Goal: Task Accomplishment & Management: Use online tool/utility

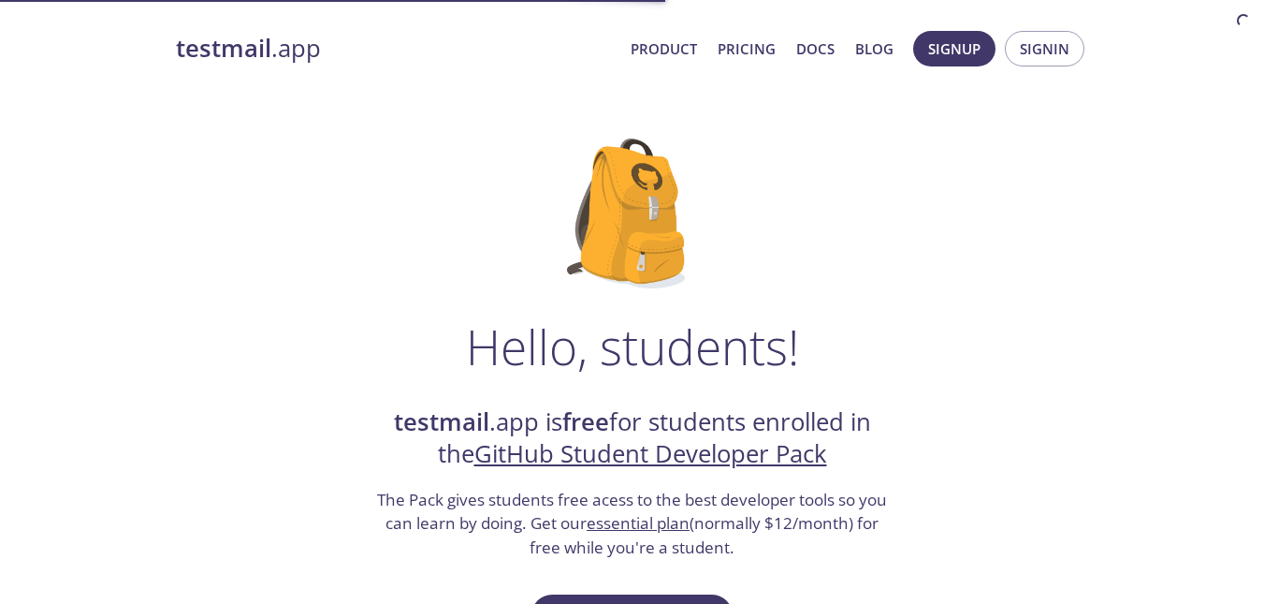
click at [1054, 52] on span "Signin" at bounding box center [1045, 48] width 50 height 24
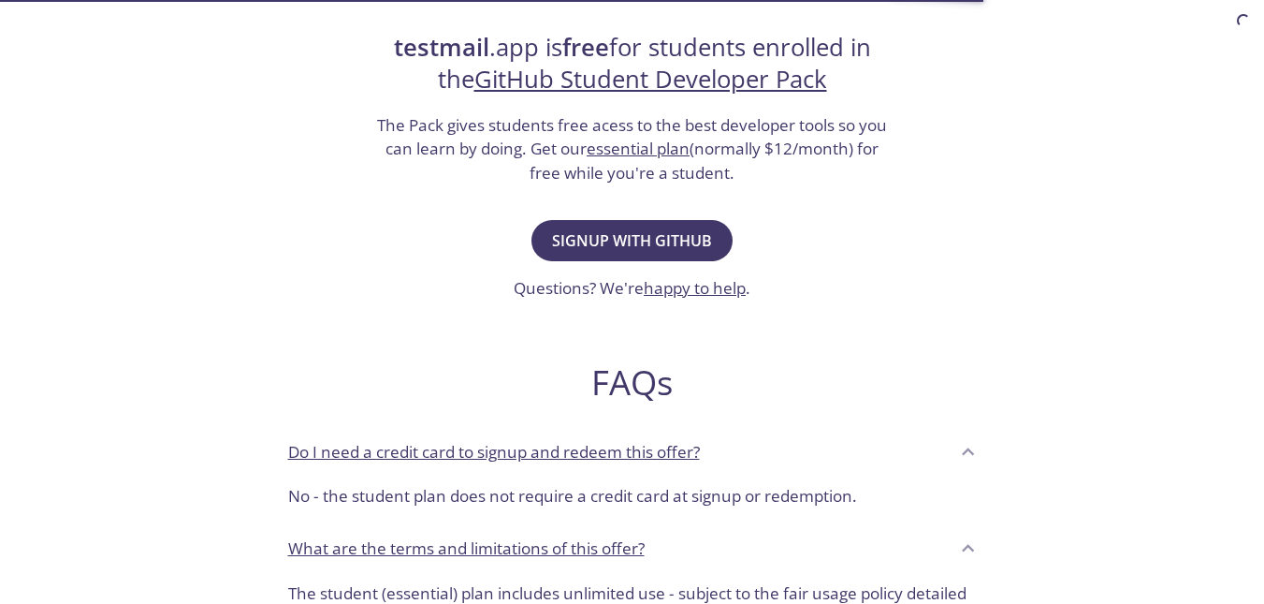
scroll to position [48, 0]
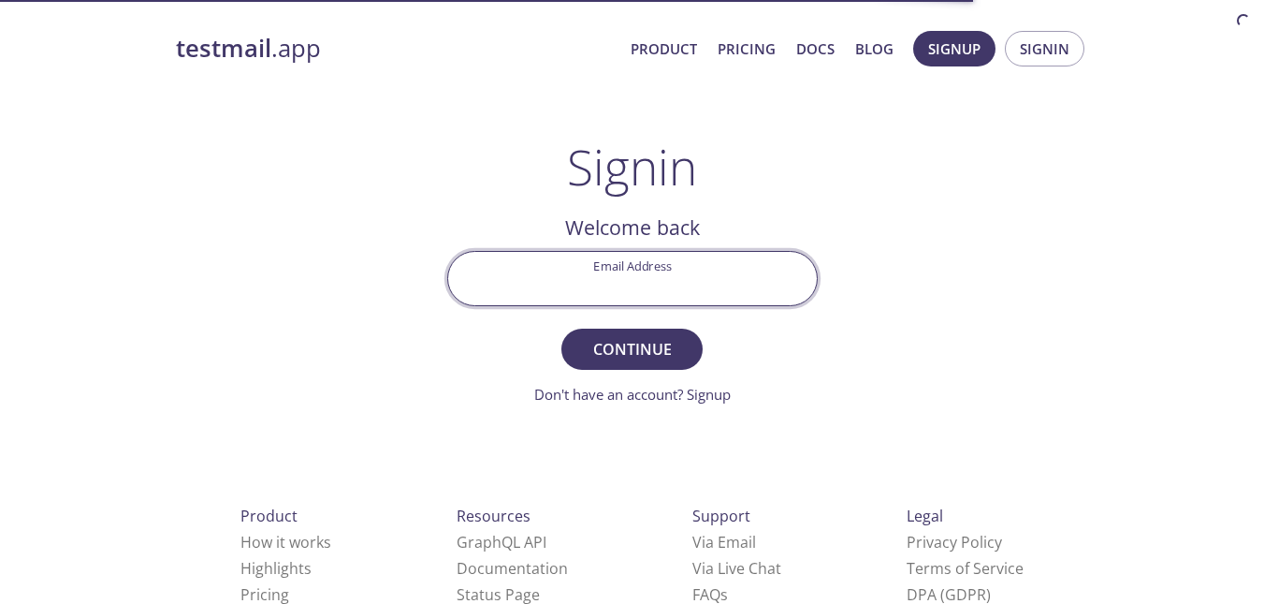
click at [633, 283] on input "Email Address" at bounding box center [632, 278] width 369 height 53
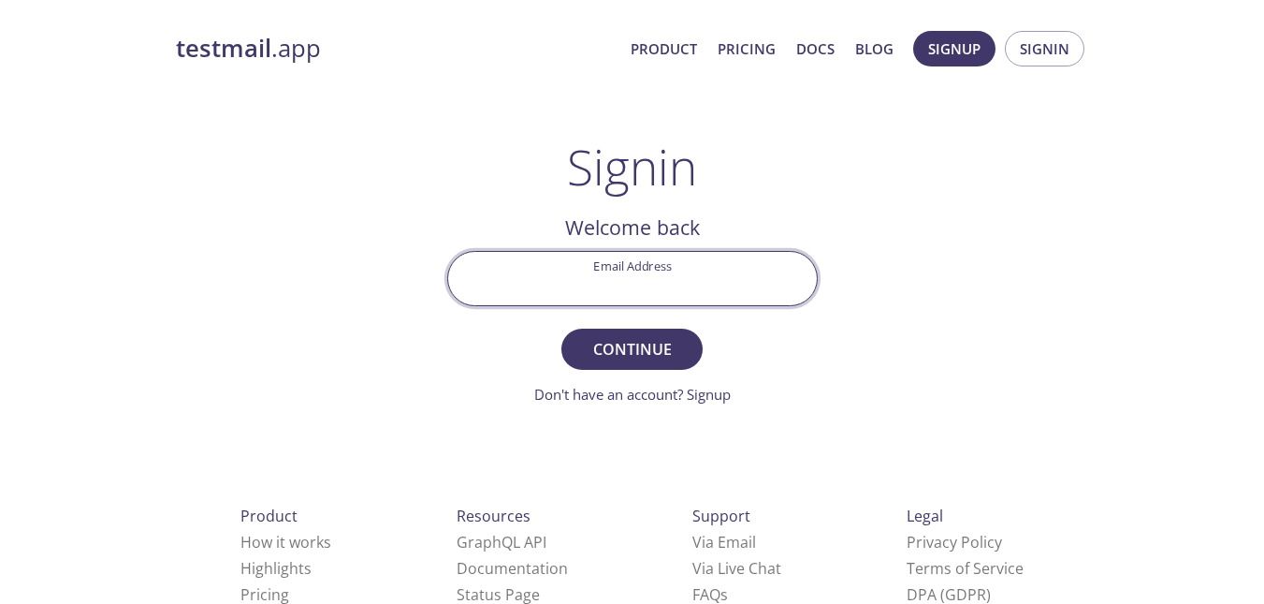
type input "[EMAIL_ADDRESS][DOMAIN_NAME]"
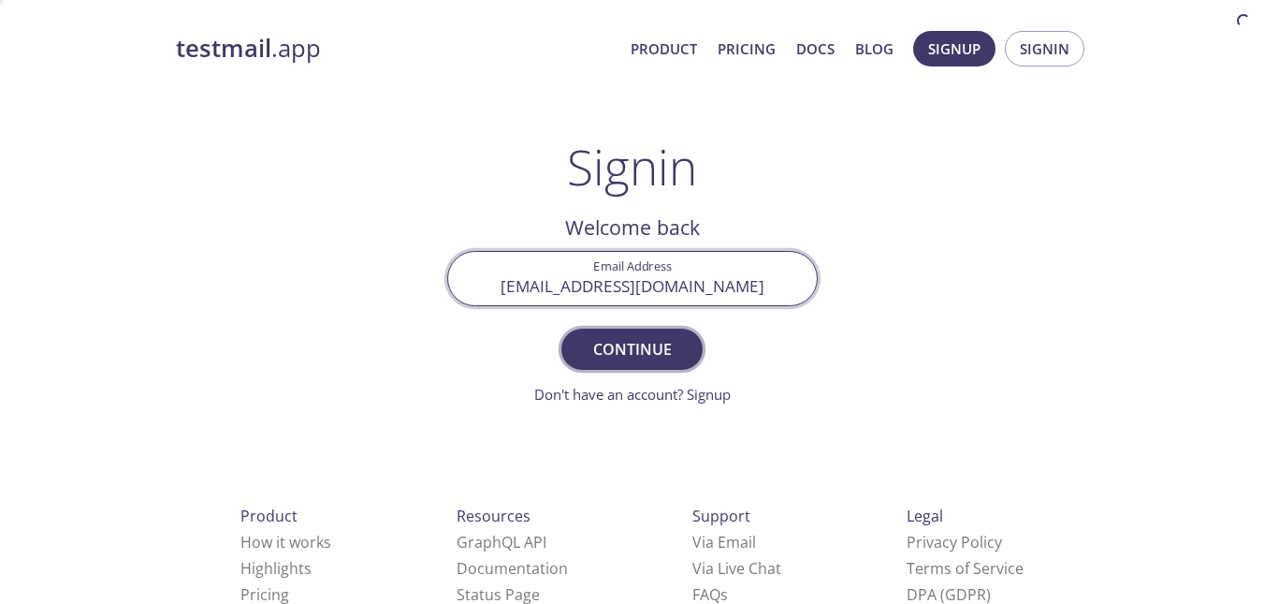
click at [622, 345] on span "Continue" at bounding box center [631, 349] width 99 height 26
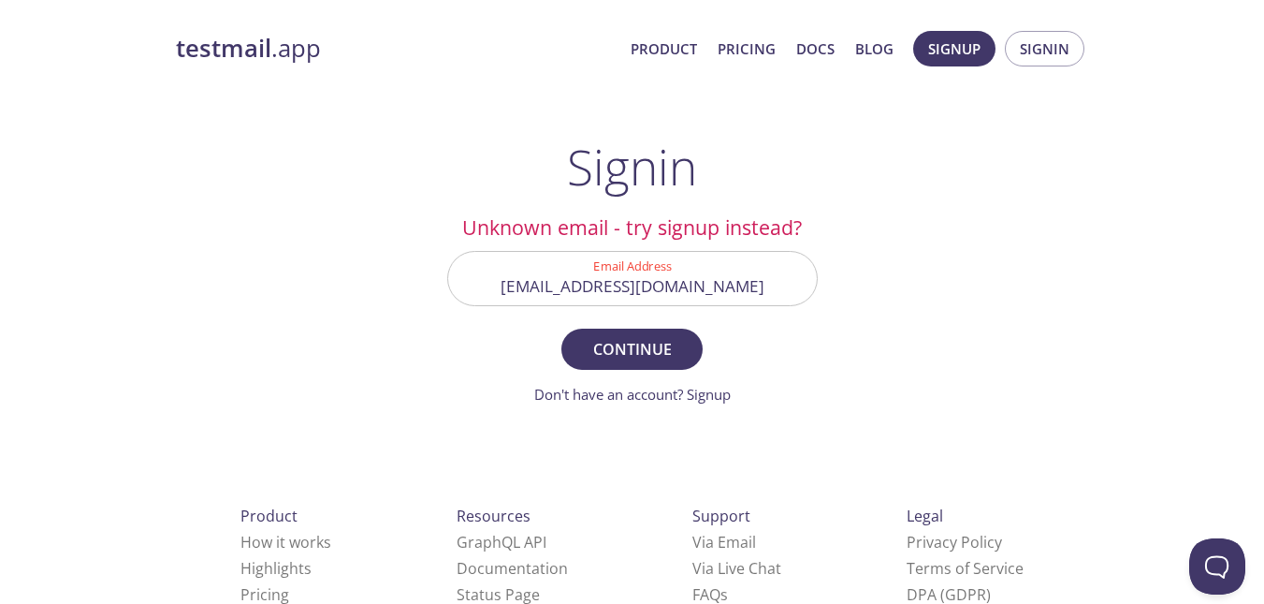
click at [754, 285] on input "[EMAIL_ADDRESS][DOMAIN_NAME]" at bounding box center [632, 278] width 369 height 53
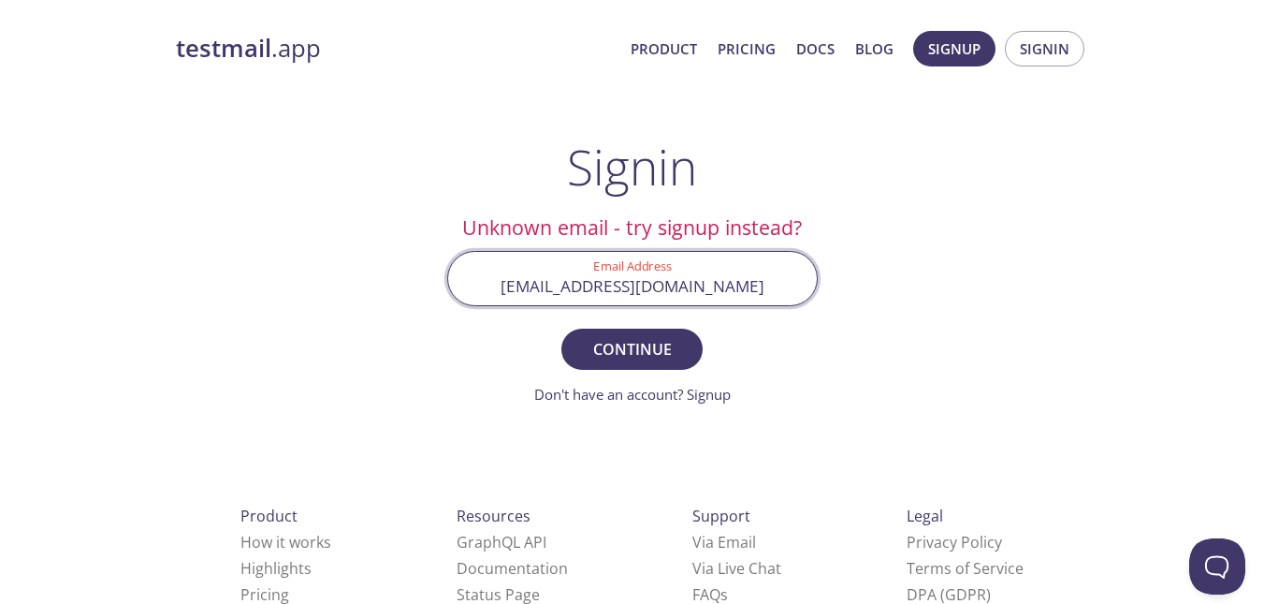
drag, startPoint x: 509, startPoint y: 283, endPoint x: 808, endPoint y: 277, distance: 299.5
click at [810, 277] on input "[EMAIL_ADDRESS][DOMAIN_NAME]" at bounding box center [632, 278] width 369 height 53
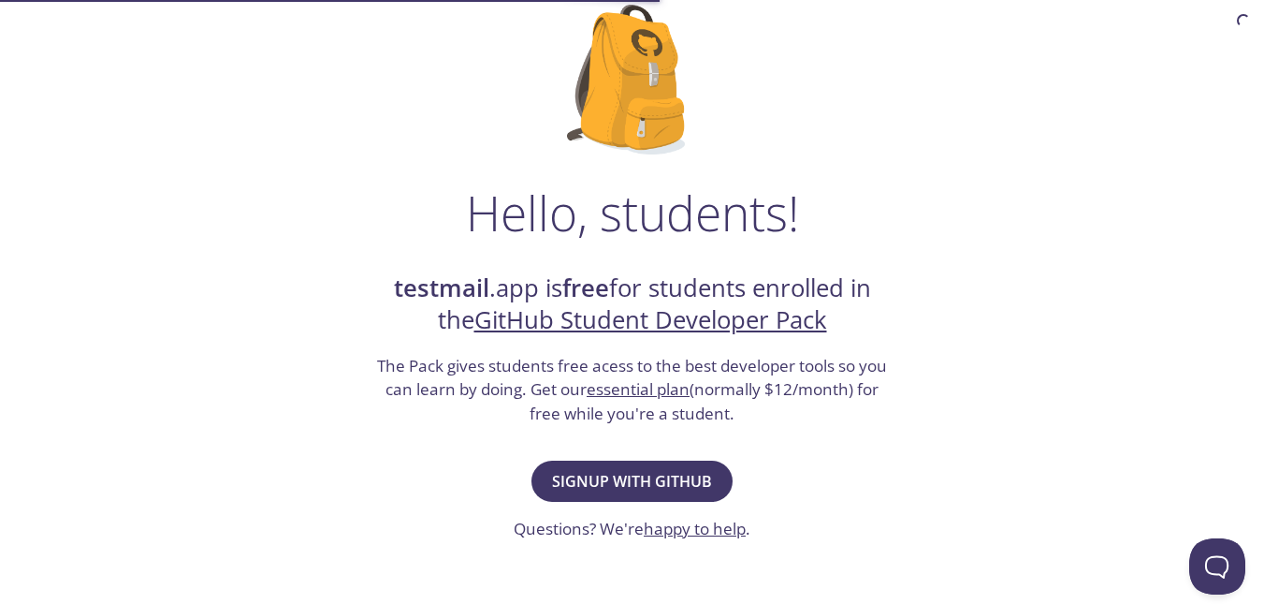
scroll to position [282, 0]
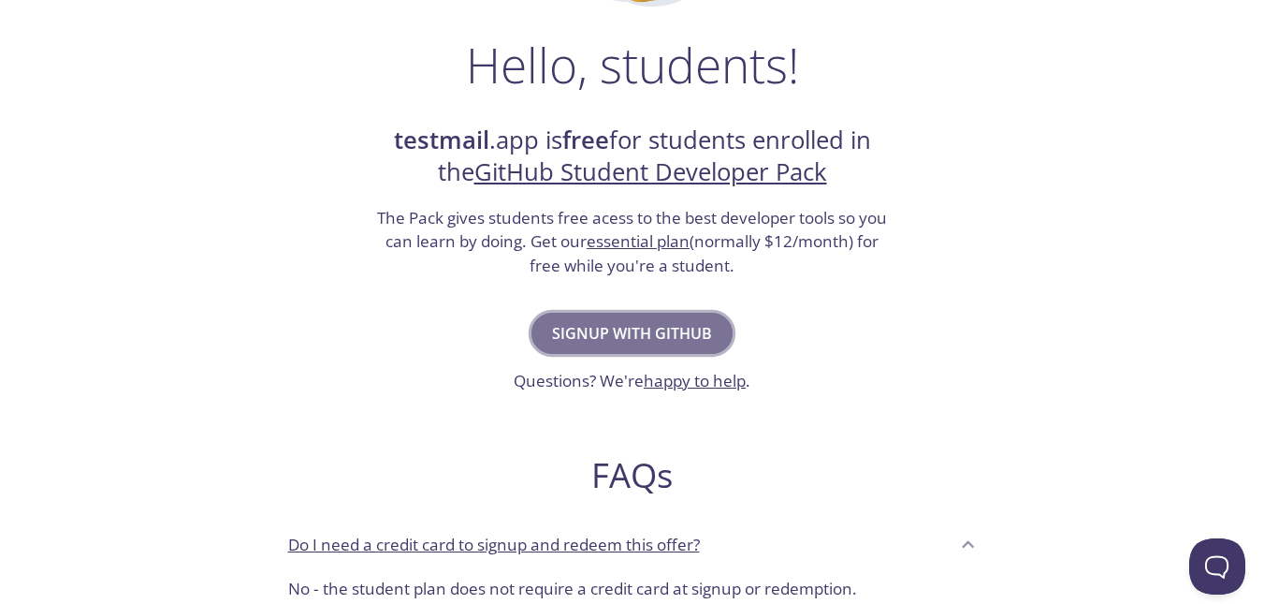
click at [624, 327] on span "Signup with GitHub" at bounding box center [632, 333] width 160 height 26
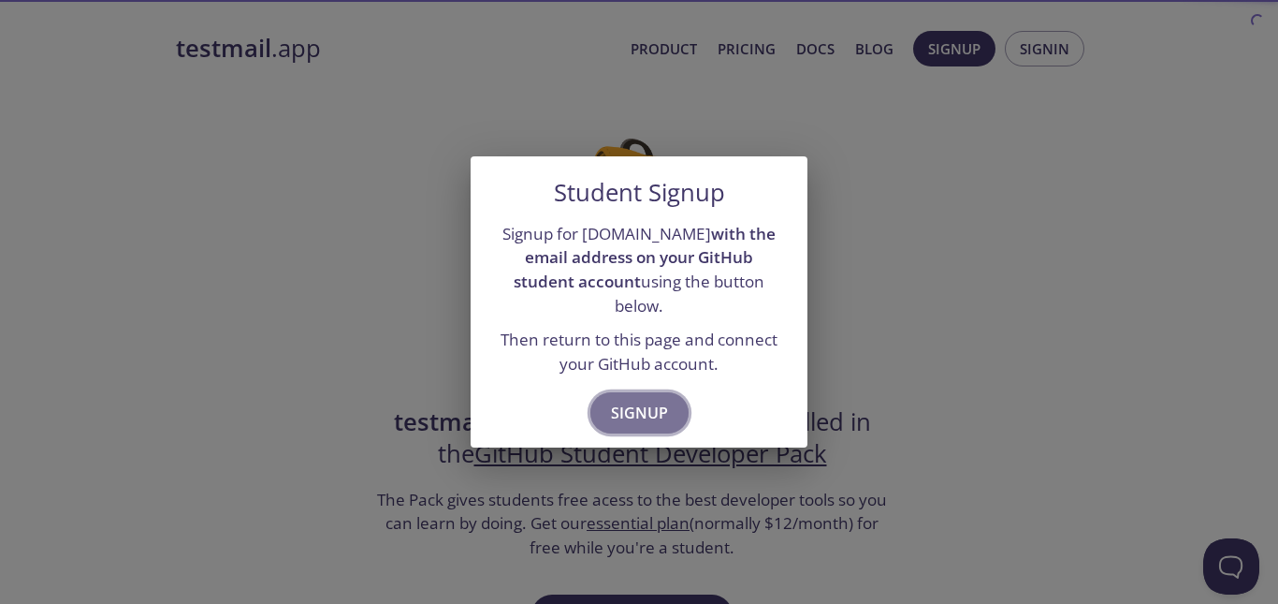
click at [624, 402] on span "Signup" at bounding box center [639, 413] width 57 height 26
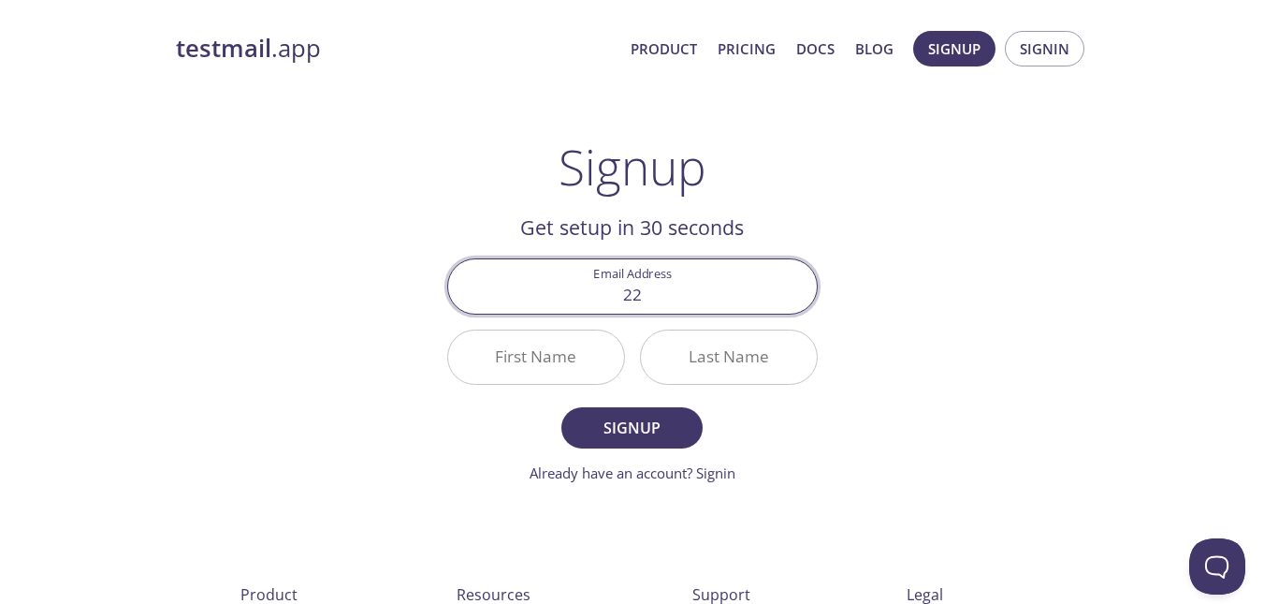
type input "[EMAIL_ADDRESS][DOMAIN_NAME]"
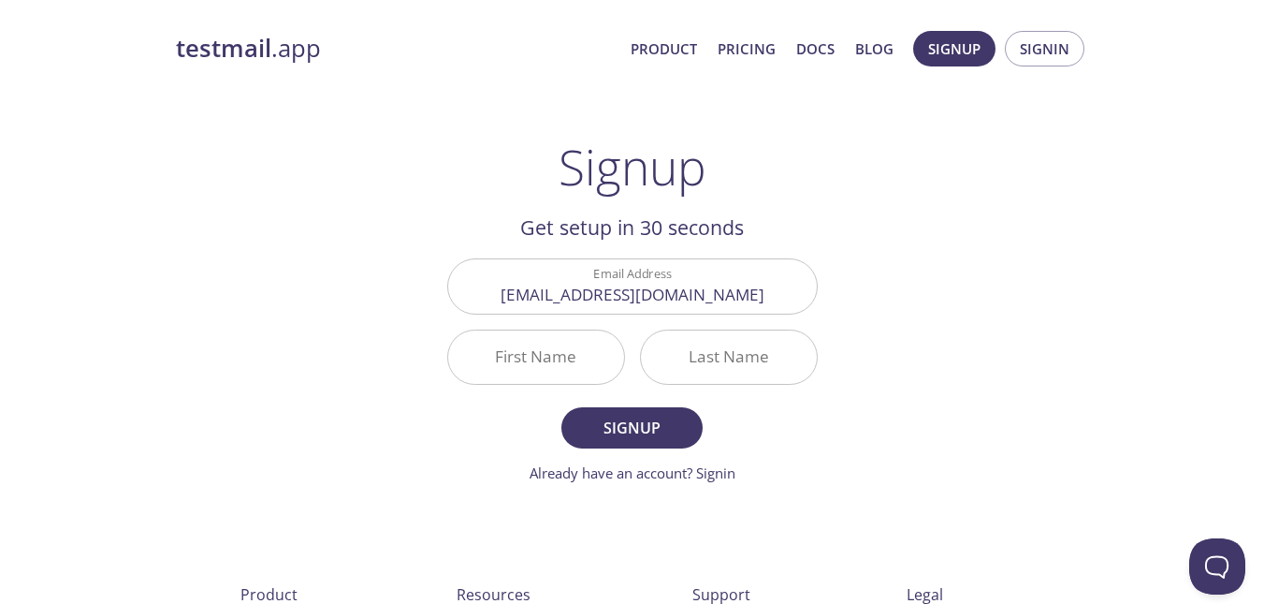
click at [876, 228] on div "testmail .app Product Pricing Docs Blog Signup Signin Signup Get setup in 30 se…" at bounding box center [632, 448] width 958 height 859
click at [680, 282] on input "[EMAIL_ADDRESS][DOMAIN_NAME]" at bounding box center [632, 285] width 369 height 53
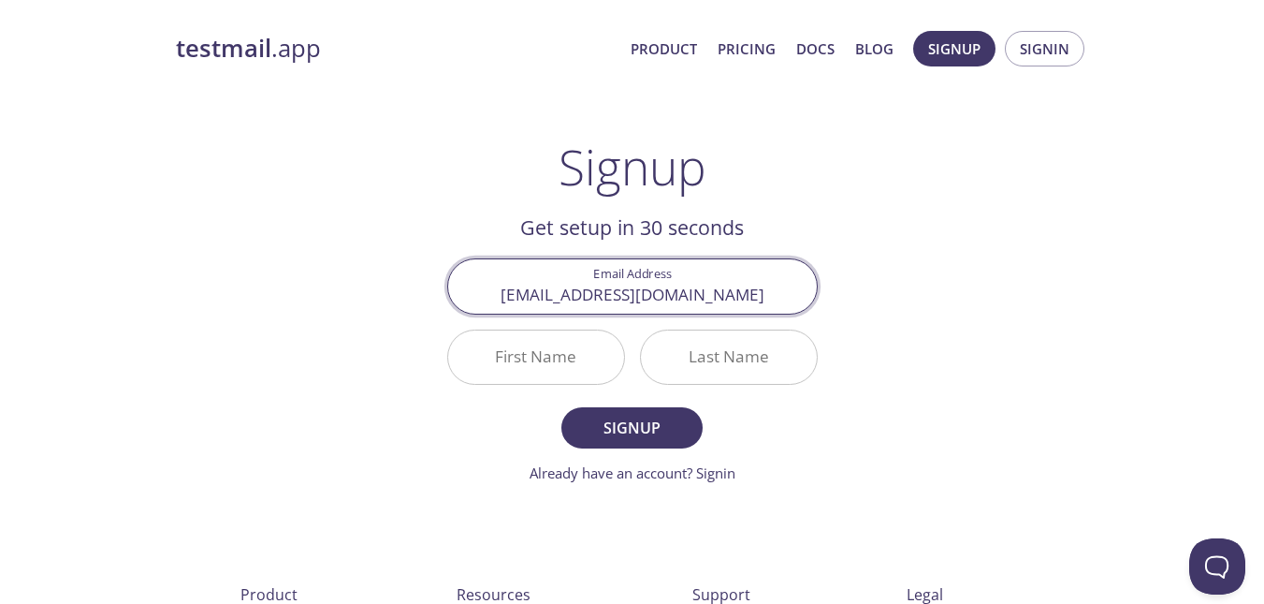
click at [681, 282] on input "[EMAIL_ADDRESS][DOMAIN_NAME]" at bounding box center [632, 285] width 369 height 53
click at [678, 283] on input "[EMAIL_ADDRESS][DOMAIN_NAME]" at bounding box center [632, 285] width 369 height 53
click at [558, 358] on input "First Name" at bounding box center [536, 356] width 176 height 53
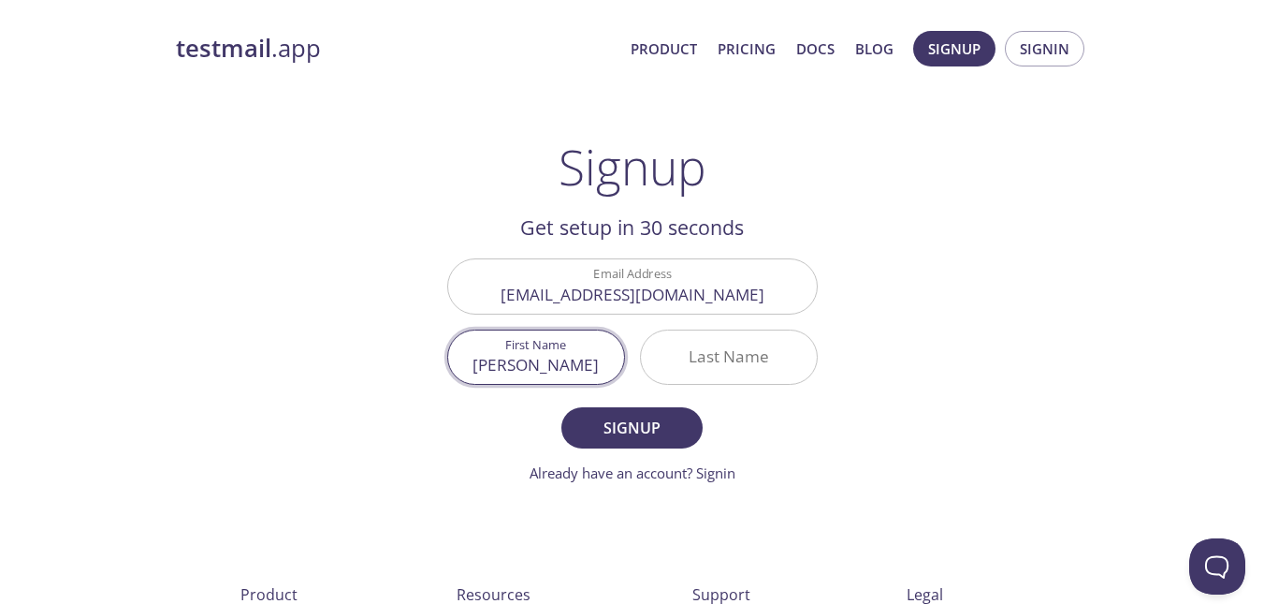
type input "[PERSON_NAME]"
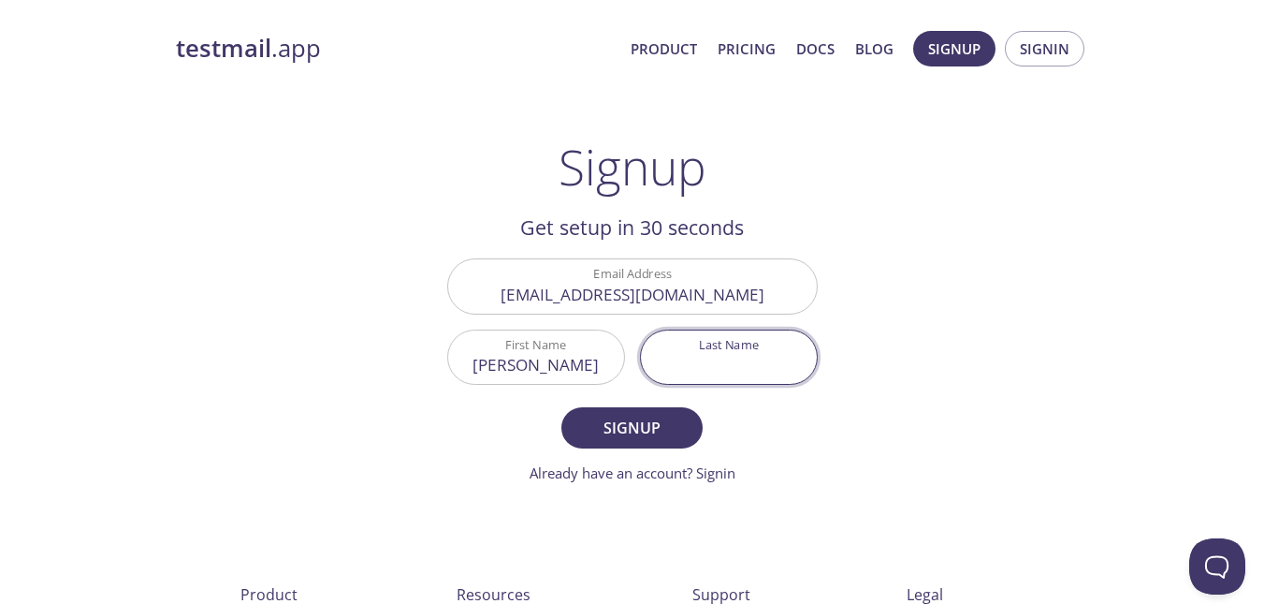
click at [725, 371] on input "Last Name" at bounding box center [729, 356] width 176 height 53
type input "Manlangit"
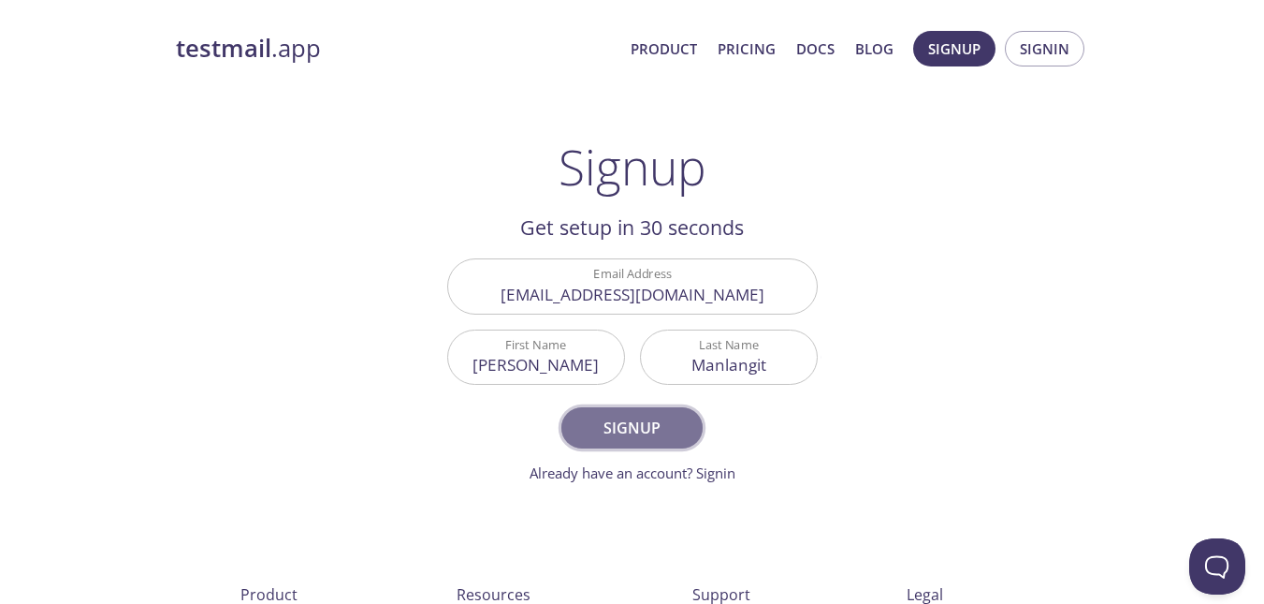
click at [609, 423] on span "Signup" at bounding box center [631, 428] width 99 height 26
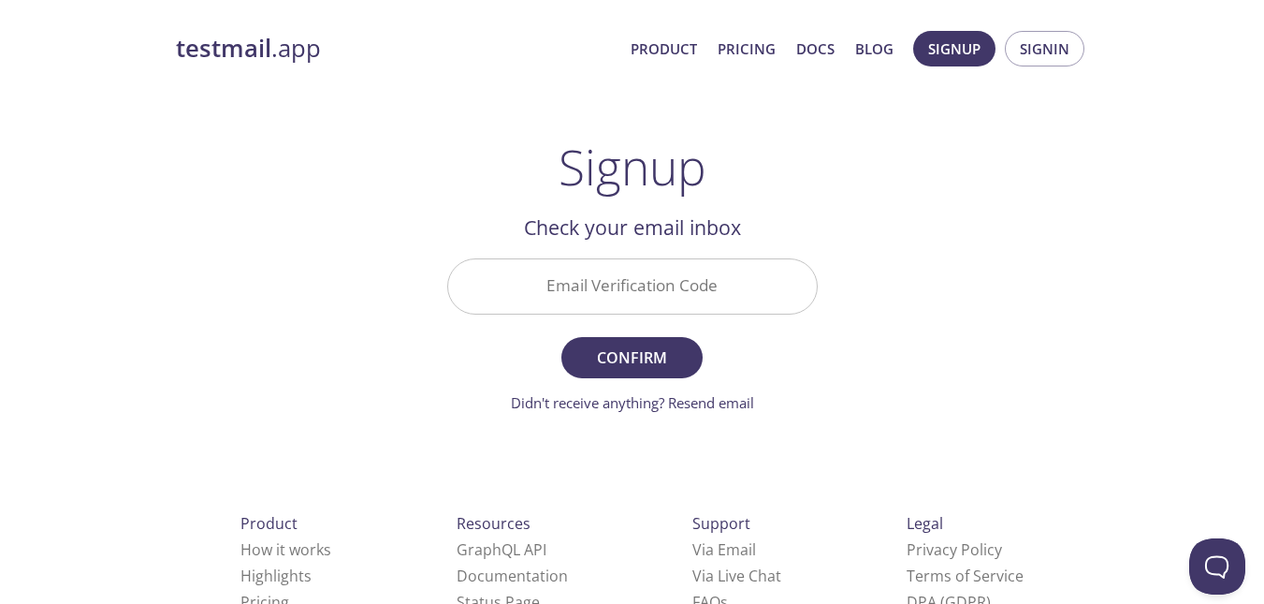
click at [669, 298] on input "Email Verification Code" at bounding box center [632, 285] width 369 height 53
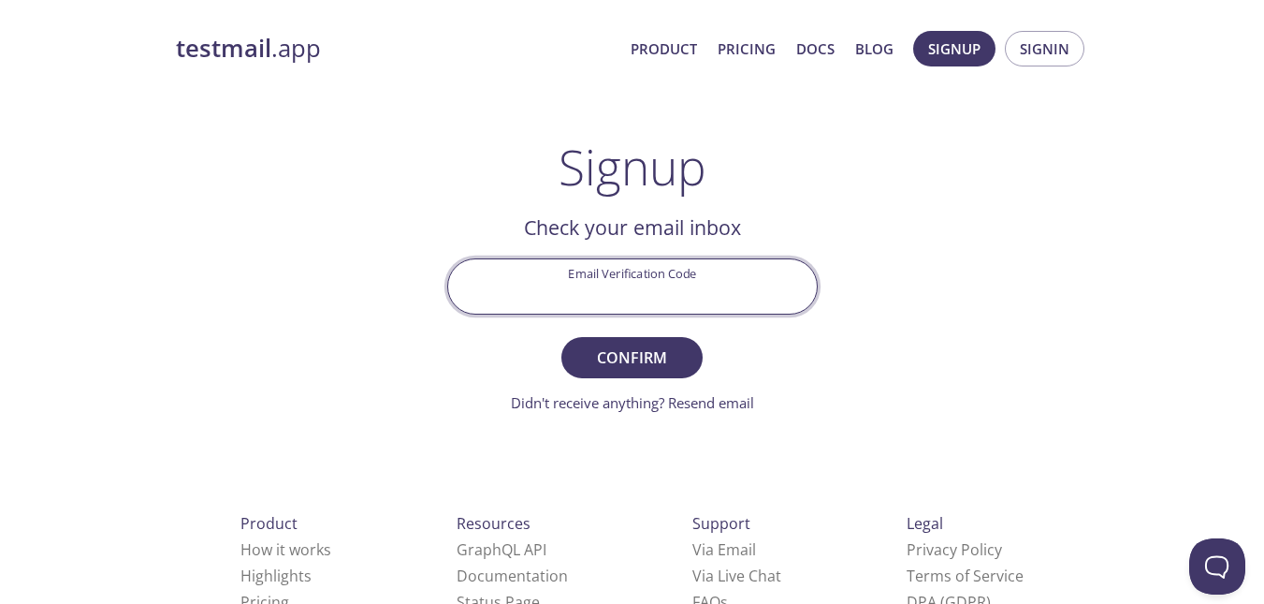
click at [533, 294] on input "Email Verification Code" at bounding box center [632, 285] width 369 height 53
type input "GC44NH8"
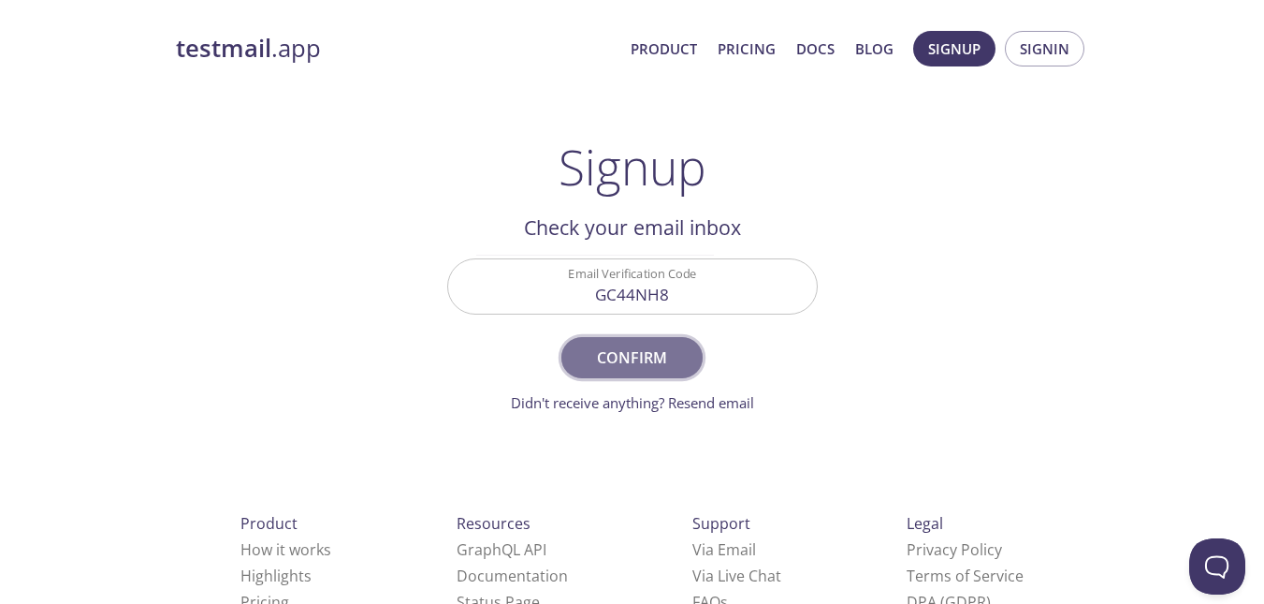
click at [634, 357] on span "Confirm" at bounding box center [631, 357] width 99 height 26
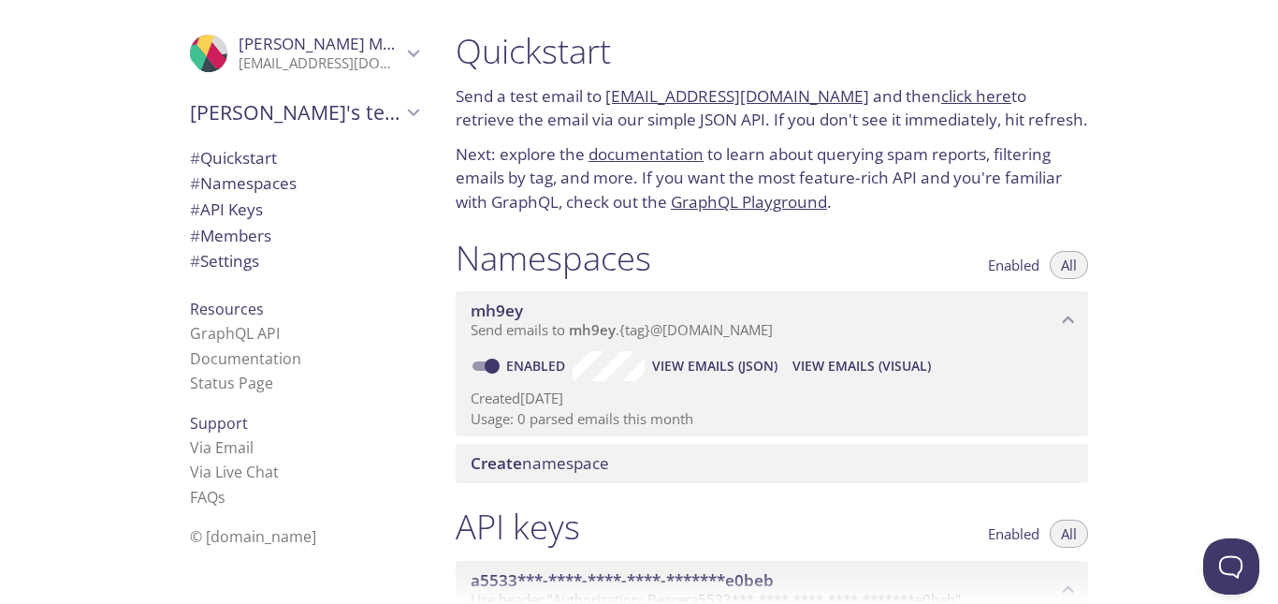
click at [229, 211] on span "# API Keys" at bounding box center [226, 209] width 73 height 22
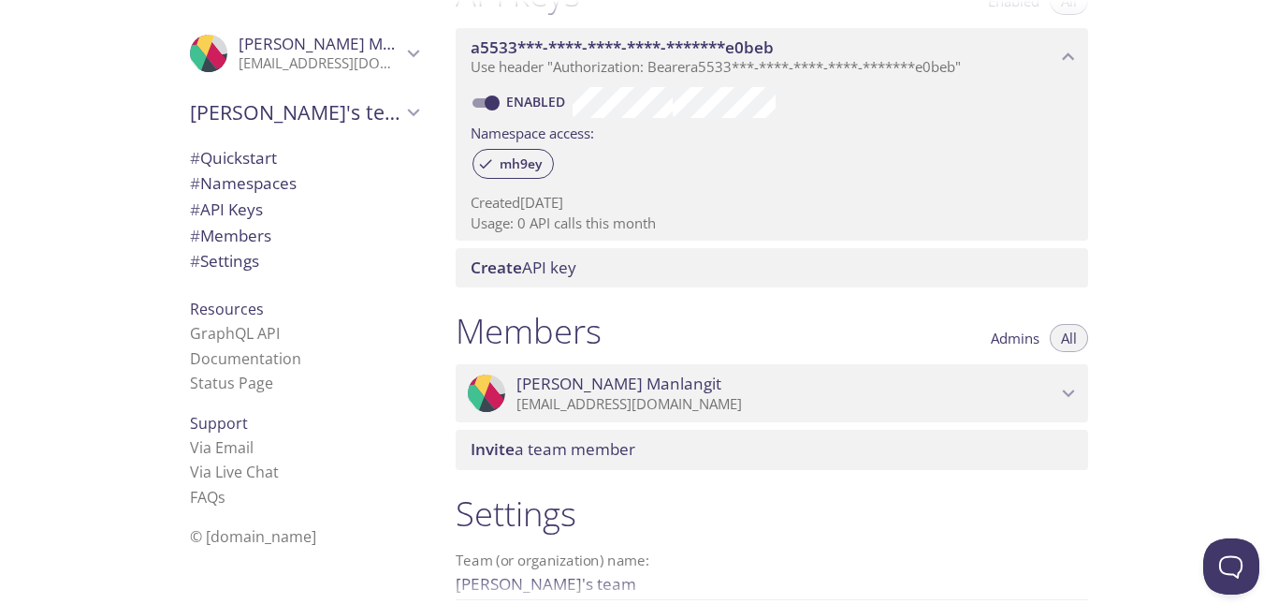
scroll to position [259, 0]
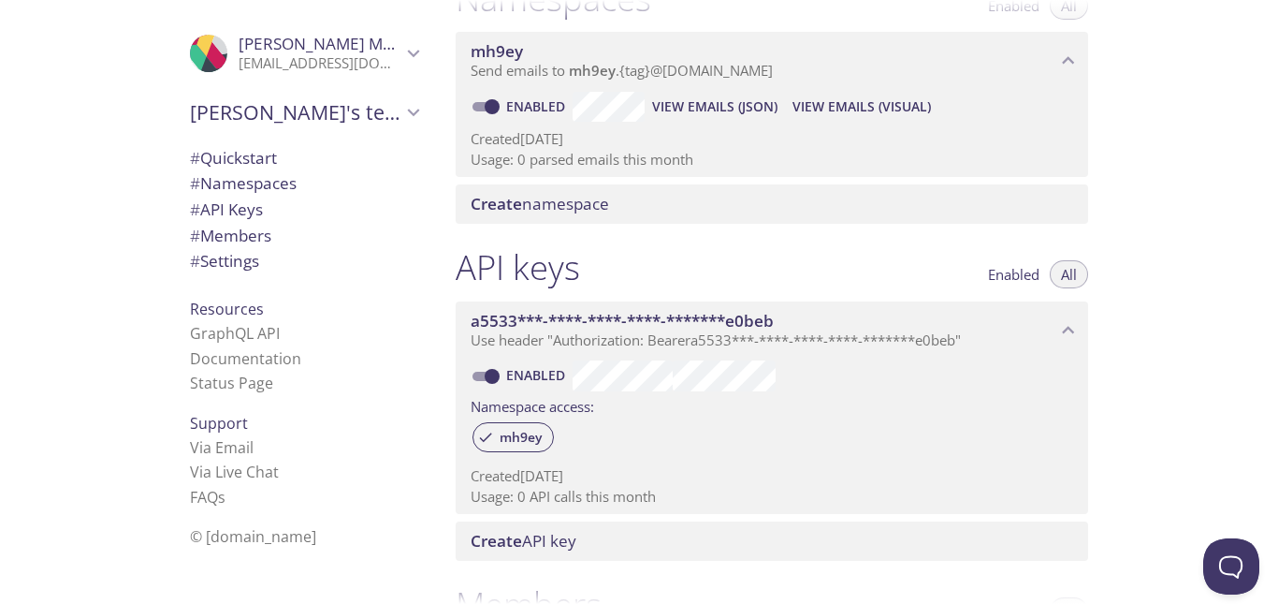
click at [0, 176] on div ".cls-1 { fill: #6d5ca8; } .cls-2 { fill: #3fc191; } .cls-3 { fill: #3b4752; } .…" at bounding box center [220, 302] width 441 height 604
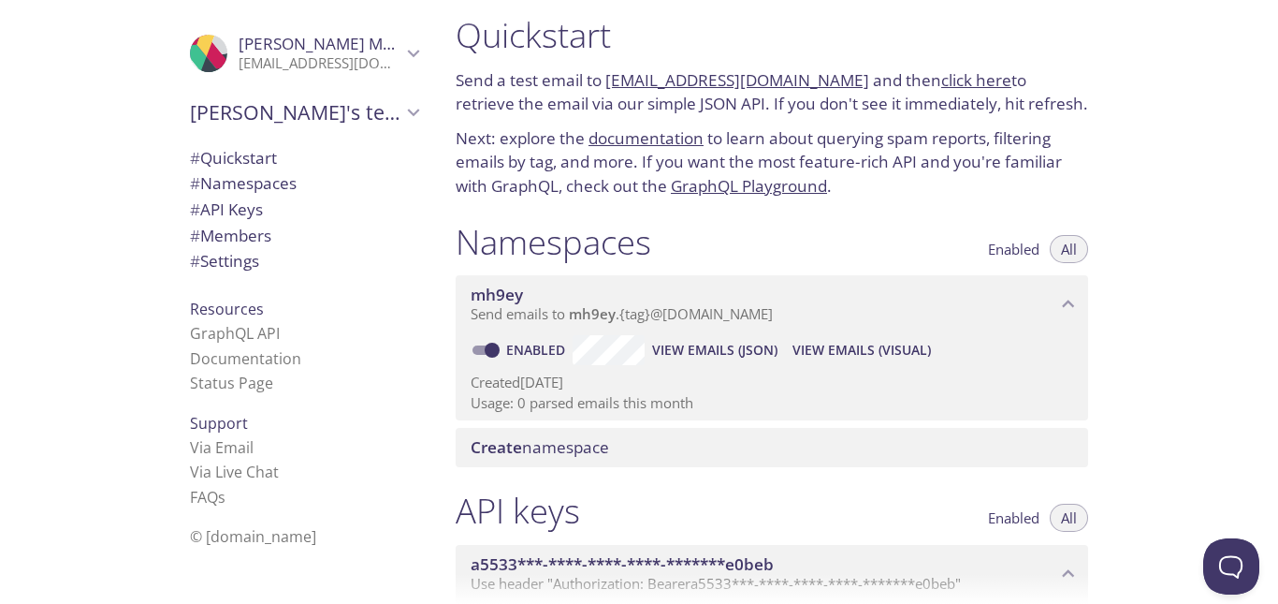
scroll to position [0, 0]
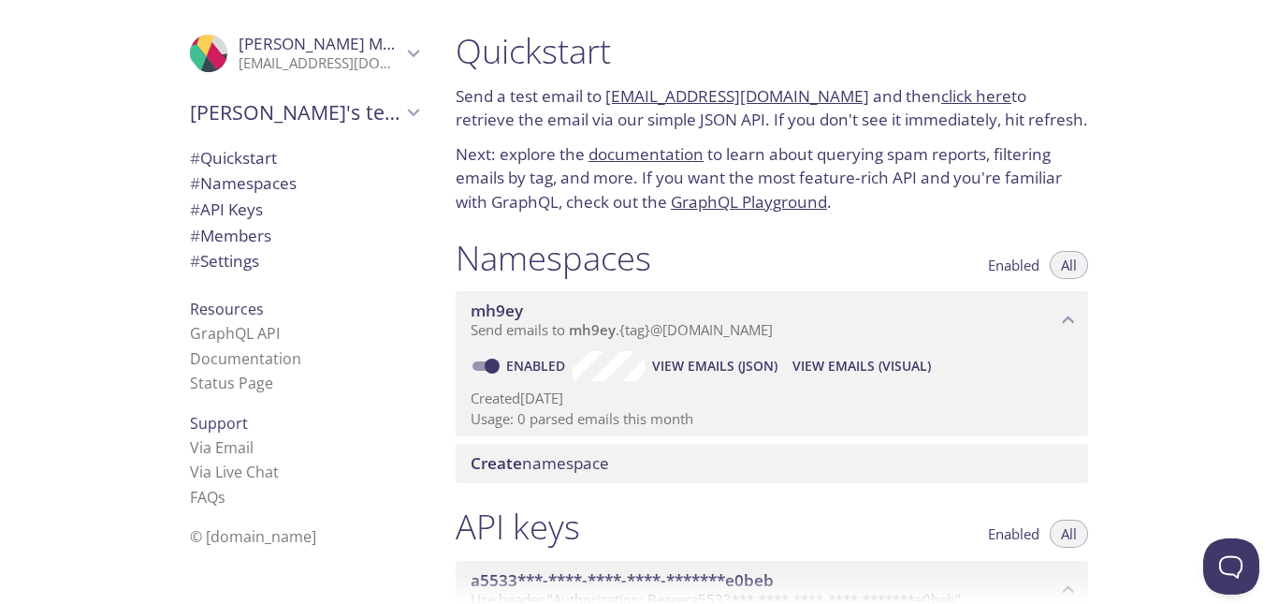
click at [956, 88] on link "click here" at bounding box center [976, 96] width 70 height 22
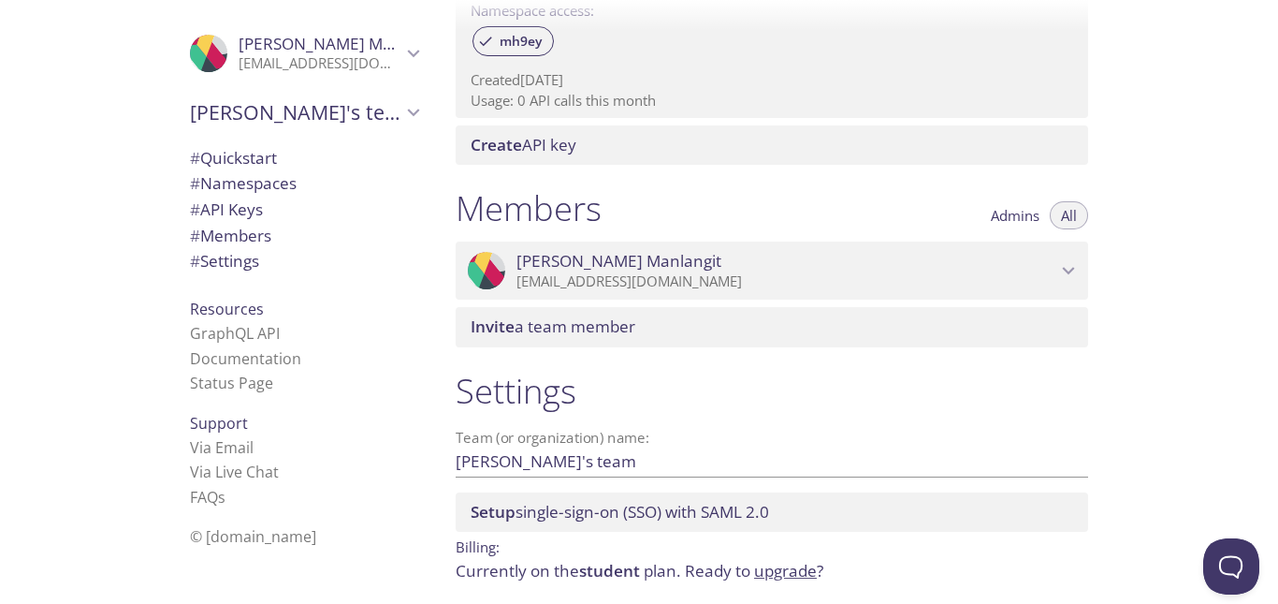
scroll to position [727, 0]
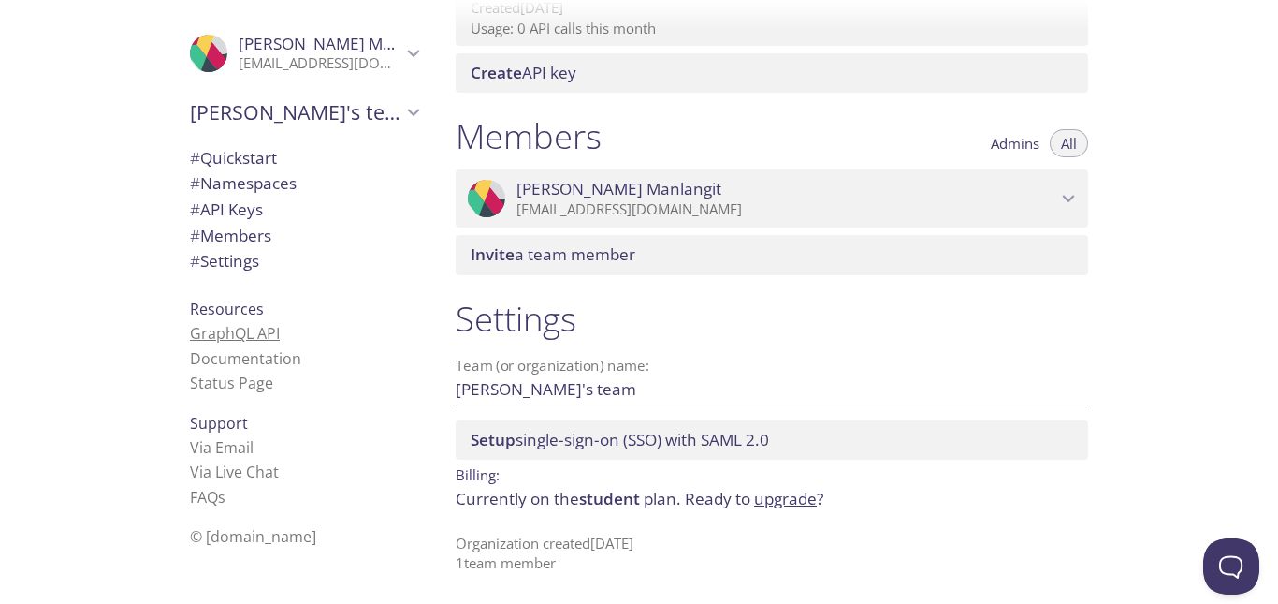
click at [223, 333] on link "GraphQL API" at bounding box center [235, 333] width 90 height 21
click at [0, 215] on div ".cls-1 { fill: #6d5ca8; } .cls-2 { fill: #3fc191; } .cls-3 { fill: #3b4752; } .…" at bounding box center [220, 302] width 441 height 604
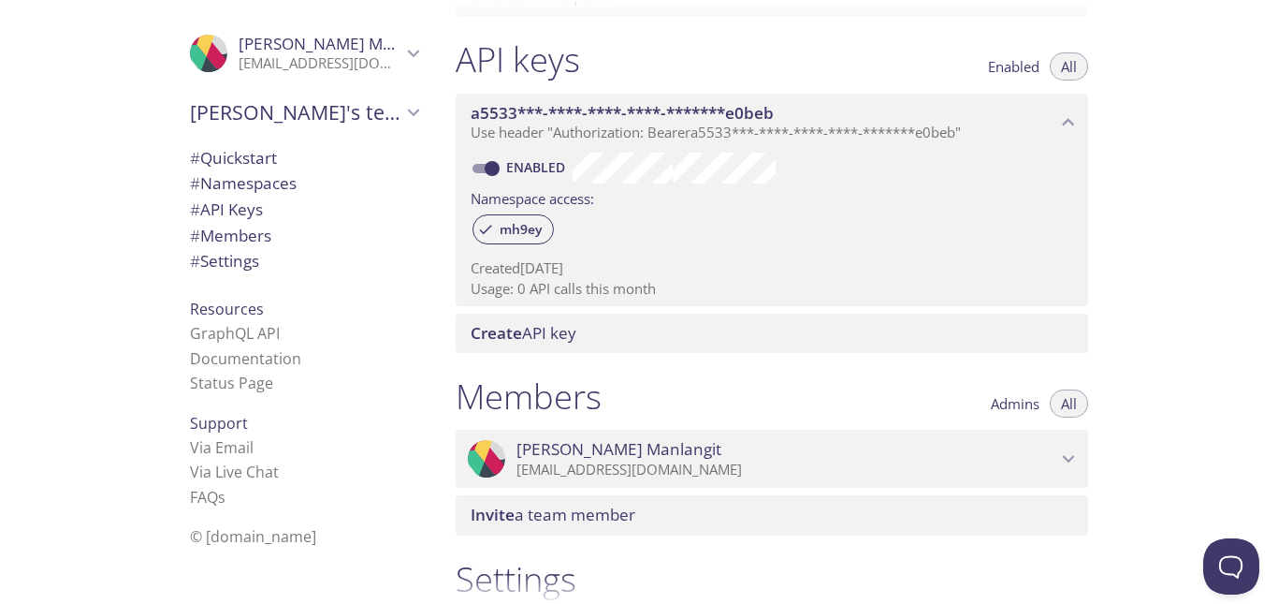
scroll to position [353, 0]
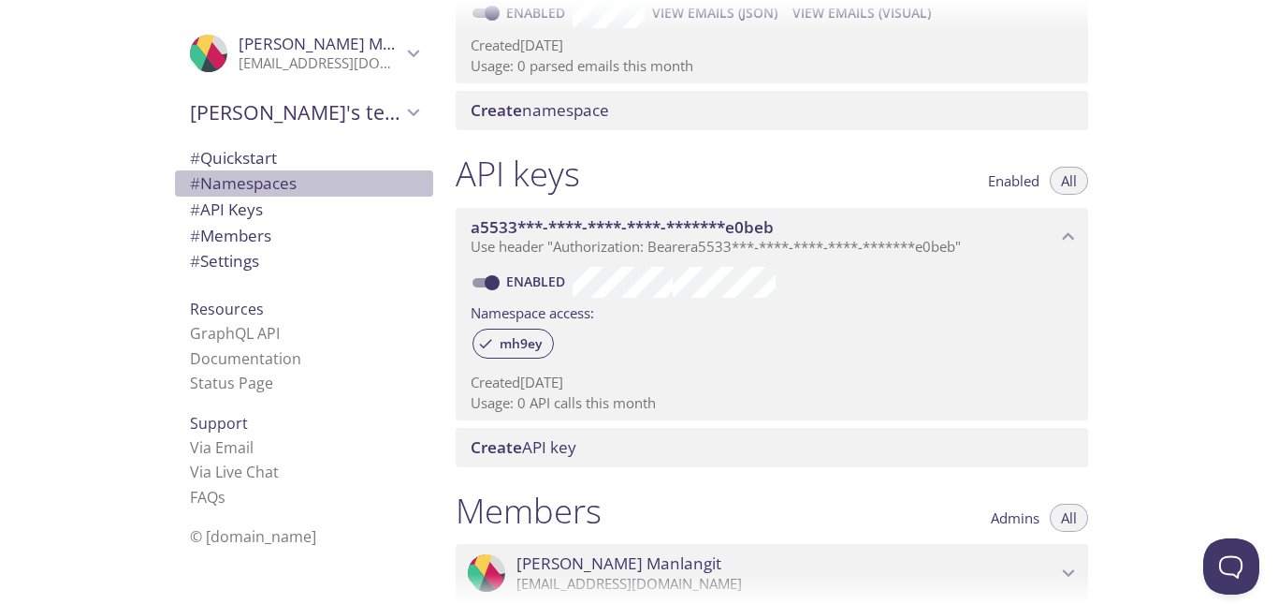
click at [244, 191] on span "# Namespaces" at bounding box center [243, 183] width 107 height 22
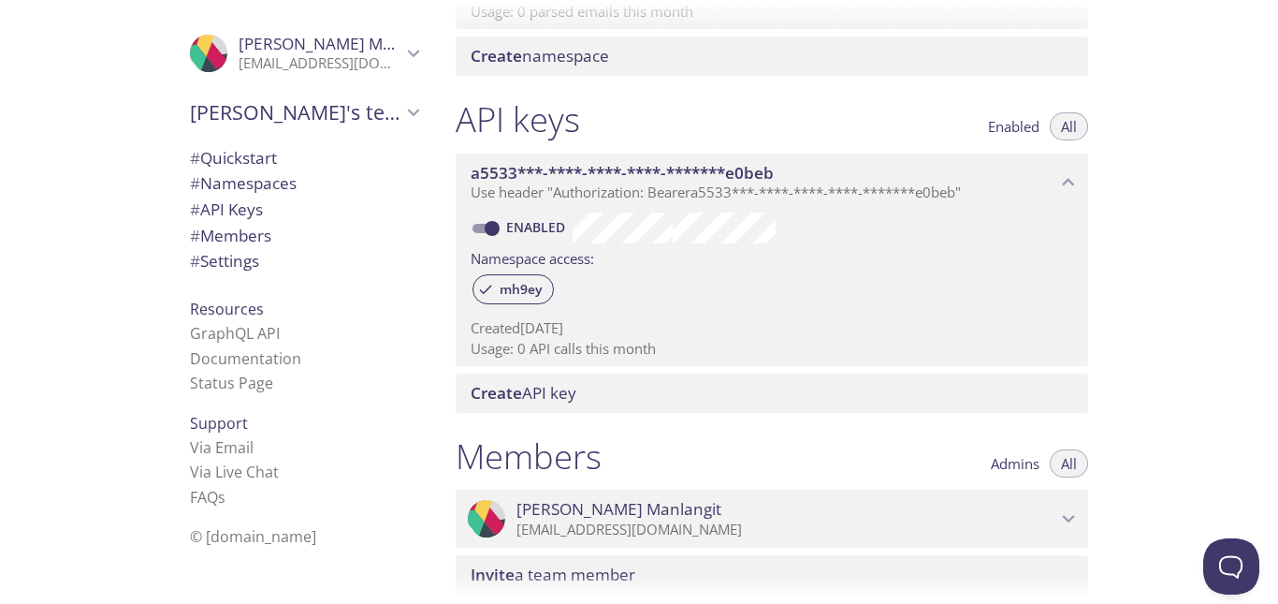
scroll to position [540, 0]
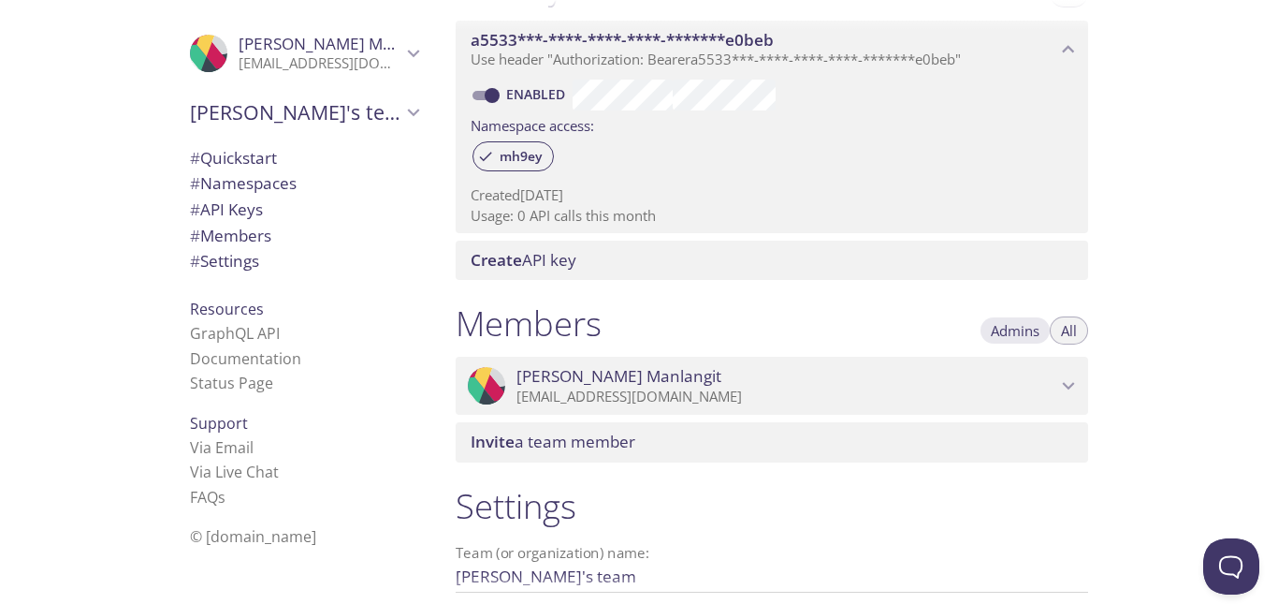
click at [1021, 330] on span "Admins" at bounding box center [1015, 330] width 49 height 0
click at [1083, 331] on button "All" at bounding box center [1069, 330] width 38 height 28
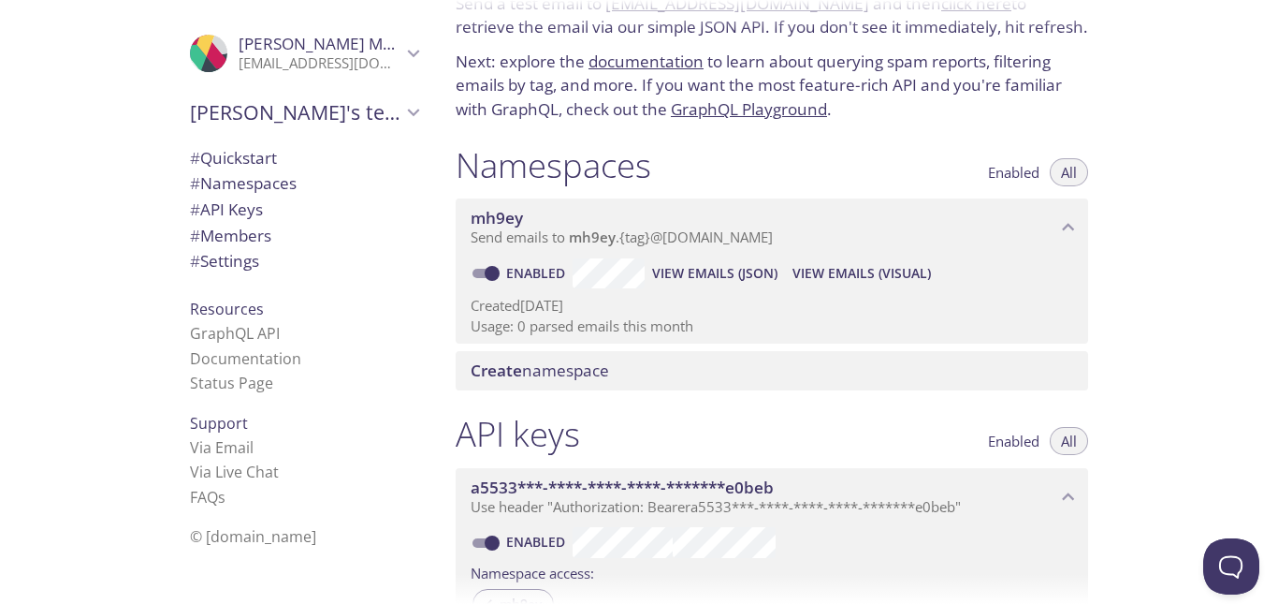
scroll to position [72, 0]
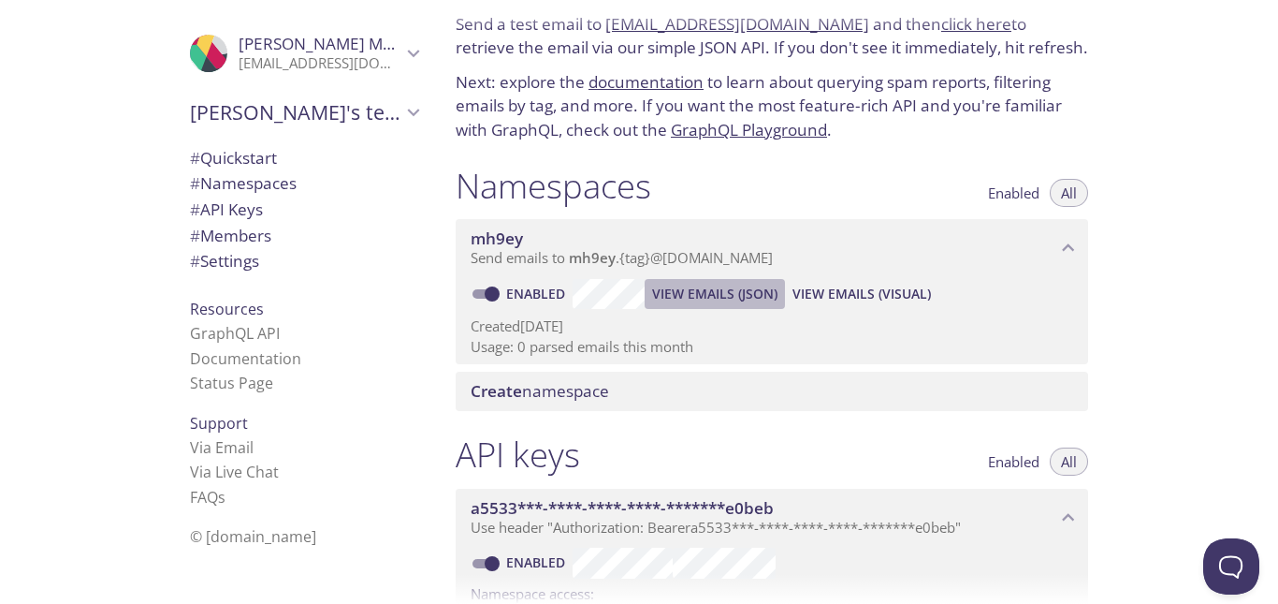
click at [721, 288] on span "View Emails (JSON)" at bounding box center [714, 294] width 125 height 22
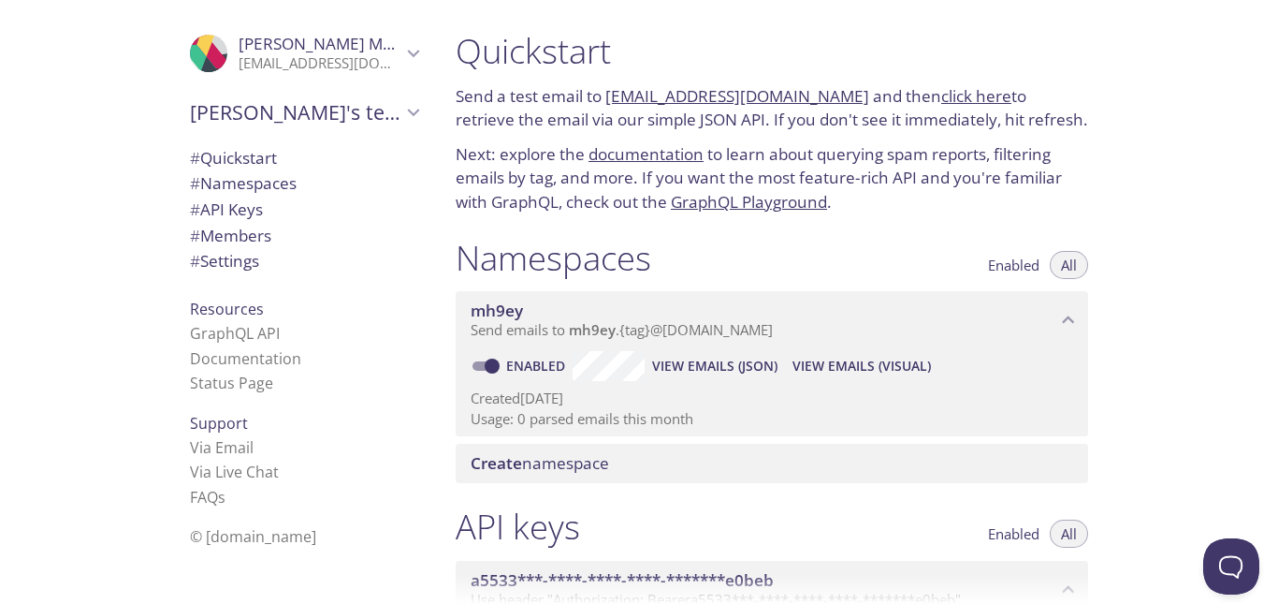
click at [643, 153] on link "documentation" at bounding box center [646, 154] width 115 height 22
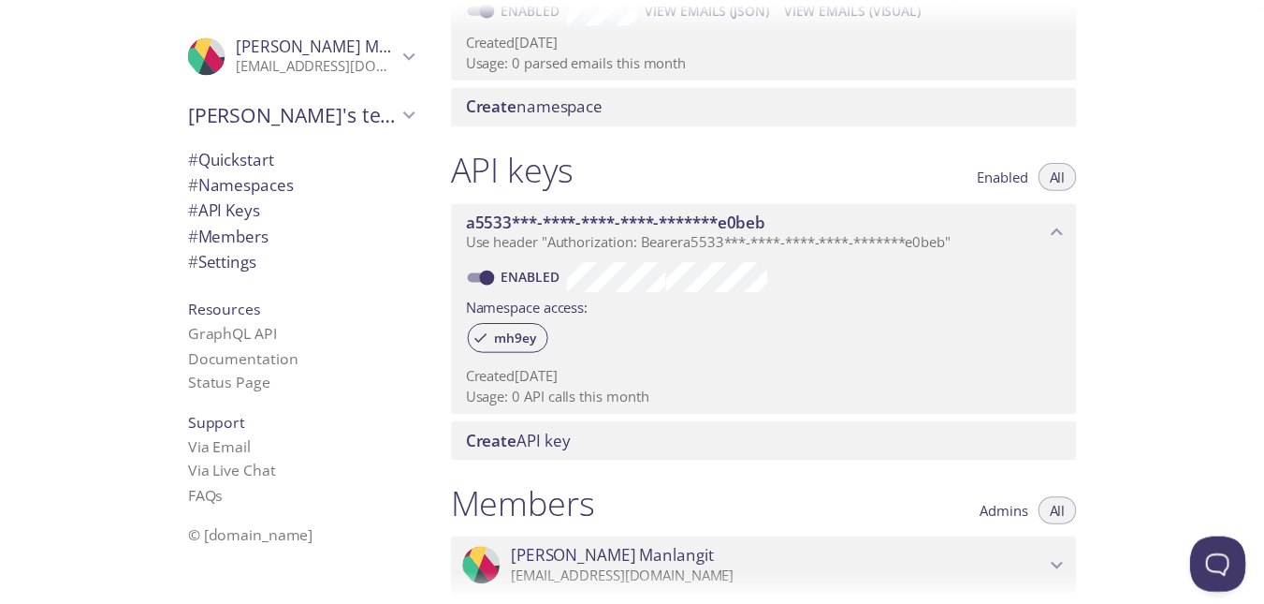
scroll to position [374, 0]
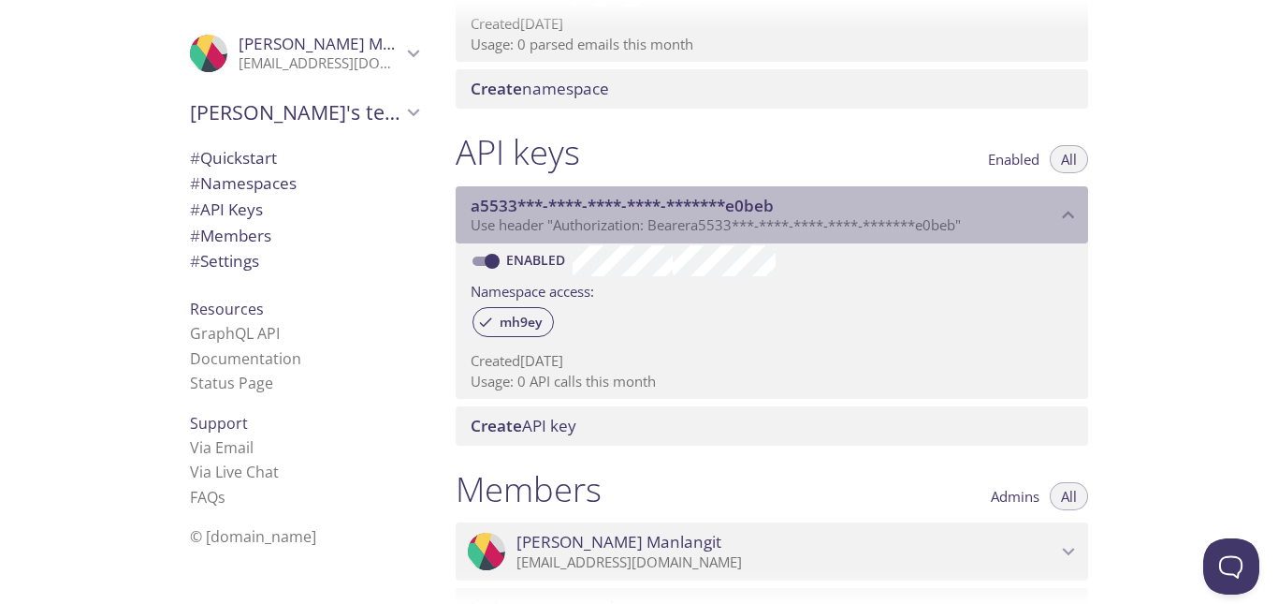
click at [961, 220] on span "Use header "Authorization: Bearer a5533***-****-****-****-*******e0beb "" at bounding box center [716, 224] width 490 height 19
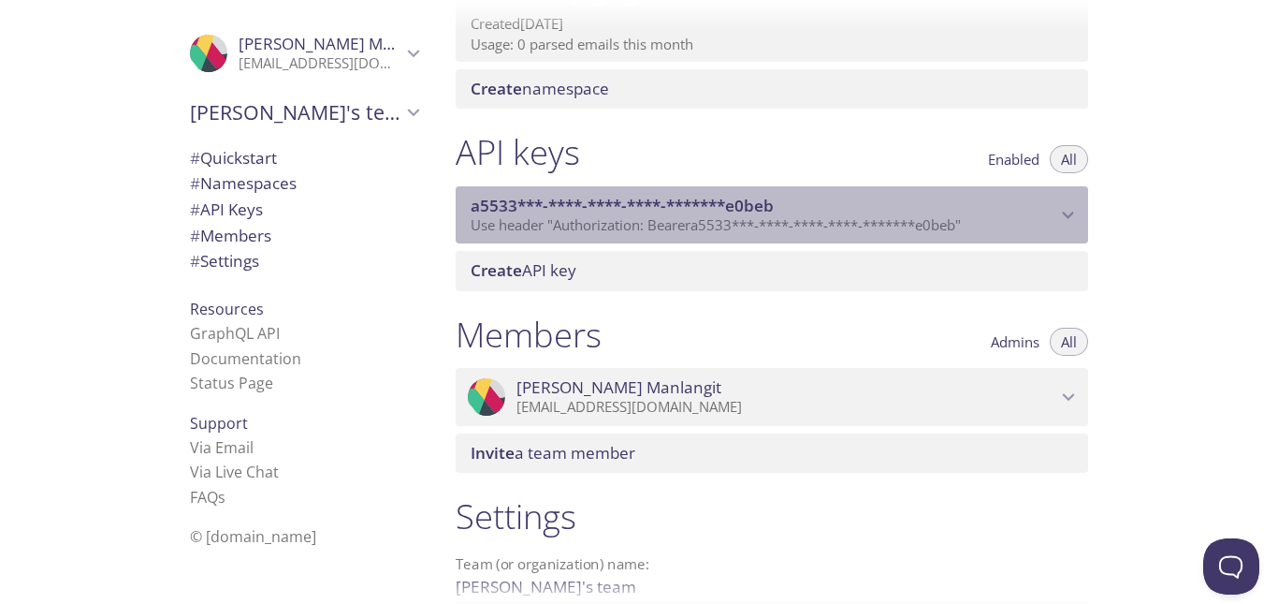
click at [961, 220] on span "Use header "Authorization: Bearer a5533***-****-****-****-*******e0beb "" at bounding box center [716, 224] width 490 height 19
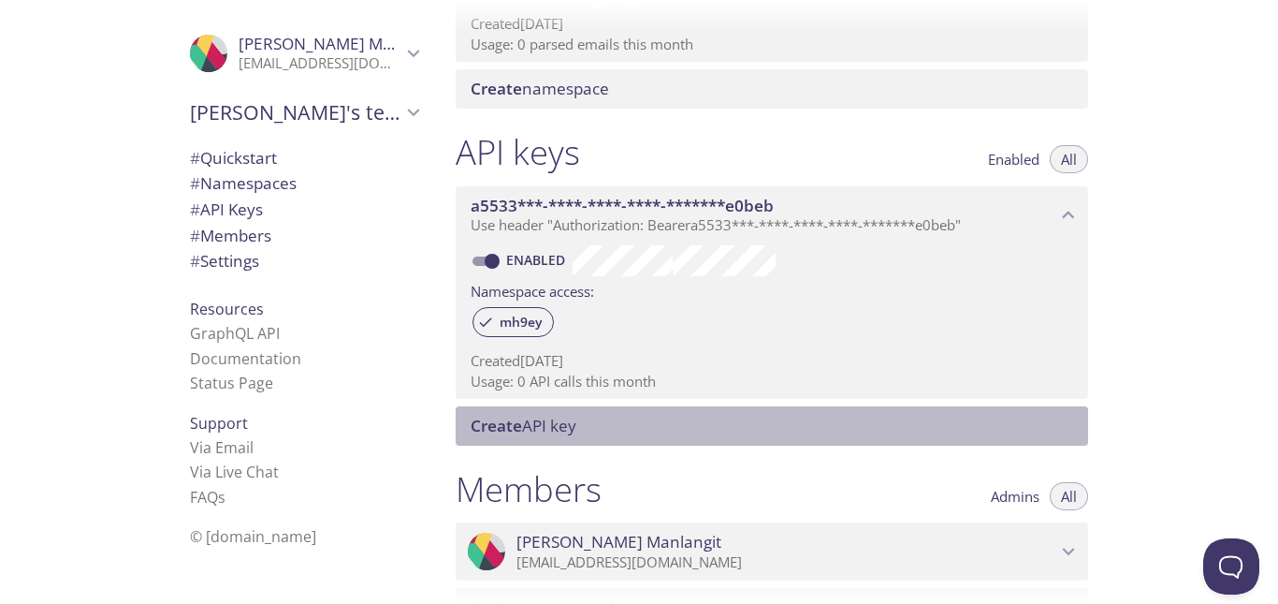
click at [695, 424] on span "Create API key" at bounding box center [776, 425] width 610 height 21
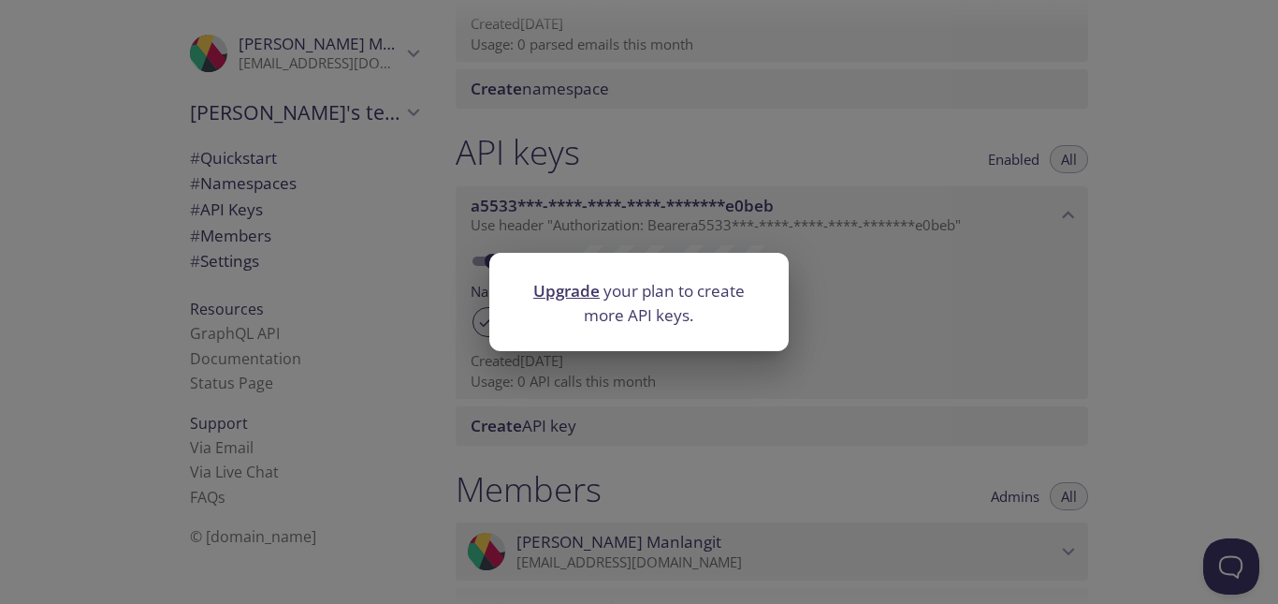
click at [576, 296] on link "Upgrade" at bounding box center [566, 291] width 66 height 22
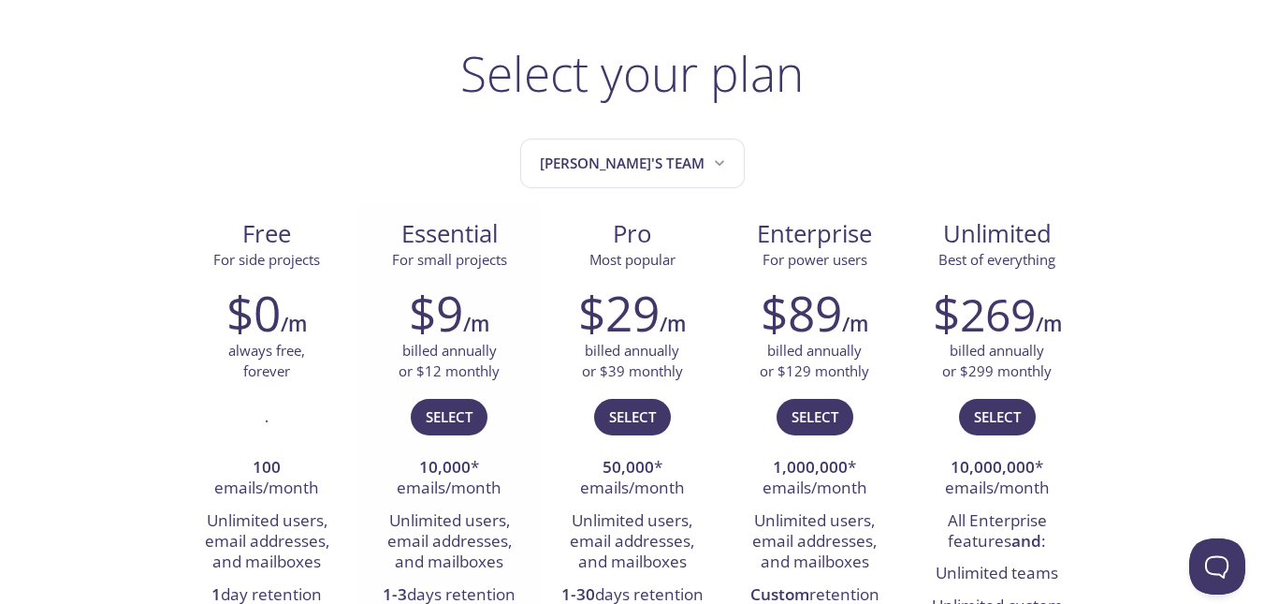
scroll to position [187, 0]
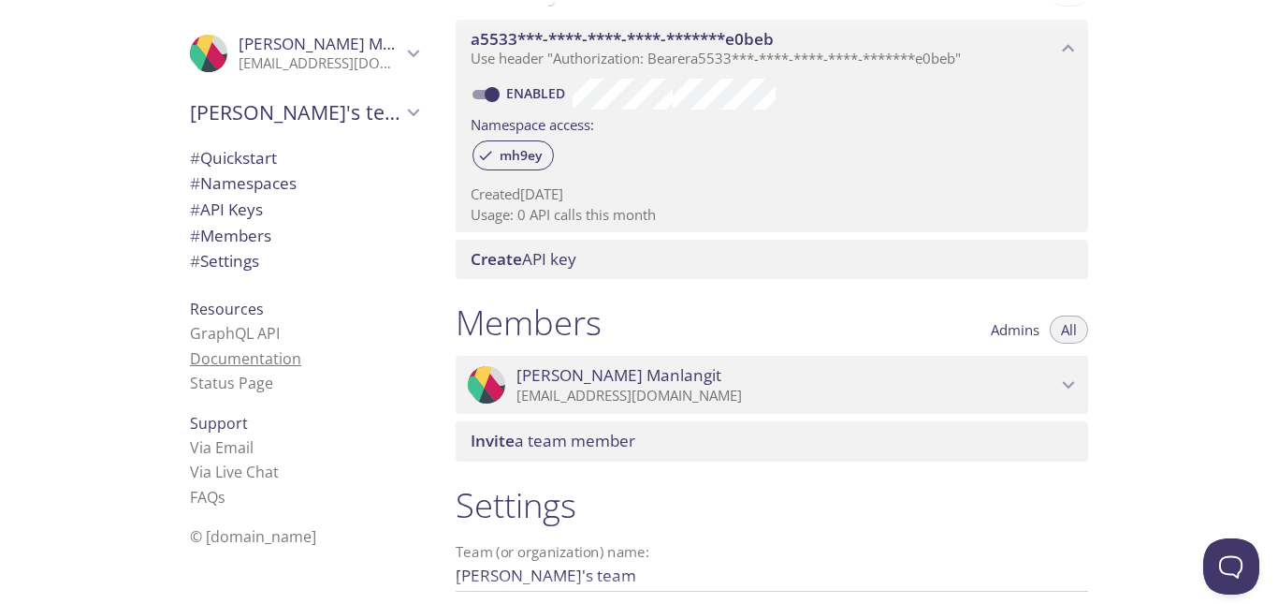
scroll to position [446, 0]
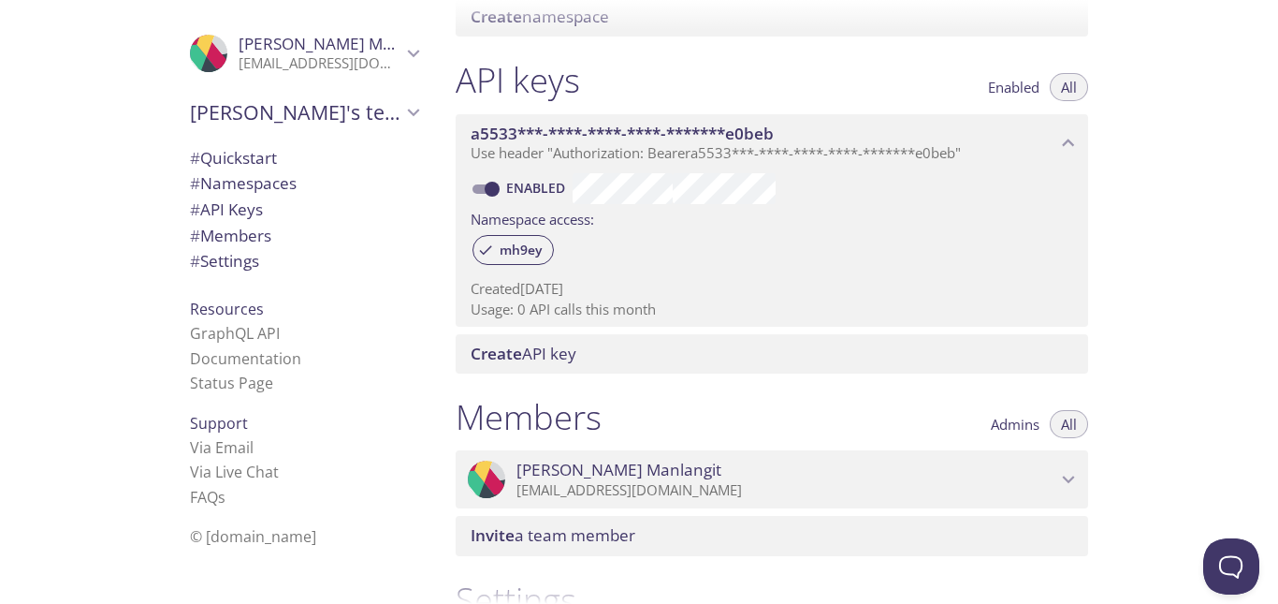
click at [209, 257] on span "# Settings" at bounding box center [224, 261] width 69 height 22
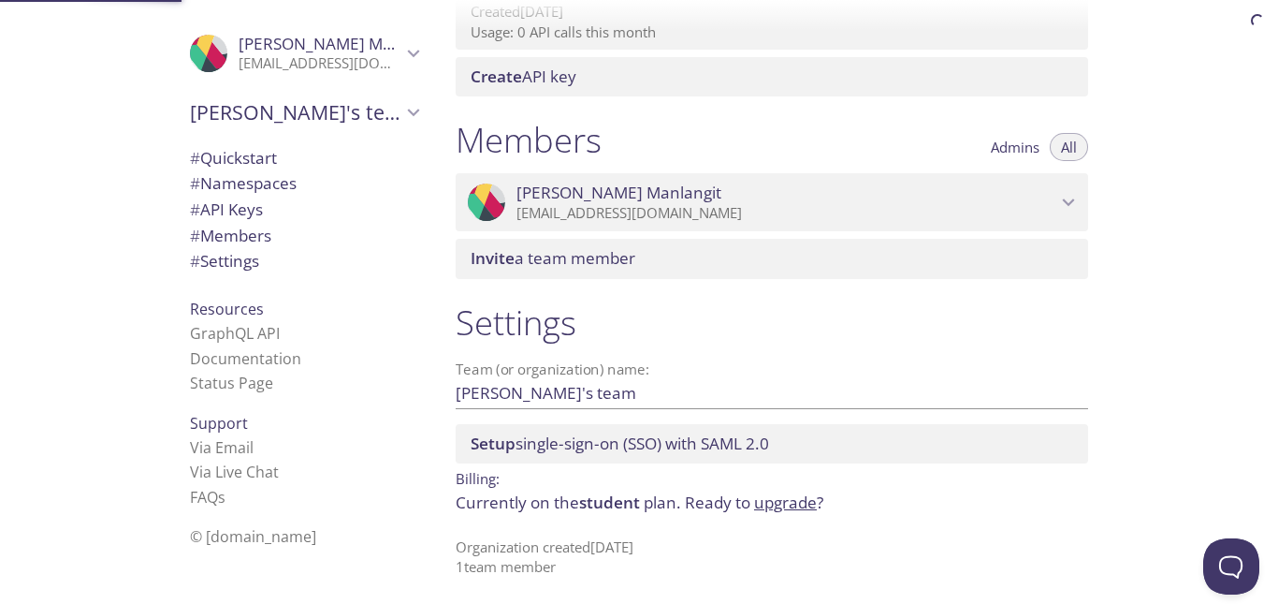
scroll to position [727, 0]
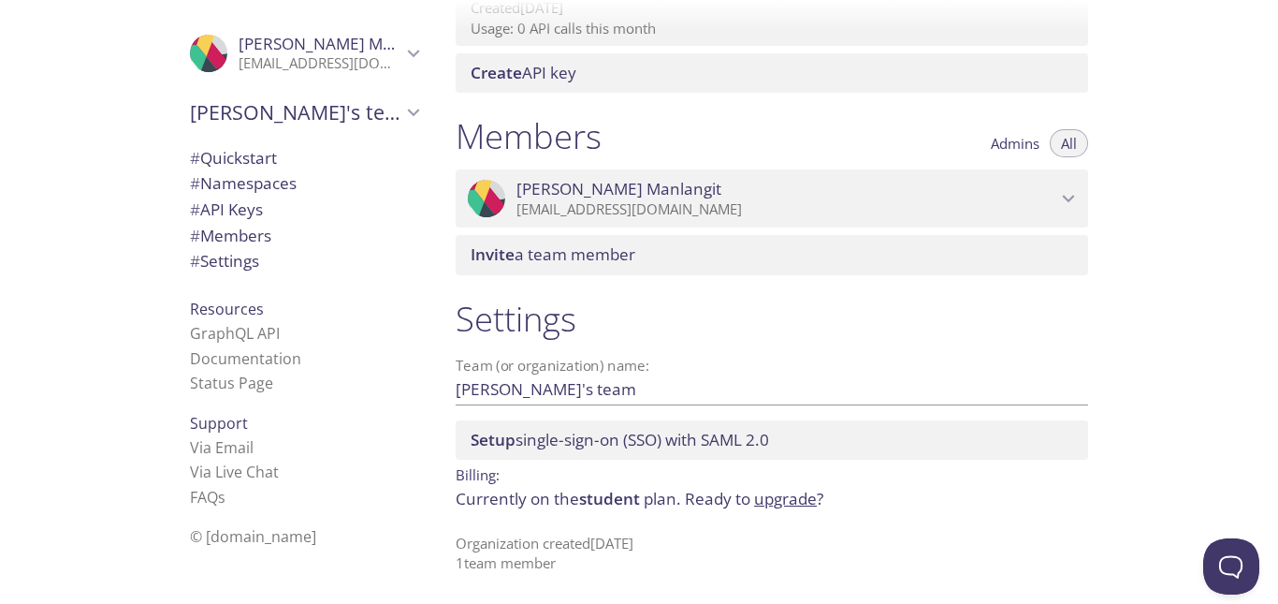
click at [226, 149] on span "# Quickstart" at bounding box center [233, 158] width 87 height 22
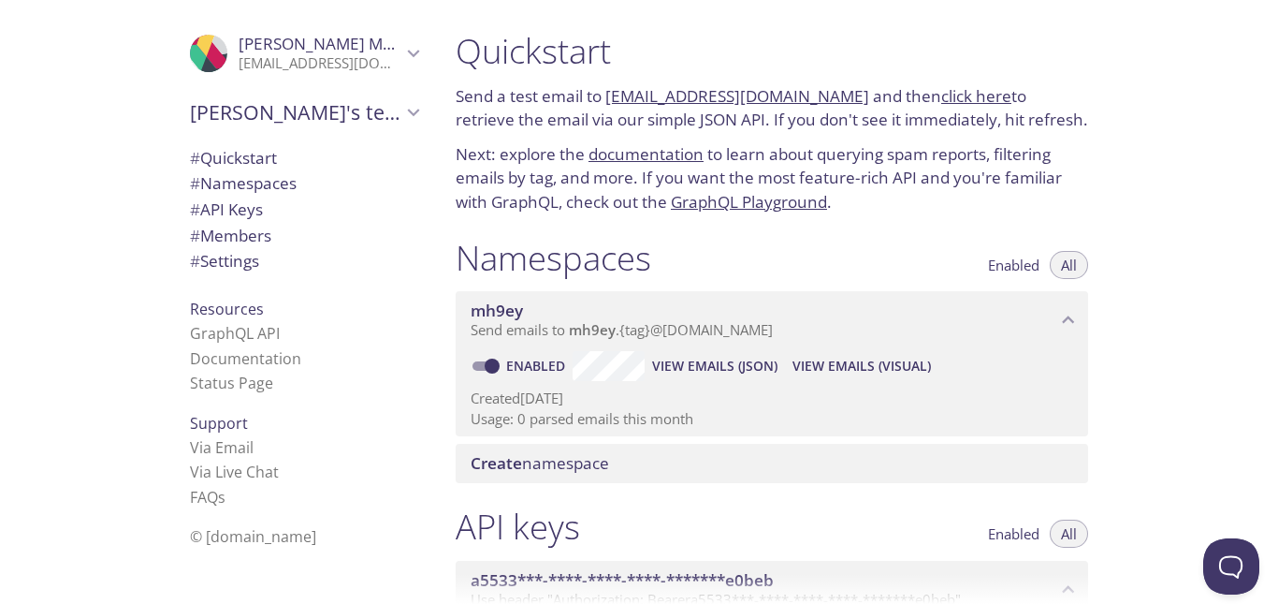
drag, startPoint x: 609, startPoint y: 75, endPoint x: 845, endPoint y: 86, distance: 236.1
click at [845, 86] on div "Quickstart Send a test email to mh9ey.test@inbox.testmail.app and then click he…" at bounding box center [772, 122] width 662 height 207
copy link "[EMAIL_ADDRESS][DOMAIN_NAME]"
click at [1015, 265] on span "Enabled" at bounding box center [1013, 265] width 51 height 0
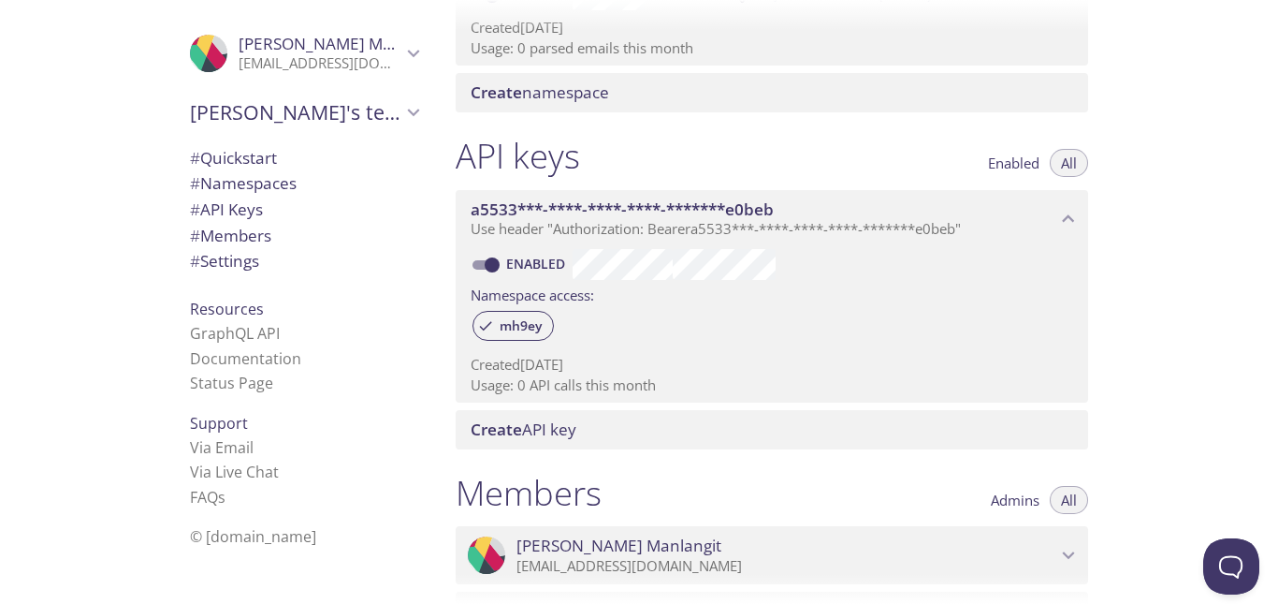
scroll to position [374, 0]
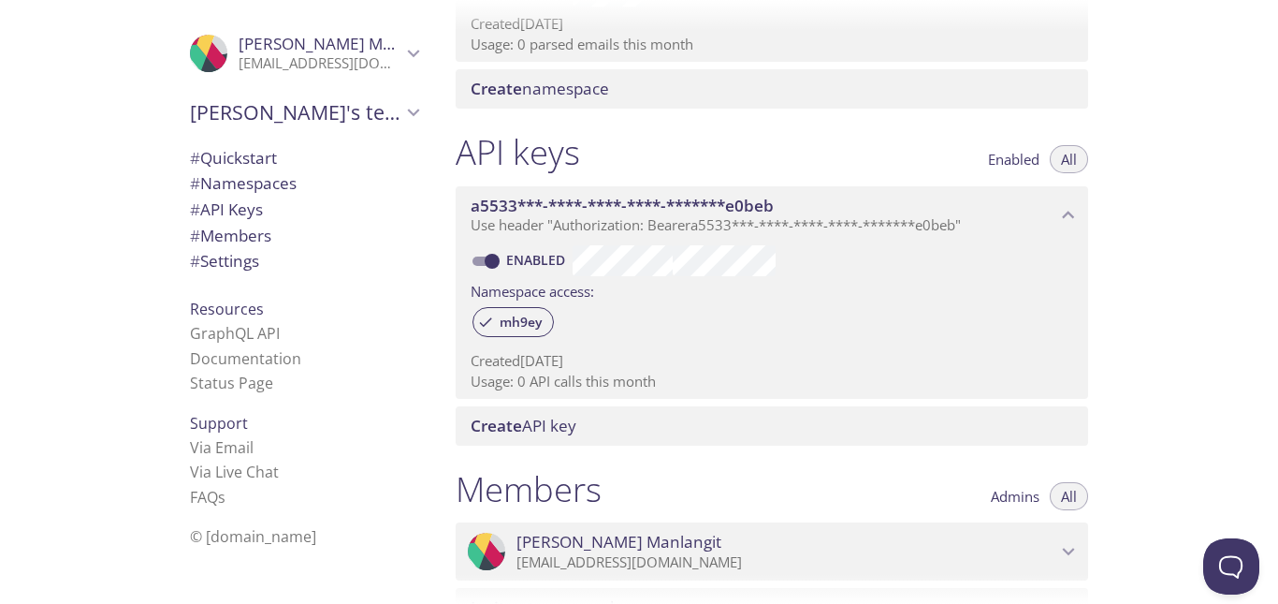
copy link "[EMAIL_ADDRESS][DOMAIN_NAME]"
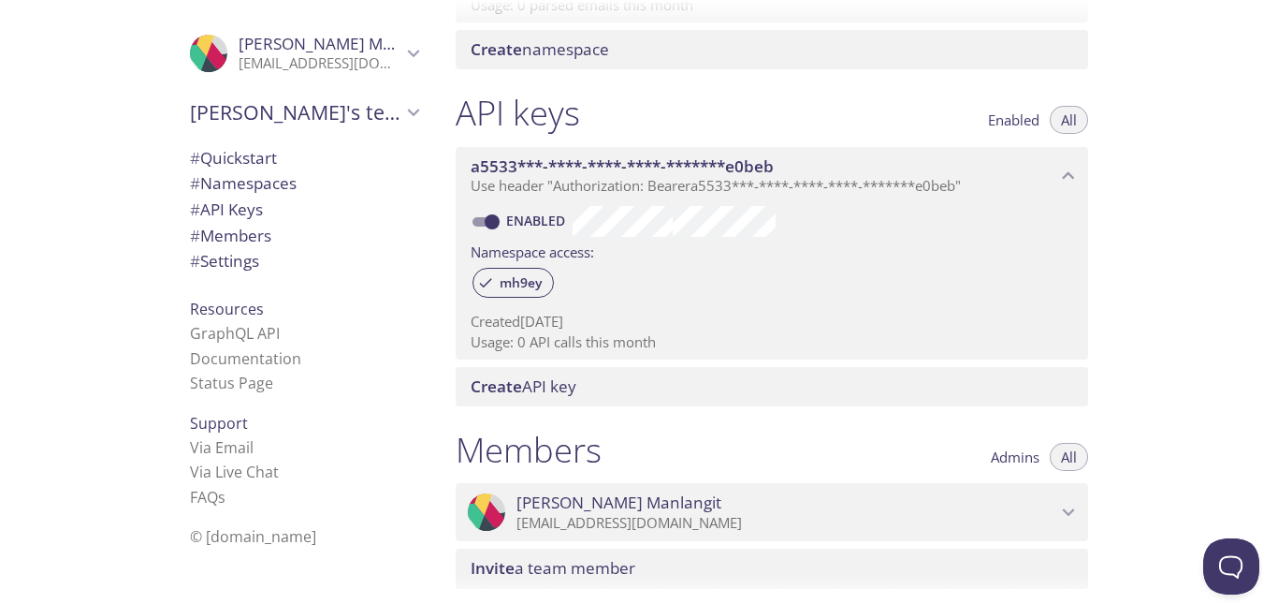
scroll to position [446, 0]
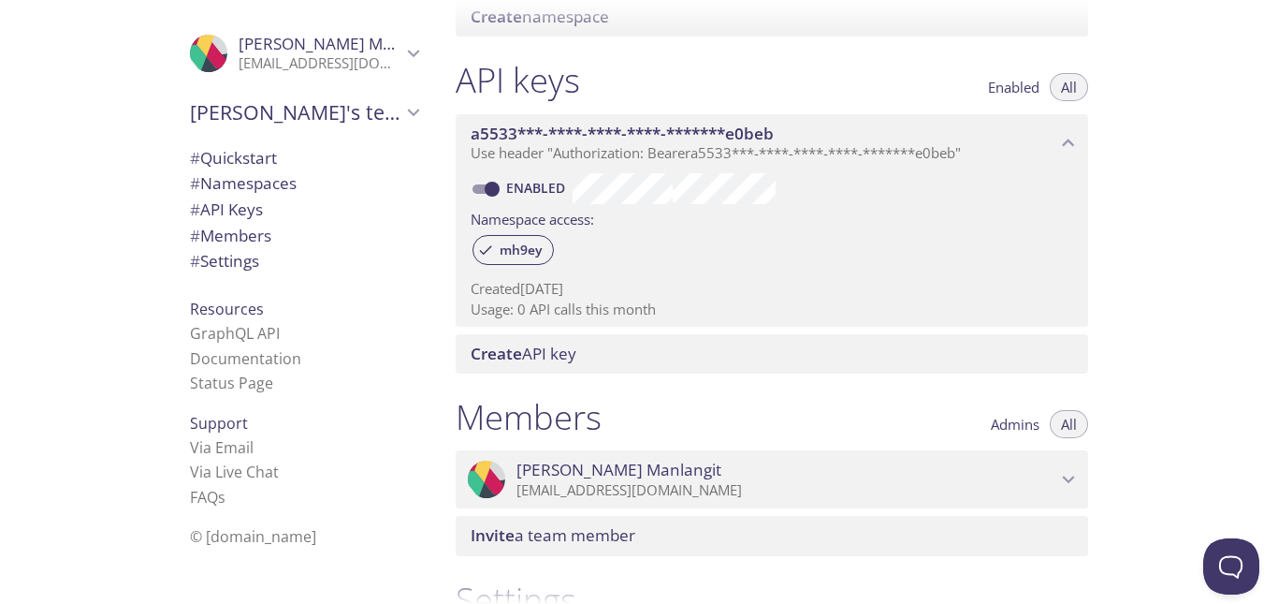
copy link "[EMAIL_ADDRESS][DOMAIN_NAME]"
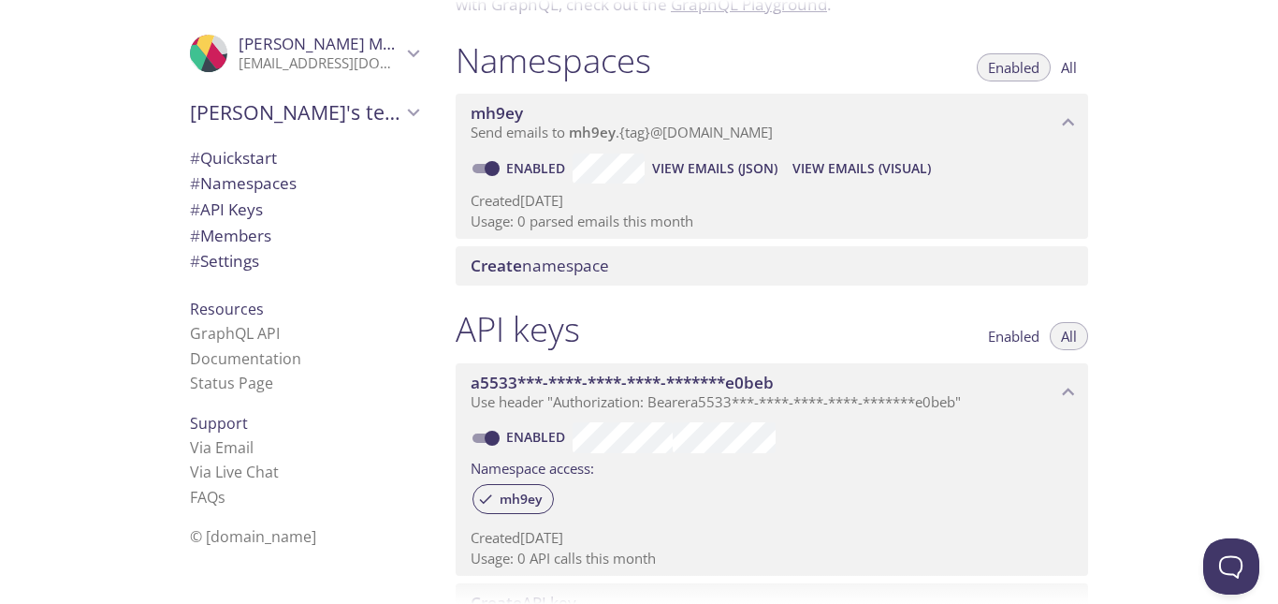
scroll to position [72, 0]
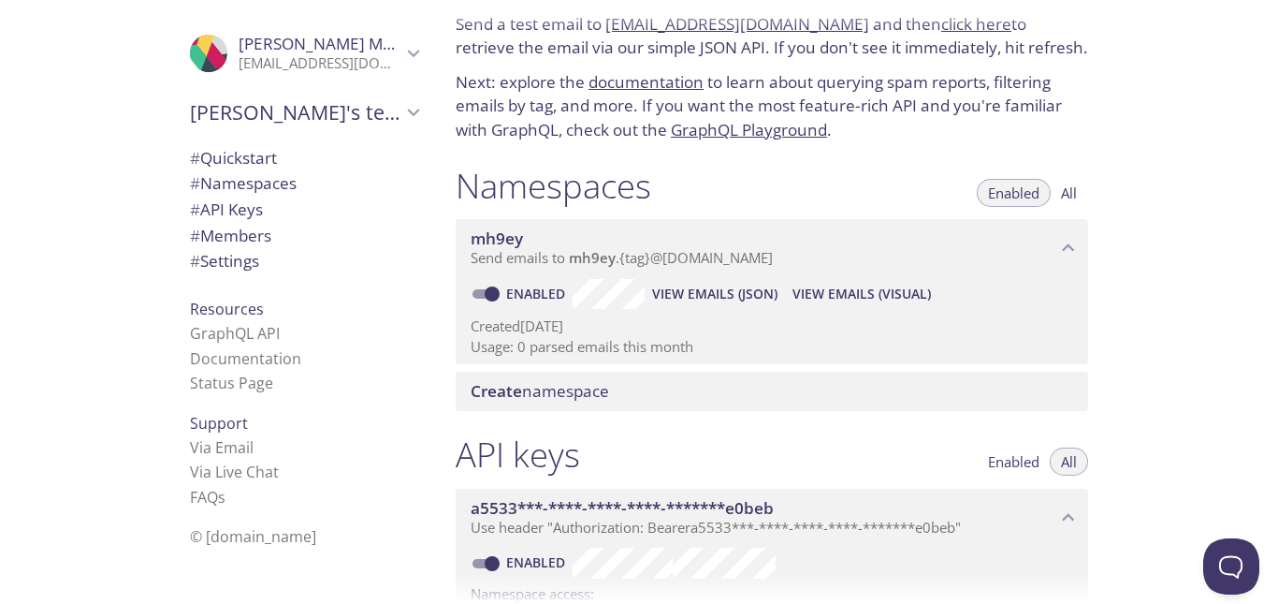
copy link "[EMAIL_ADDRESS][DOMAIN_NAME]"
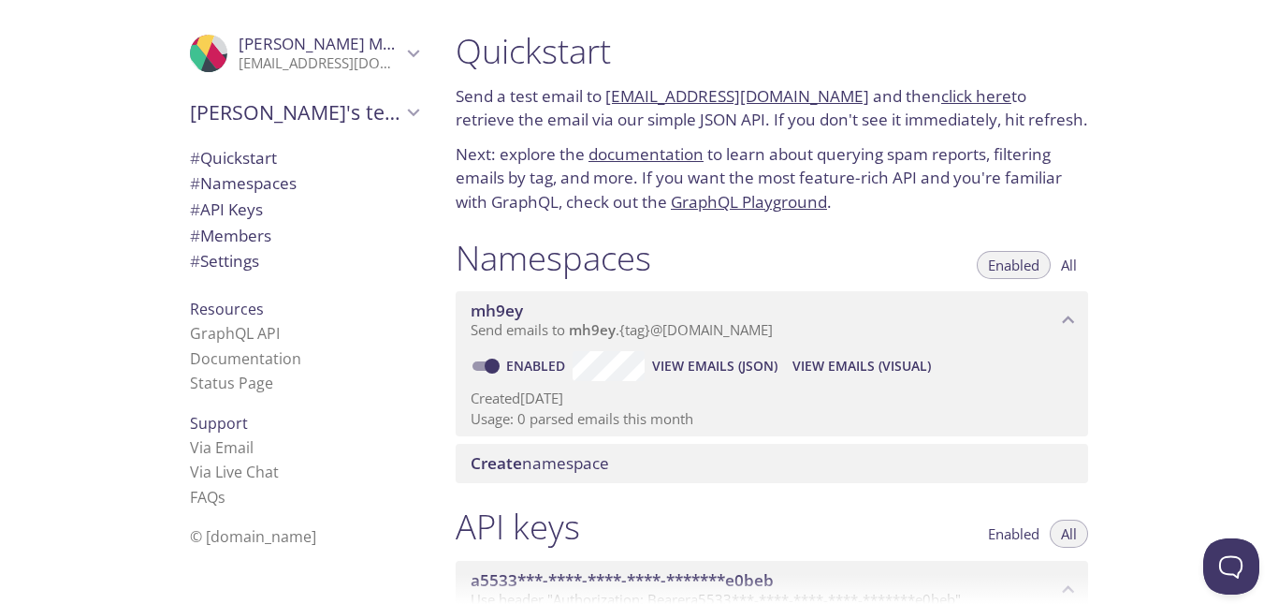
drag, startPoint x: 596, startPoint y: 71, endPoint x: 763, endPoint y: 97, distance: 168.6
click at [763, 97] on div "Quickstart Send a test email to mh9ey.test@inbox.testmail.app and then click he…" at bounding box center [772, 122] width 662 height 207
click at [814, 95] on link "[EMAIL_ADDRESS][DOMAIN_NAME]" at bounding box center [737, 96] width 264 height 22
click at [706, 102] on link "[EMAIL_ADDRESS][DOMAIN_NAME]" at bounding box center [737, 96] width 264 height 22
click at [707, 97] on link "[EMAIL_ADDRESS][DOMAIN_NAME]" at bounding box center [737, 96] width 264 height 22
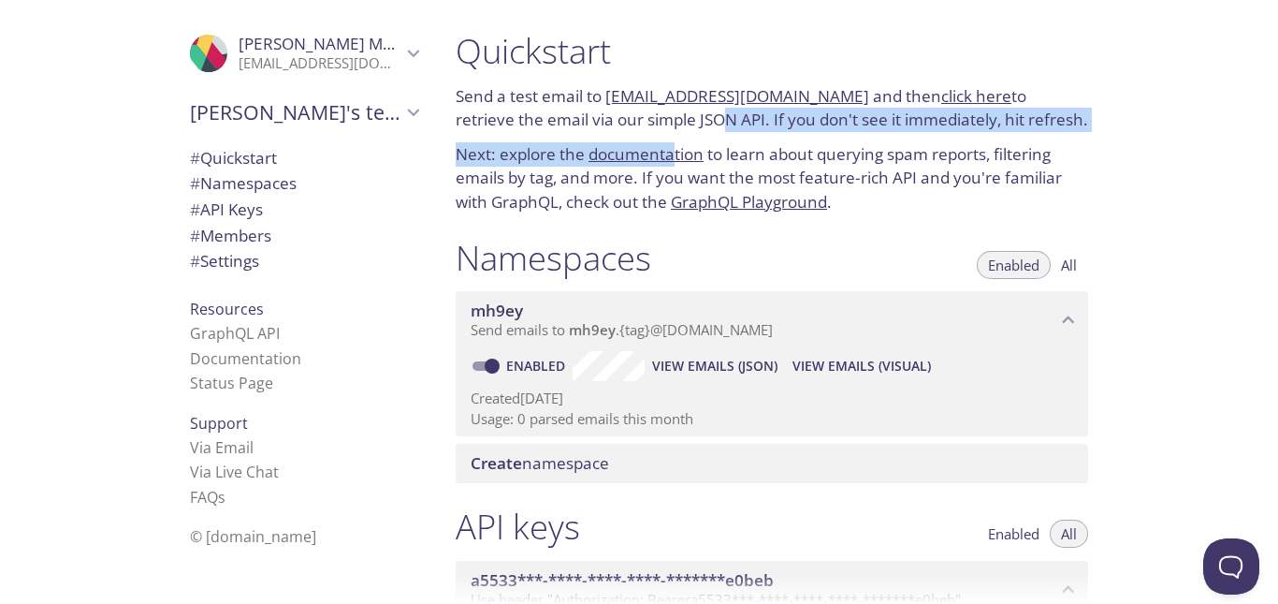
drag, startPoint x: 707, startPoint y: 97, endPoint x: 677, endPoint y: 157, distance: 67.4
click at [677, 157] on div "Quickstart Send a test email to mh9ey.test@inbox.testmail.app and then click he…" at bounding box center [772, 122] width 662 height 207
drag, startPoint x: 837, startPoint y: 157, endPoint x: 812, endPoint y: 114, distance: 49.9
click at [812, 114] on div "Quickstart Send a test email to mh9ey.test@inbox.testmail.app and then click he…" at bounding box center [772, 122] width 662 height 207
click at [864, 95] on p "Send a test email to mh9ey.test@inbox.testmail.app and then click here to retri…" at bounding box center [772, 108] width 633 height 48
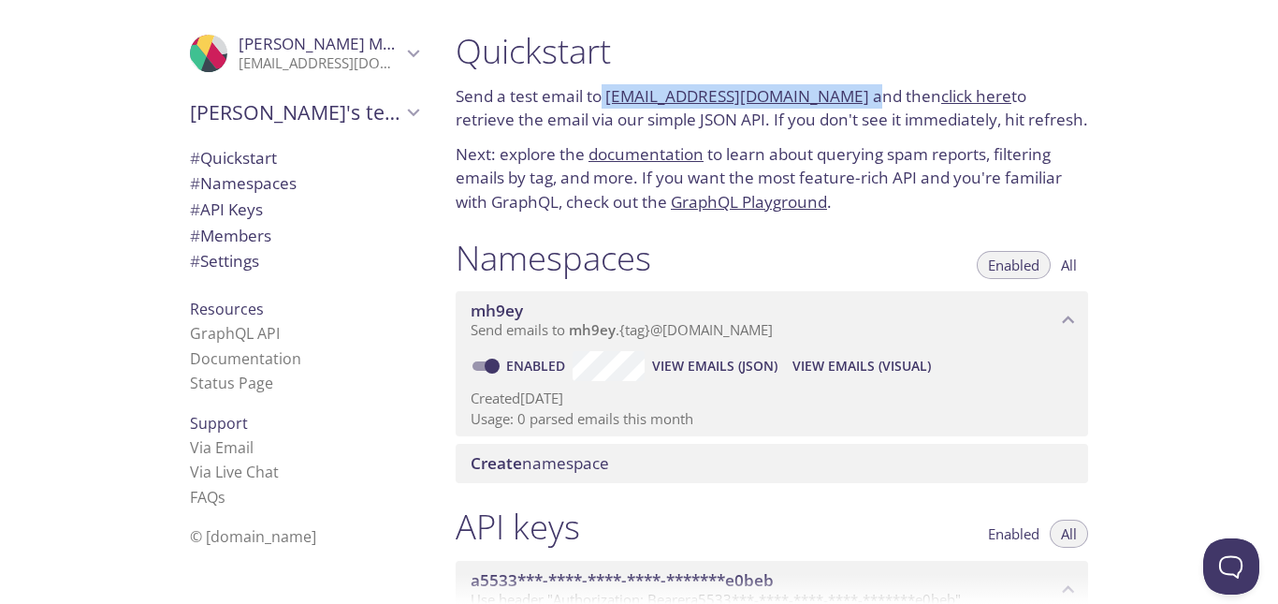
drag, startPoint x: 858, startPoint y: 95, endPoint x: 604, endPoint y: 96, distance: 253.6
click at [604, 96] on p "Send a test email to mh9ey.test@inbox.testmail.app and then click here to retri…" at bounding box center [772, 108] width 633 height 48
copy p "mh9ey.test@inbox.testmail.app a"
click at [857, 367] on span "View Emails (Visual)" at bounding box center [862, 366] width 138 height 22
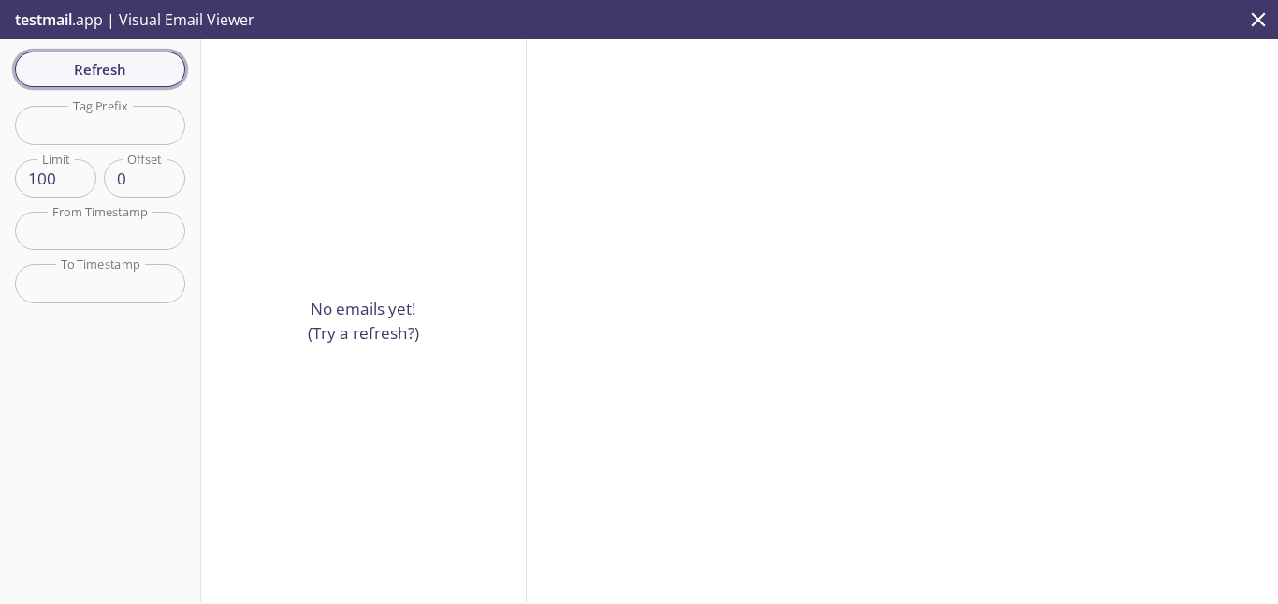
click at [74, 62] on span "Refresh" at bounding box center [100, 69] width 140 height 24
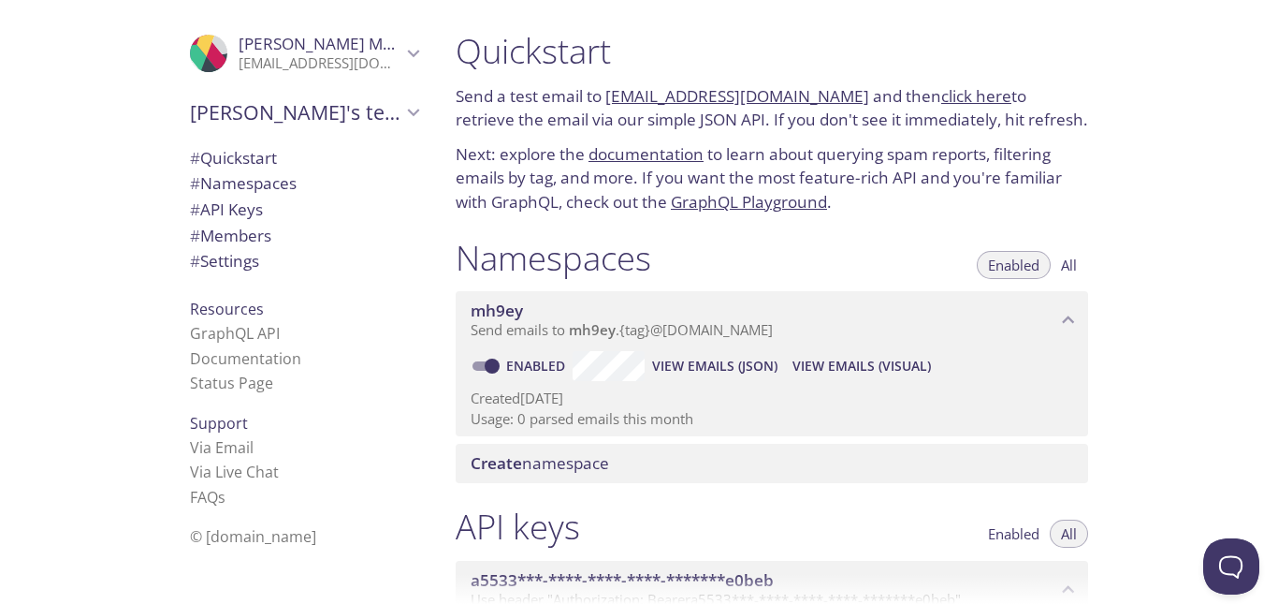
click at [0, 175] on div ".cls-1 { fill: #6d5ca8; } .cls-2 { fill: #3fc191; } .cls-3 { fill: #3b4752; } .…" at bounding box center [220, 302] width 441 height 604
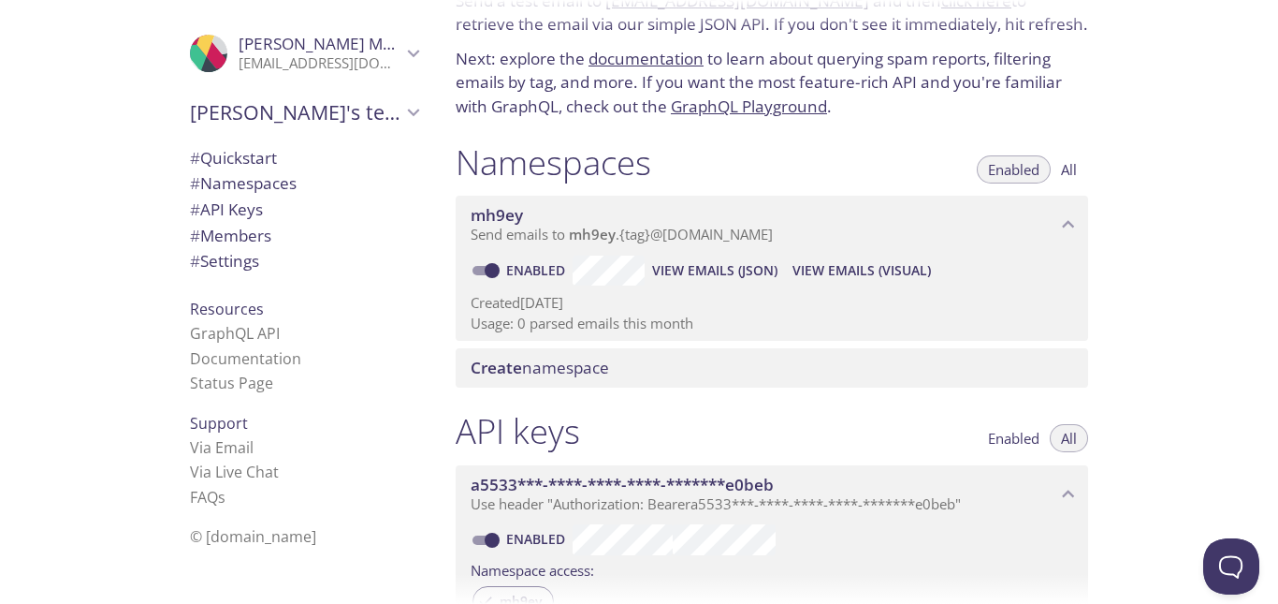
scroll to position [94, 0]
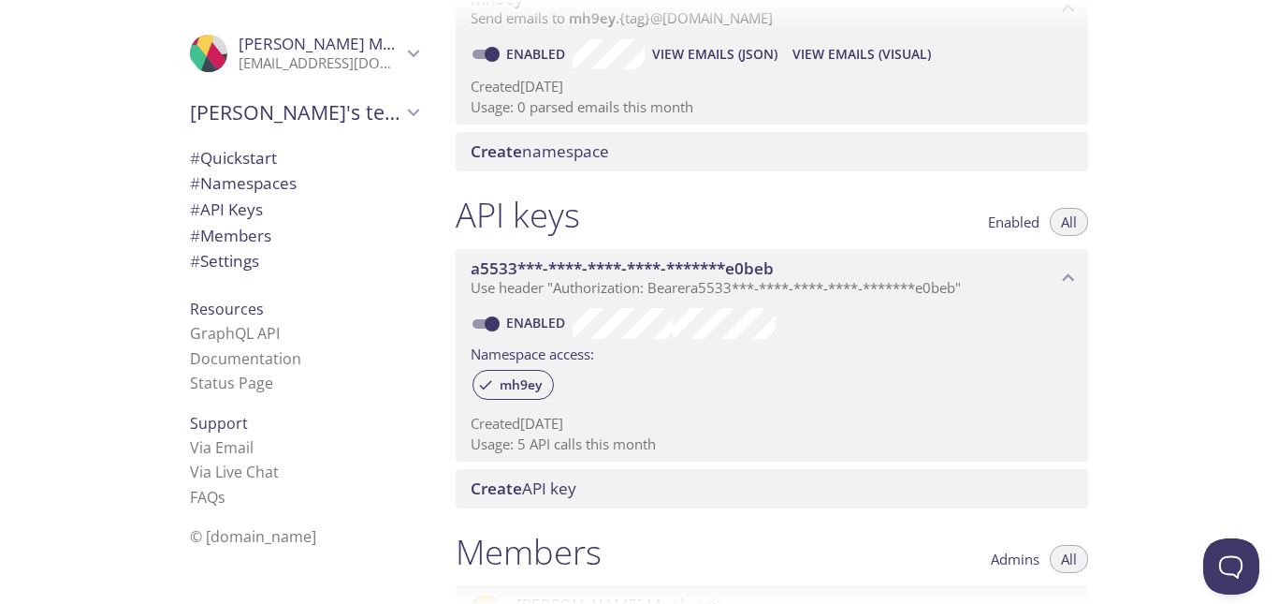
scroll to position [281, 0]
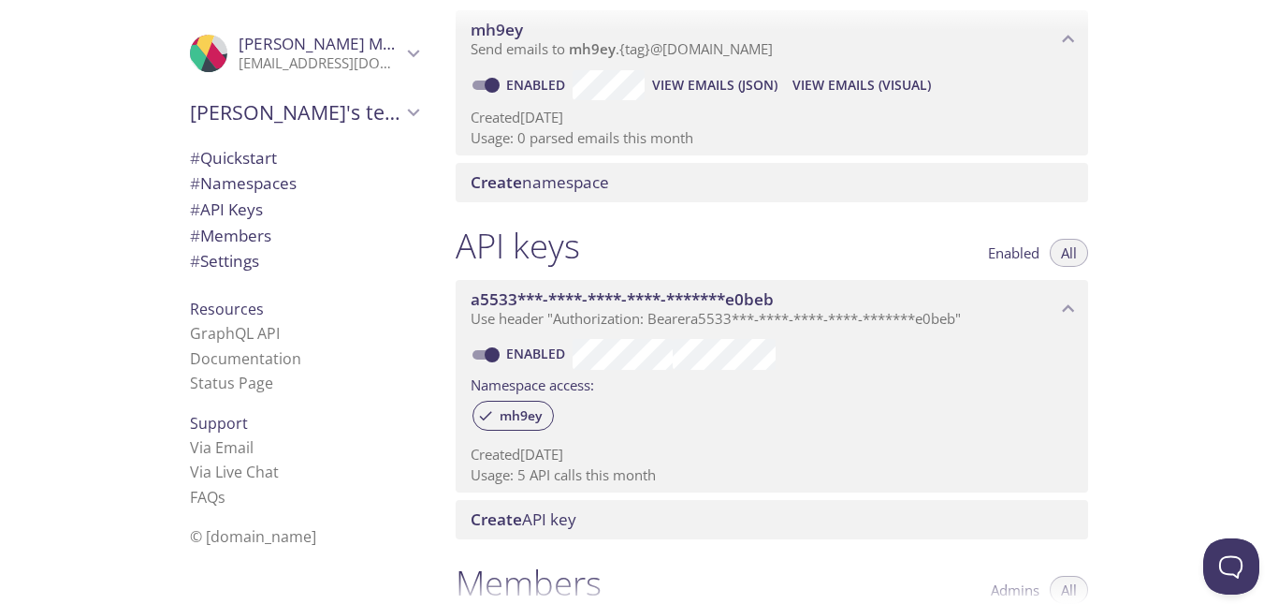
drag, startPoint x: 1, startPoint y: 62, endPoint x: 42, endPoint y: 70, distance: 42.0
click at [1, 62] on div ".cls-1 { fill: #6d5ca8; } .cls-2 { fill: #3fc191; } .cls-3 { fill: #3b4752; } .…" at bounding box center [220, 302] width 441 height 604
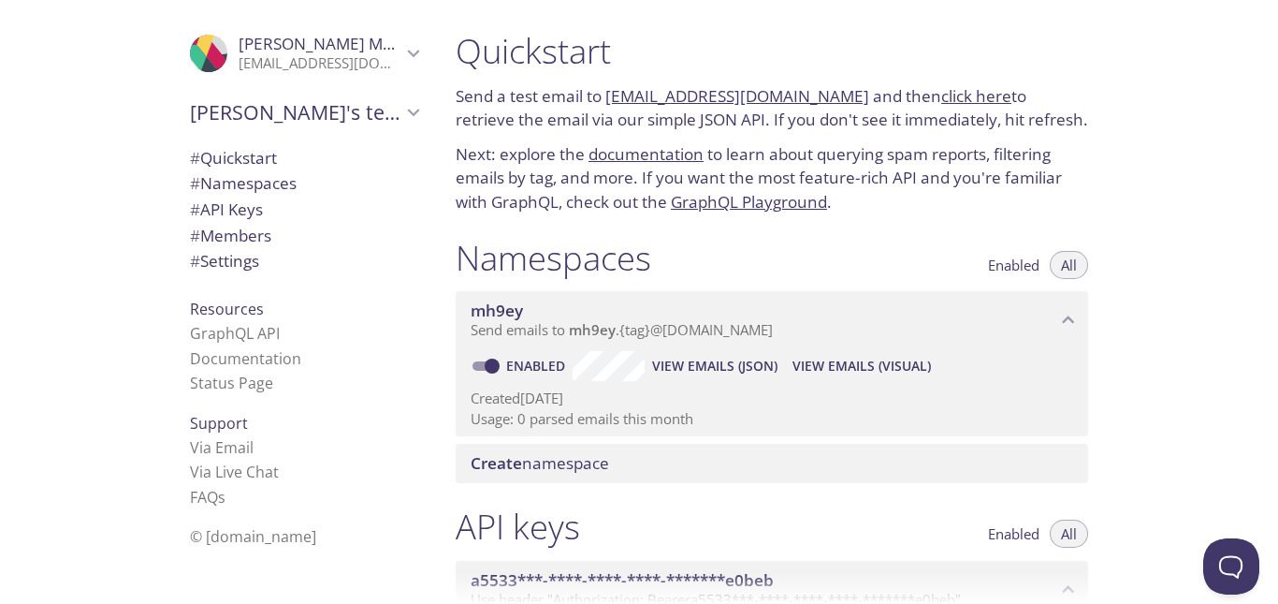
scroll to position [94, 0]
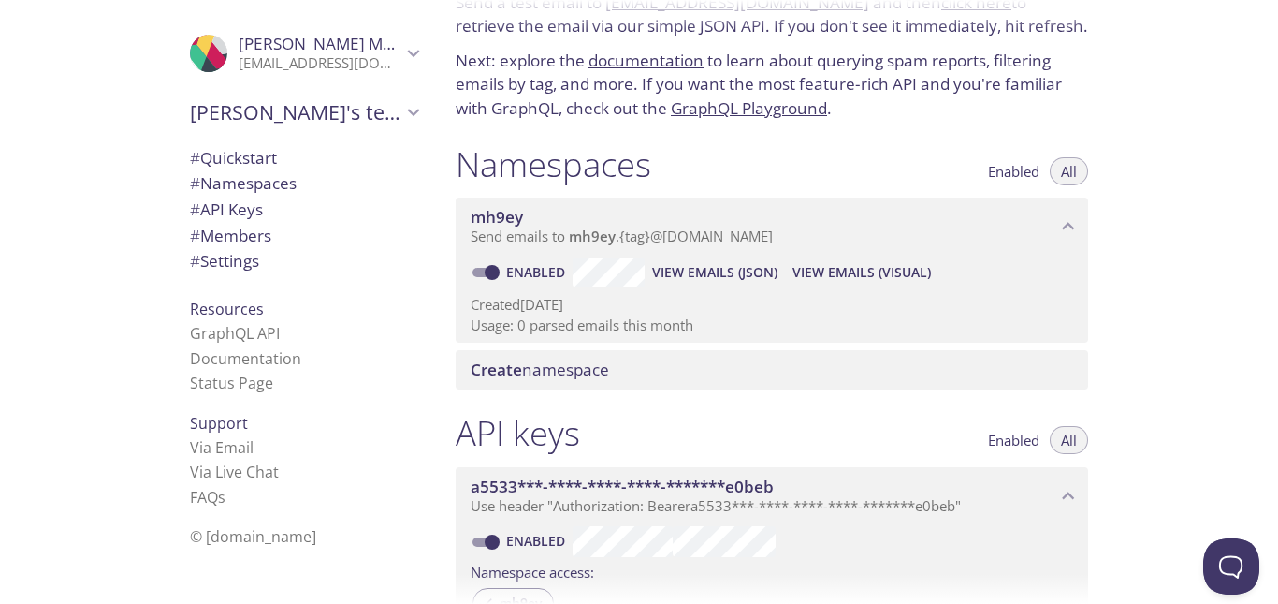
click at [487, 270] on input "Enabled" at bounding box center [492, 272] width 67 height 22
click at [474, 270] on input "Disabled" at bounding box center [477, 272] width 67 height 22
checkbox input "true"
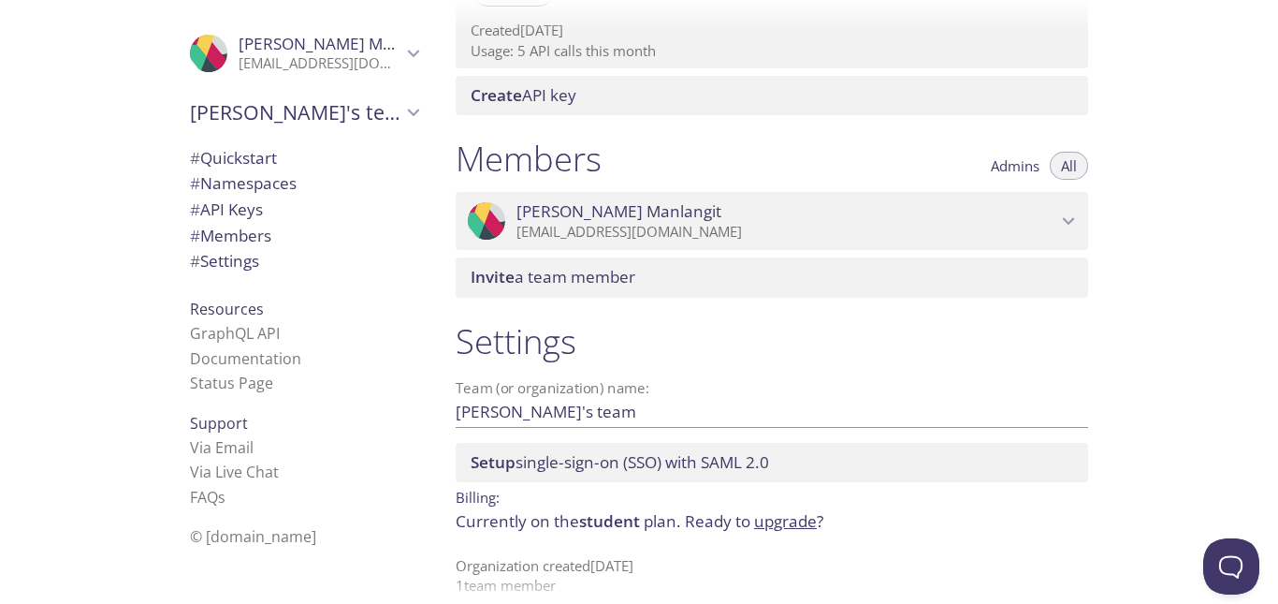
scroll to position [727, 0]
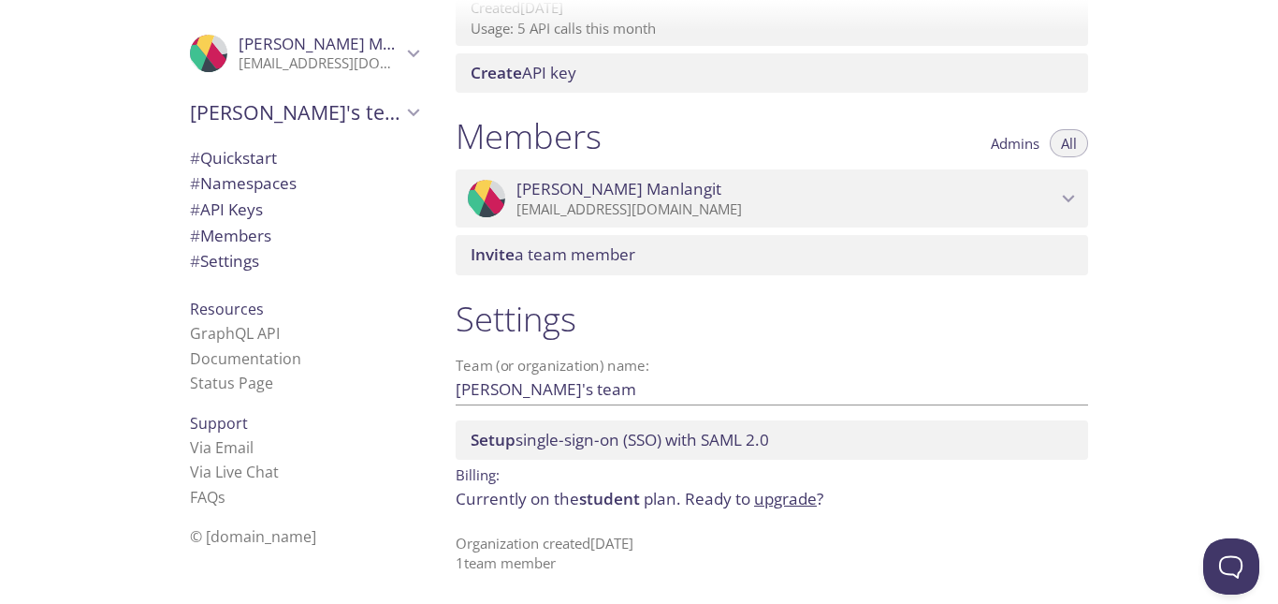
click at [213, 257] on span "# Settings" at bounding box center [224, 261] width 69 height 22
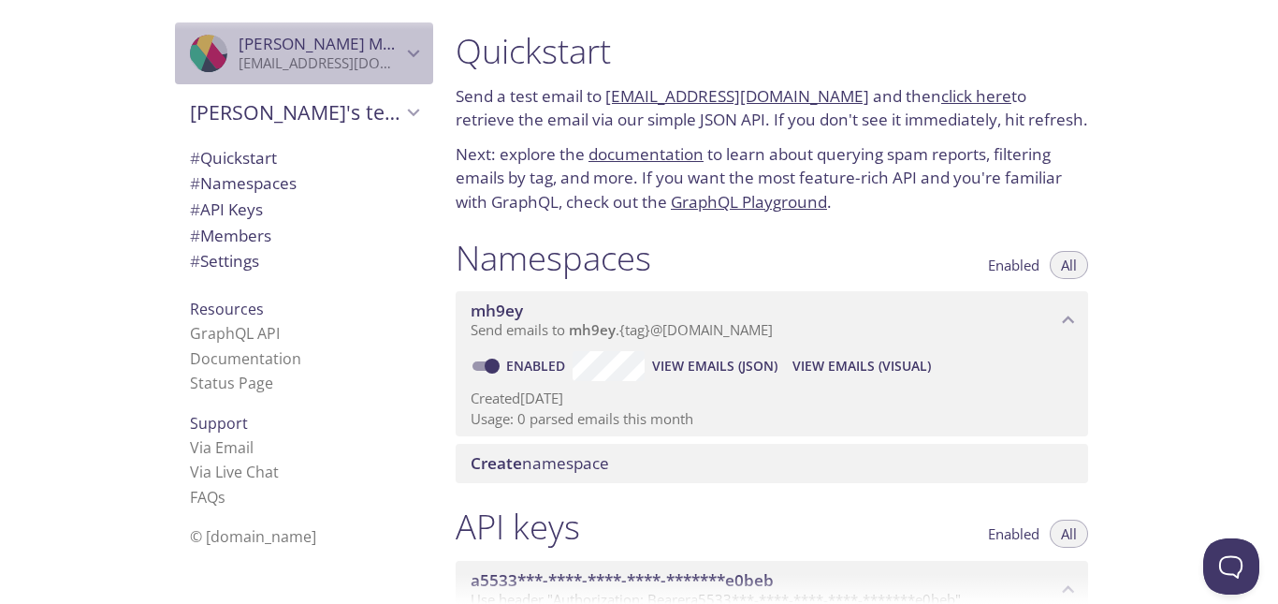
click at [401, 54] on icon "Michael Manlangit" at bounding box center [413, 53] width 24 height 24
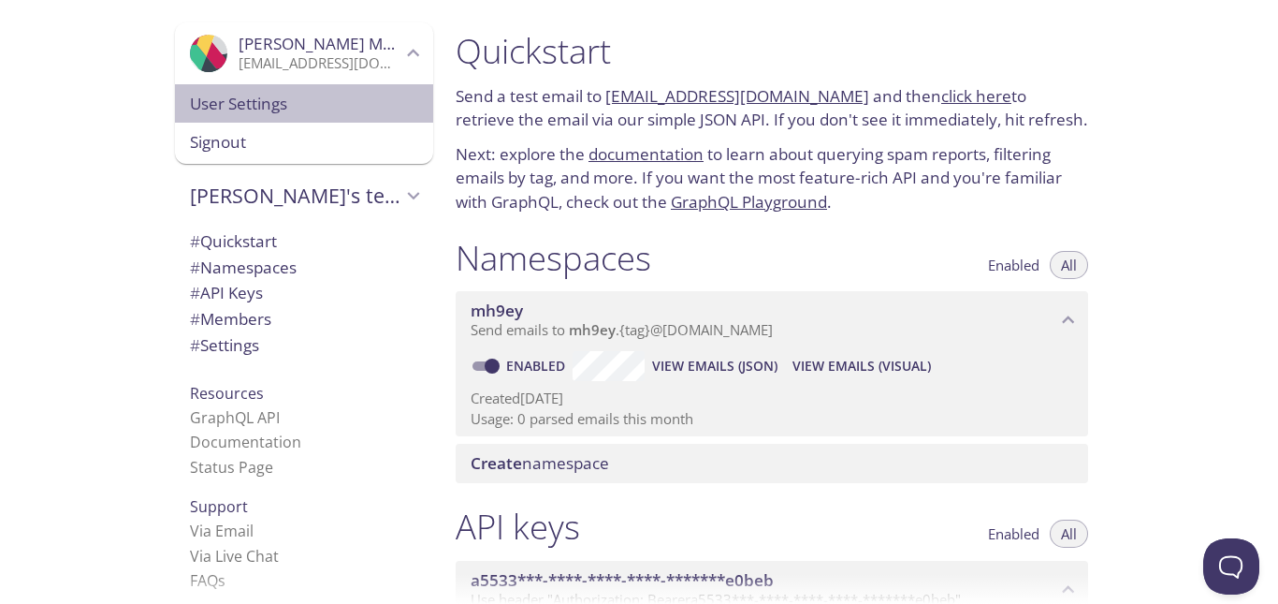
click at [326, 108] on span "User Settings" at bounding box center [304, 104] width 228 height 24
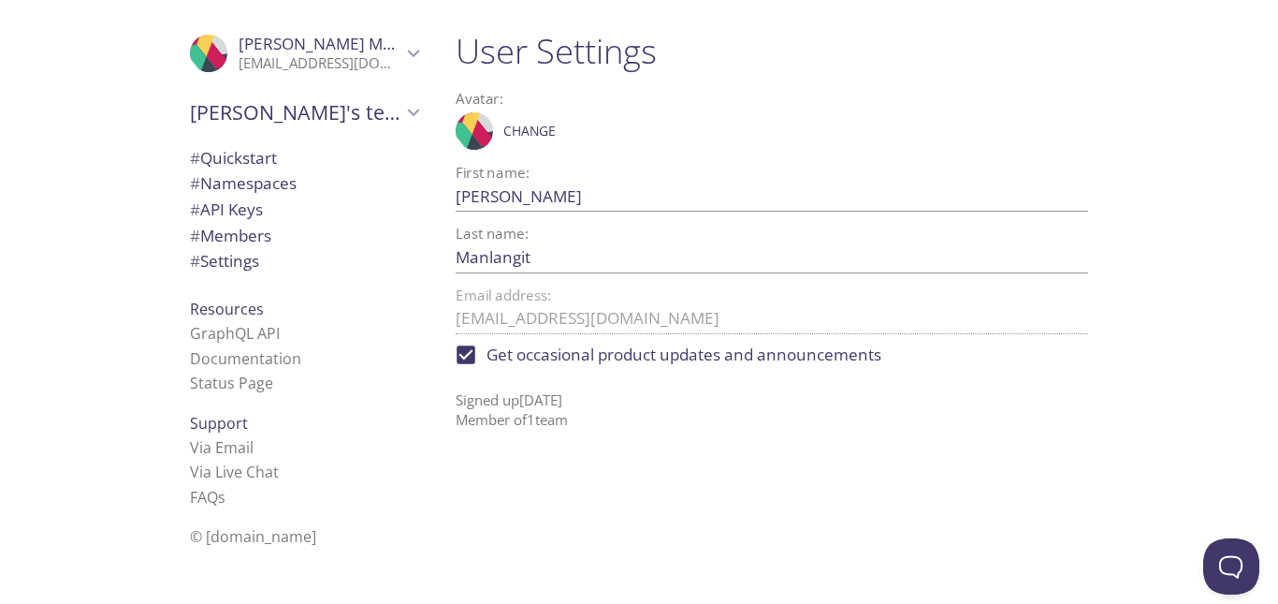
click at [241, 153] on span "# Quickstart" at bounding box center [233, 158] width 87 height 22
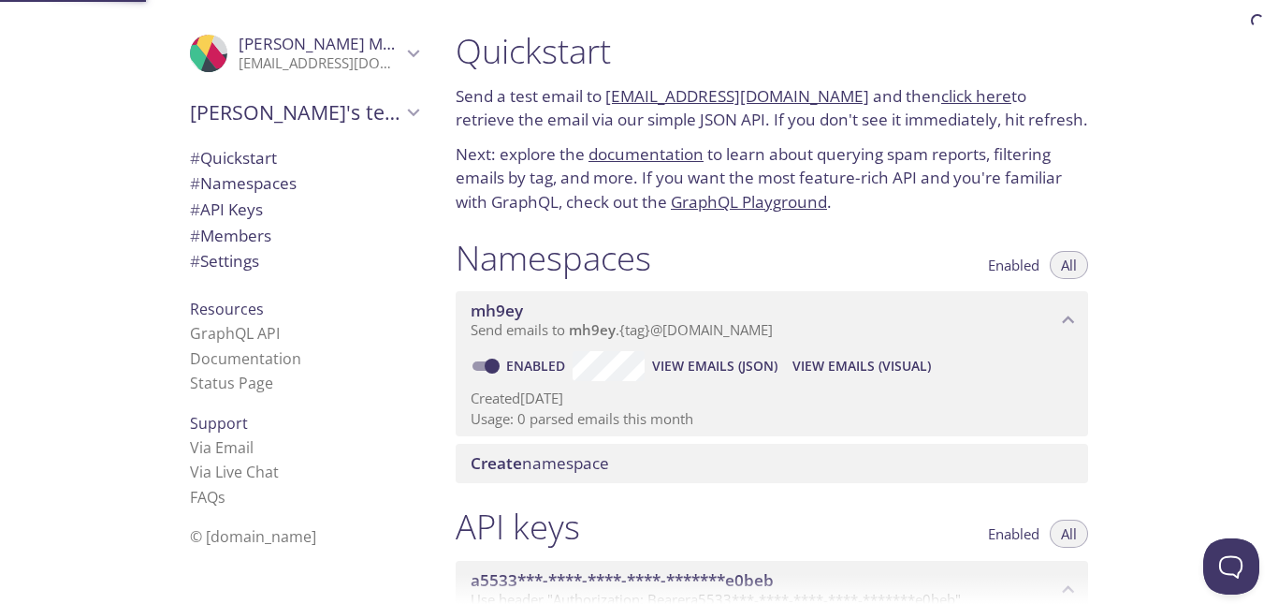
scroll to position [30, 0]
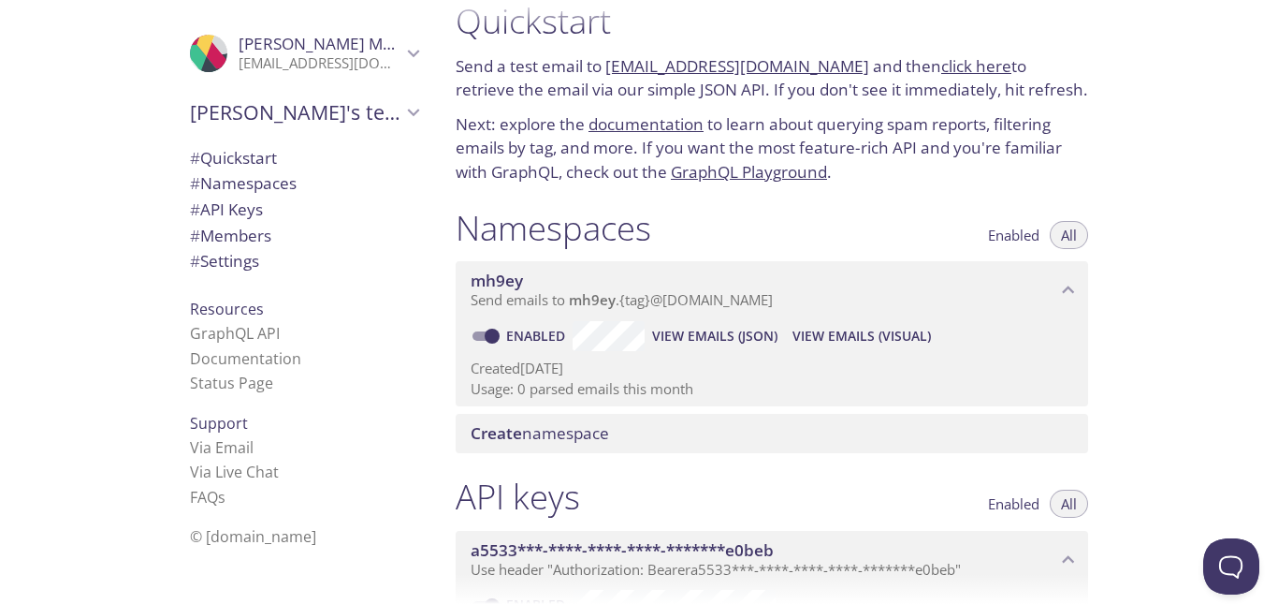
click at [926, 205] on div "Namespaces Enabled All mh9ey Send emails to mh9ey . {tag} @inbox.testmail.app E…" at bounding box center [772, 330] width 662 height 269
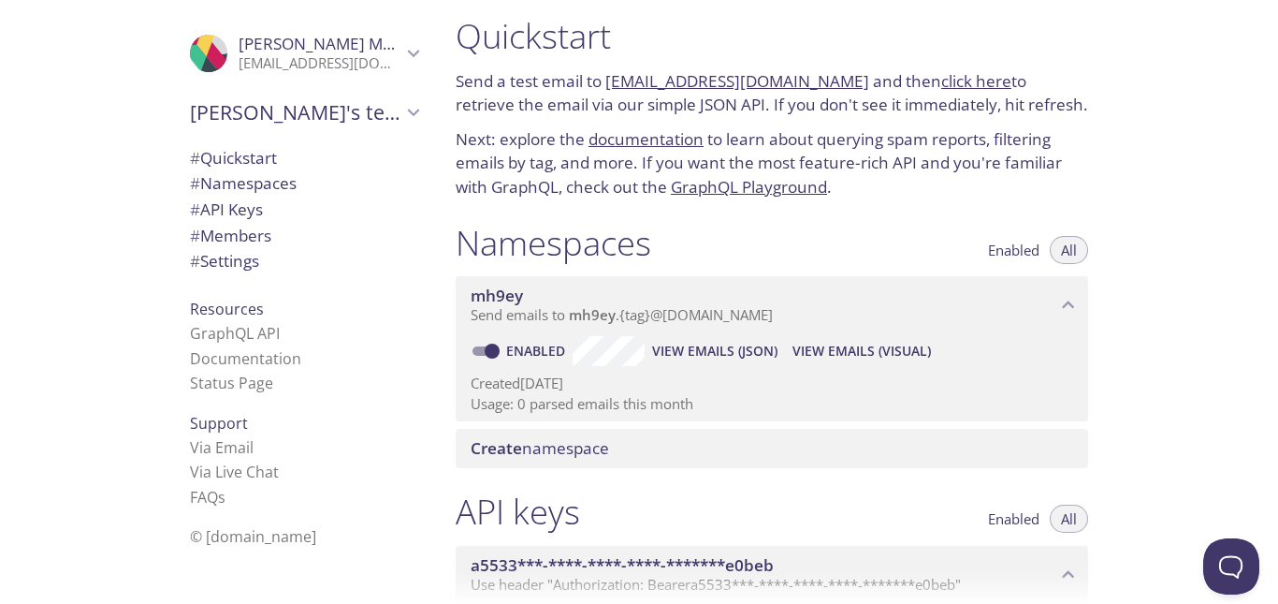
scroll to position [0, 0]
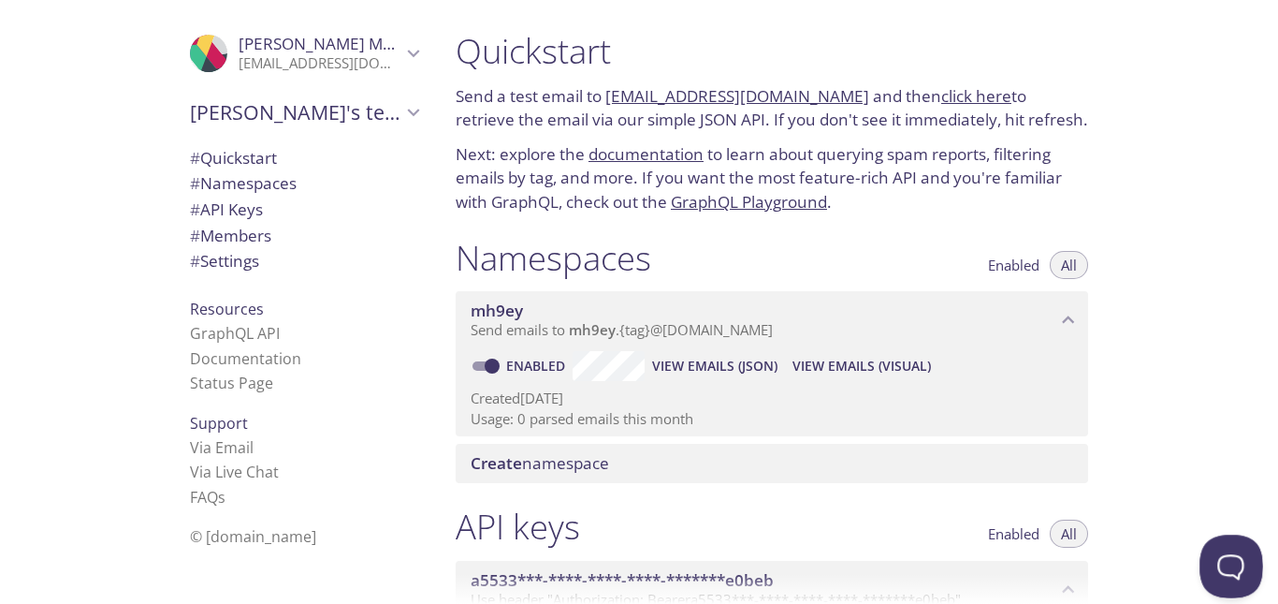
click at [1220, 560] on button "Open Beacon popover" at bounding box center [1228, 562] width 56 height 56
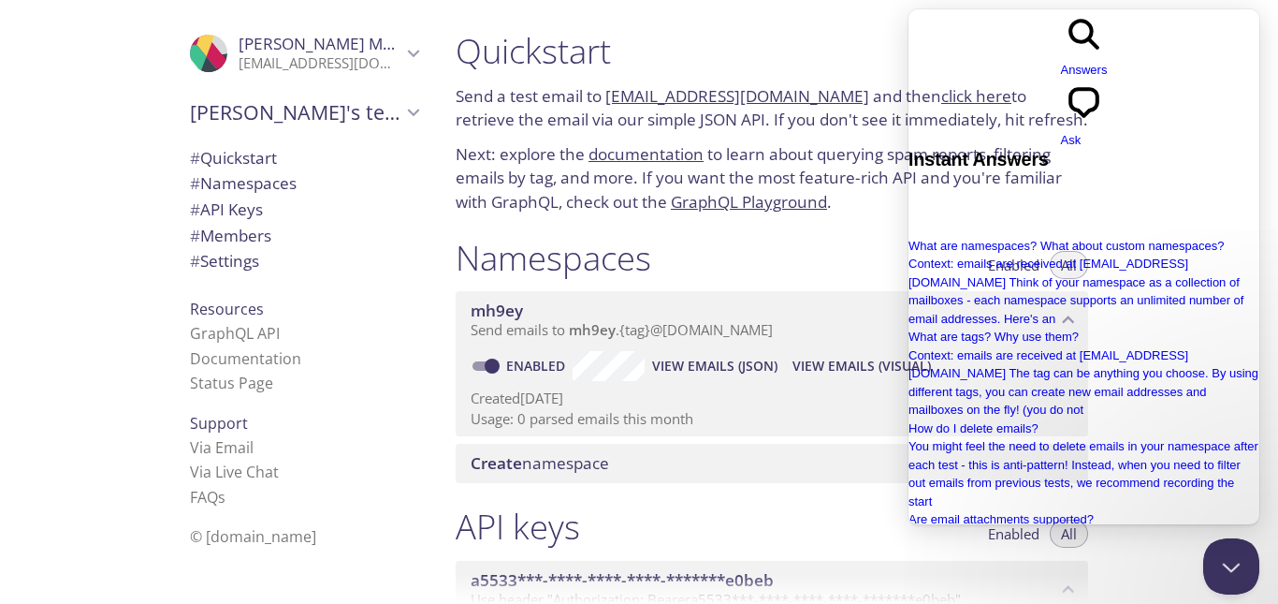
type input "how can i connect this in laravel"
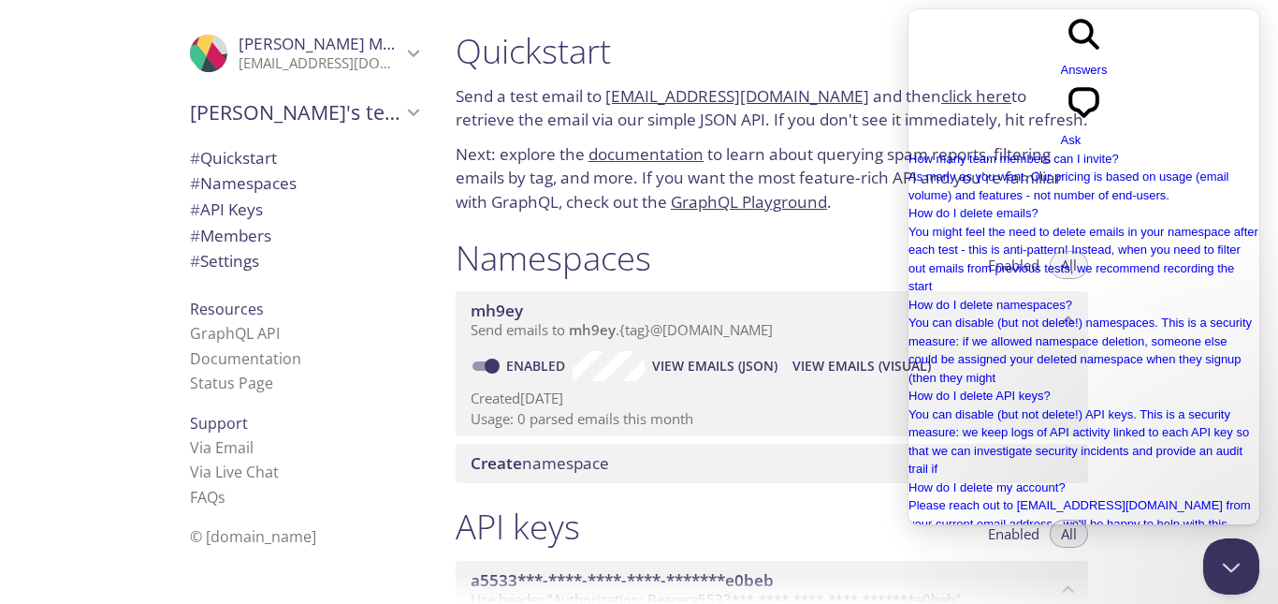
click at [1082, 133] on span "Ask" at bounding box center [1071, 140] width 21 height 14
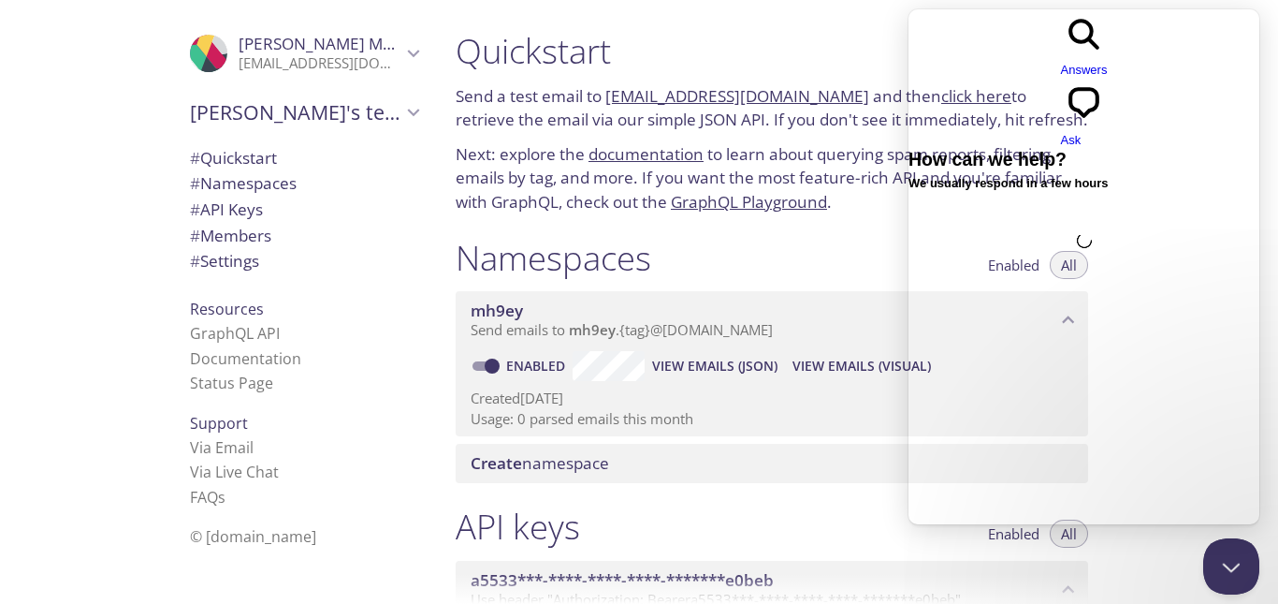
scroll to position [0, 0]
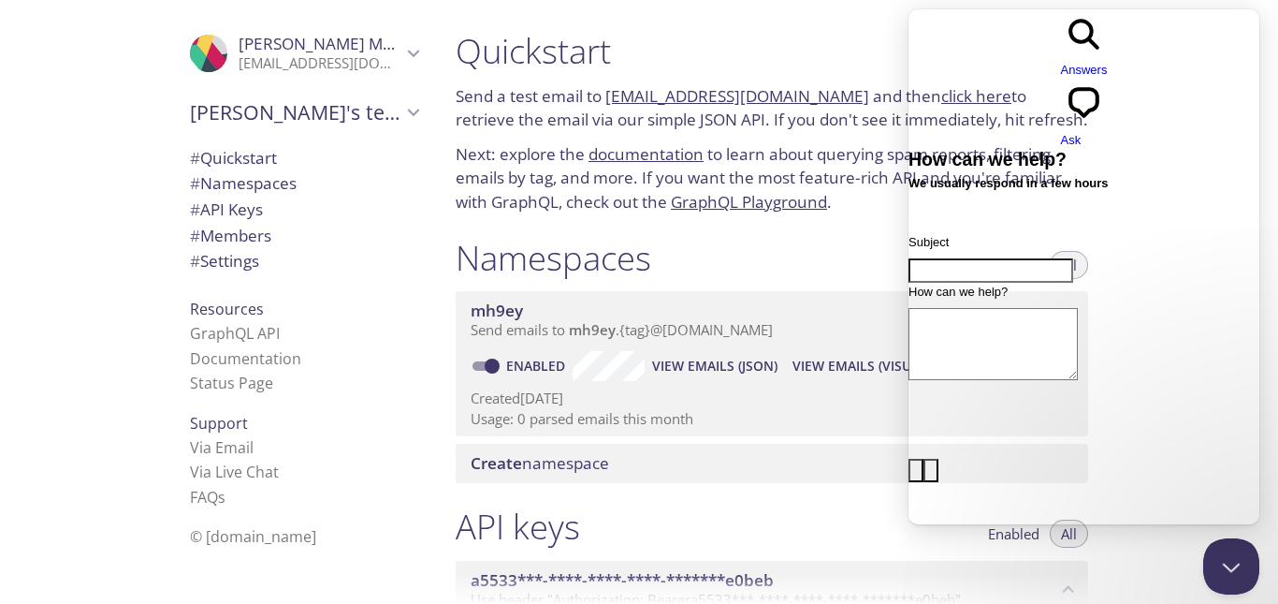
click at [1061, 63] on span "Answers" at bounding box center [1084, 70] width 47 height 14
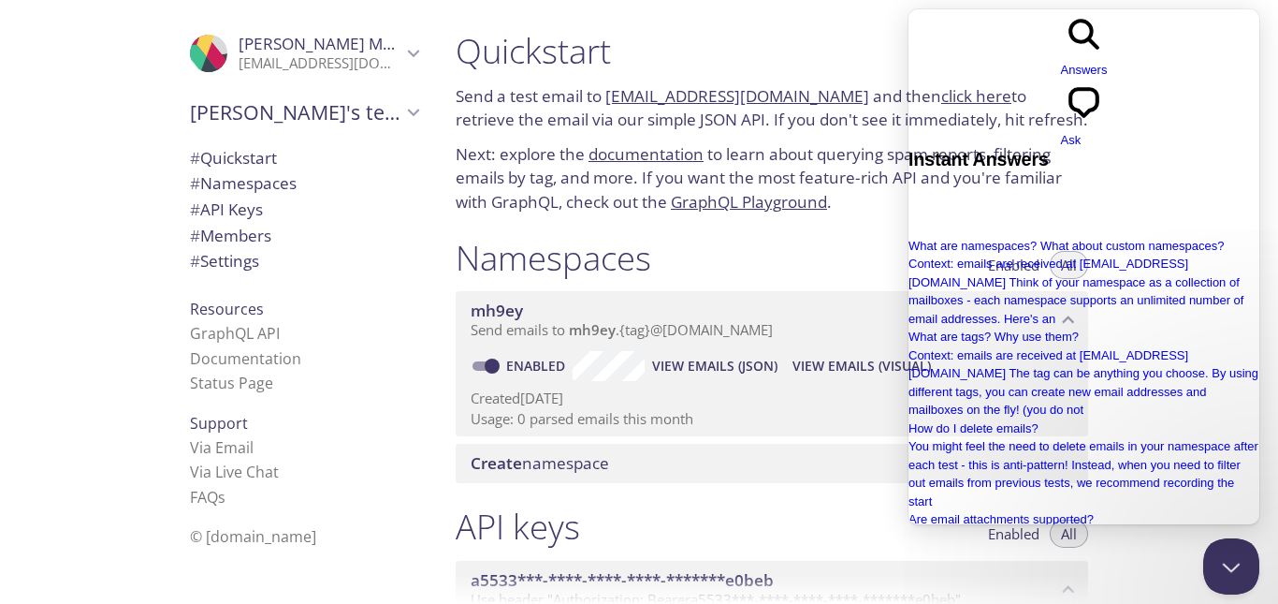
click at [1082, 133] on span "Ask" at bounding box center [1071, 140] width 21 height 14
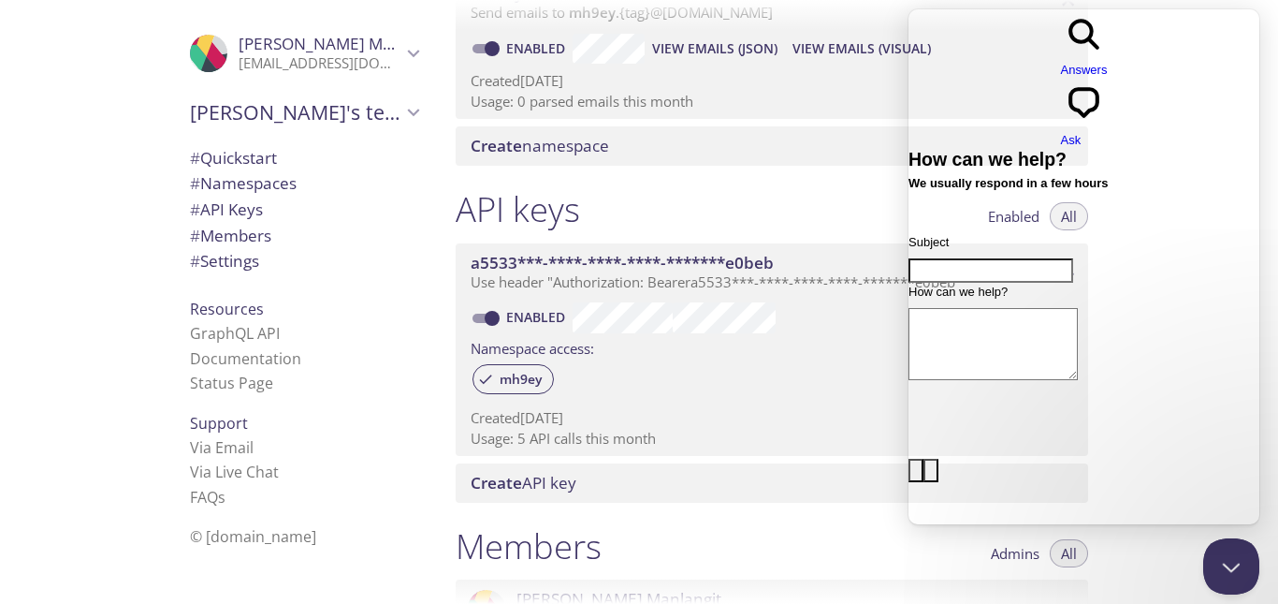
scroll to position [374, 0]
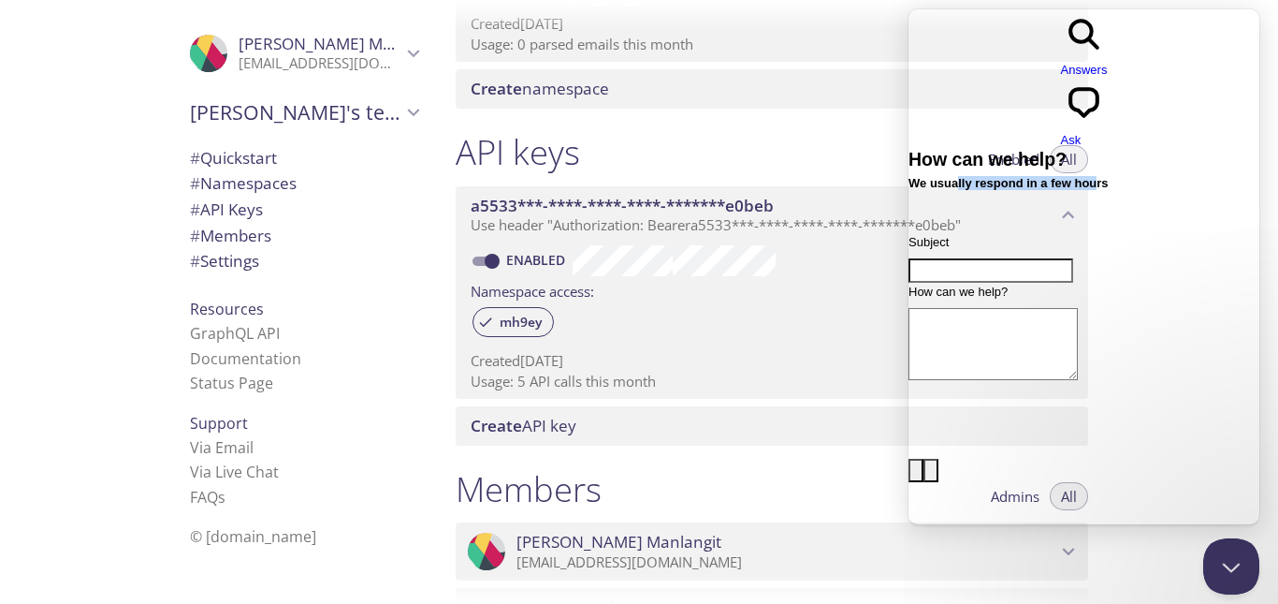
drag, startPoint x: 1038, startPoint y: 94, endPoint x: 1169, endPoint y: 127, distance: 135.3
click at [1169, 150] on div "How can we help? We usually respond in a few hours" at bounding box center [1084, 170] width 351 height 41
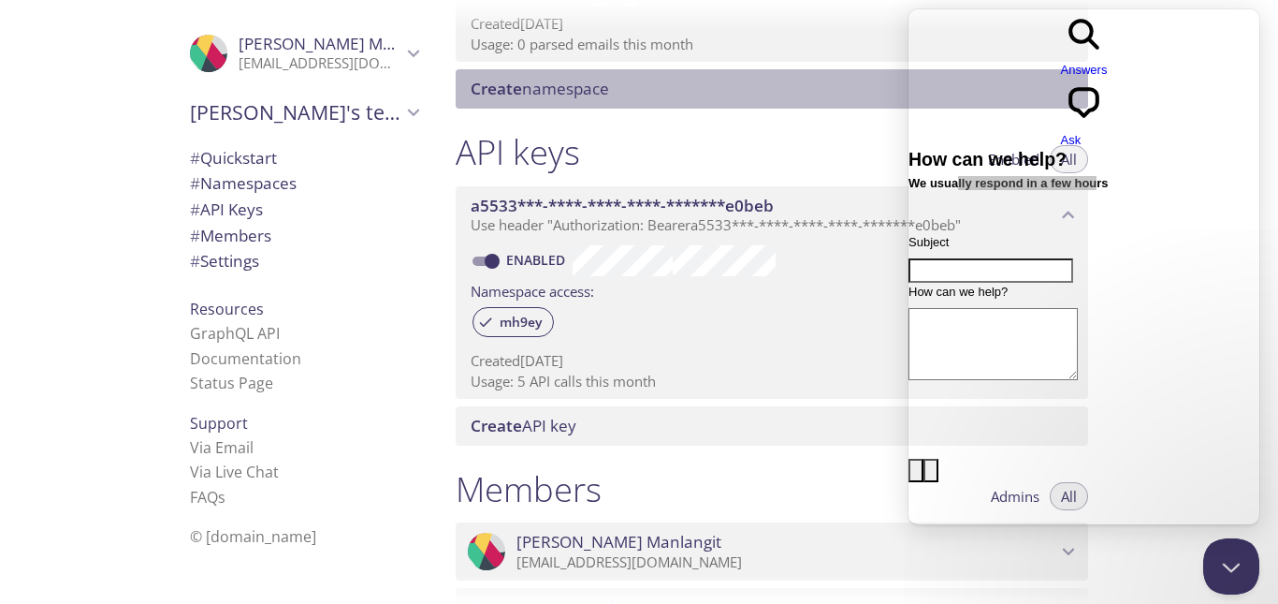
click at [789, 100] on div "Create namespace" at bounding box center [772, 88] width 633 height 39
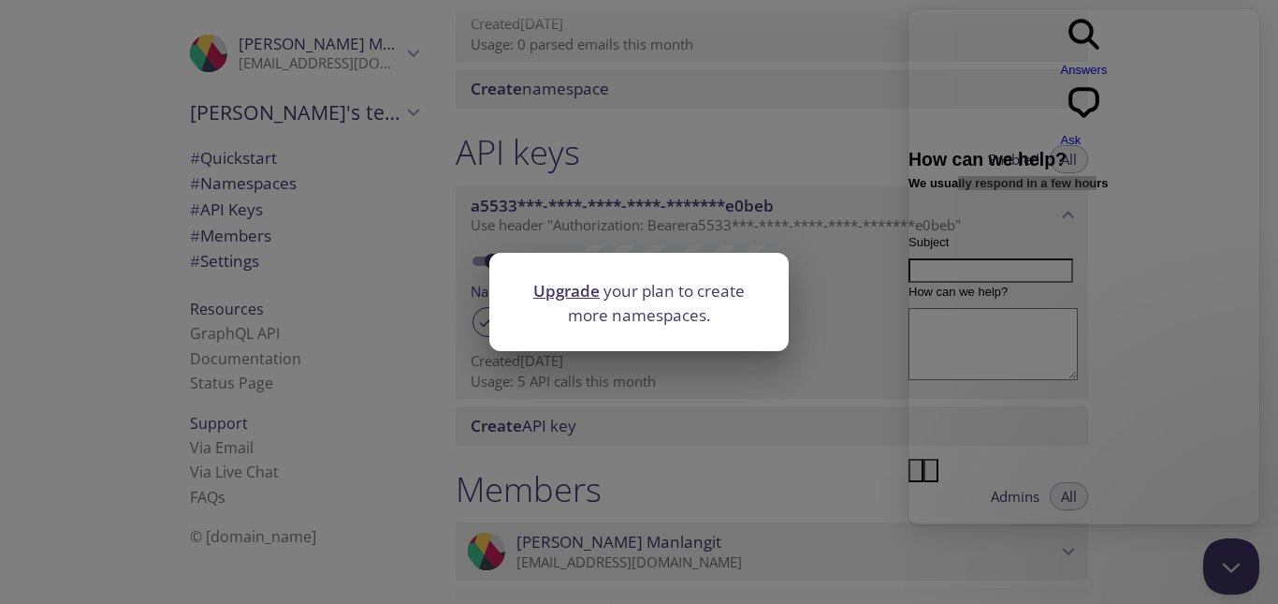
click at [648, 171] on div "Upgrade your plan to create more namespaces." at bounding box center [639, 302] width 1278 height 604
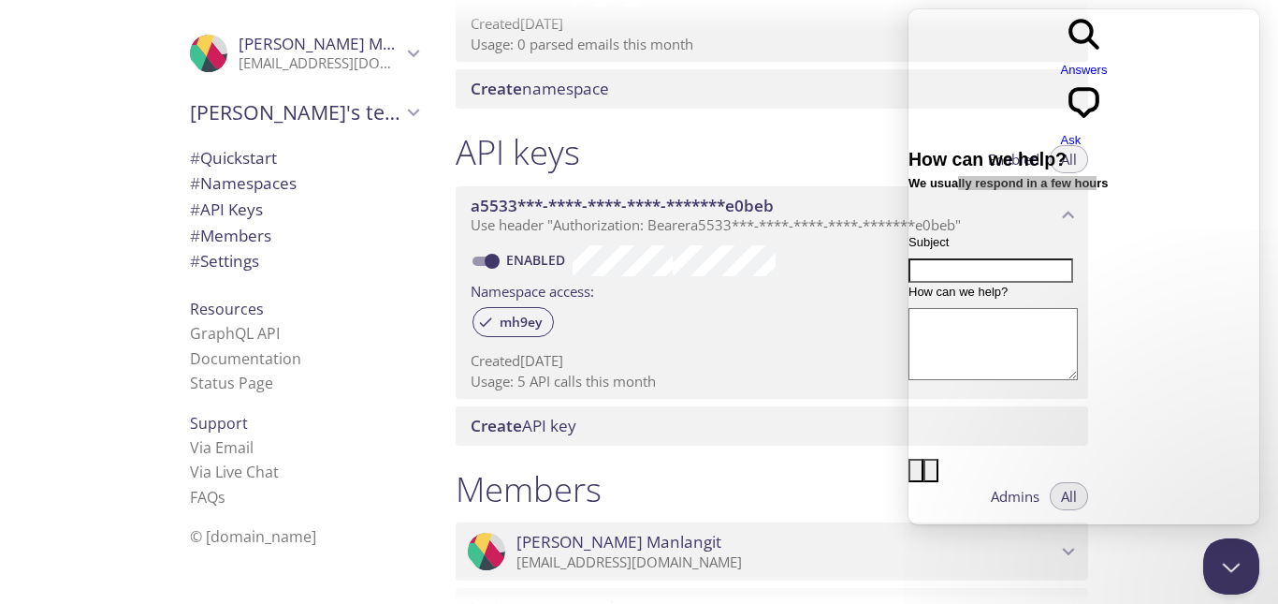
click at [662, 143] on div "API keys Enabled All" at bounding box center [772, 154] width 633 height 47
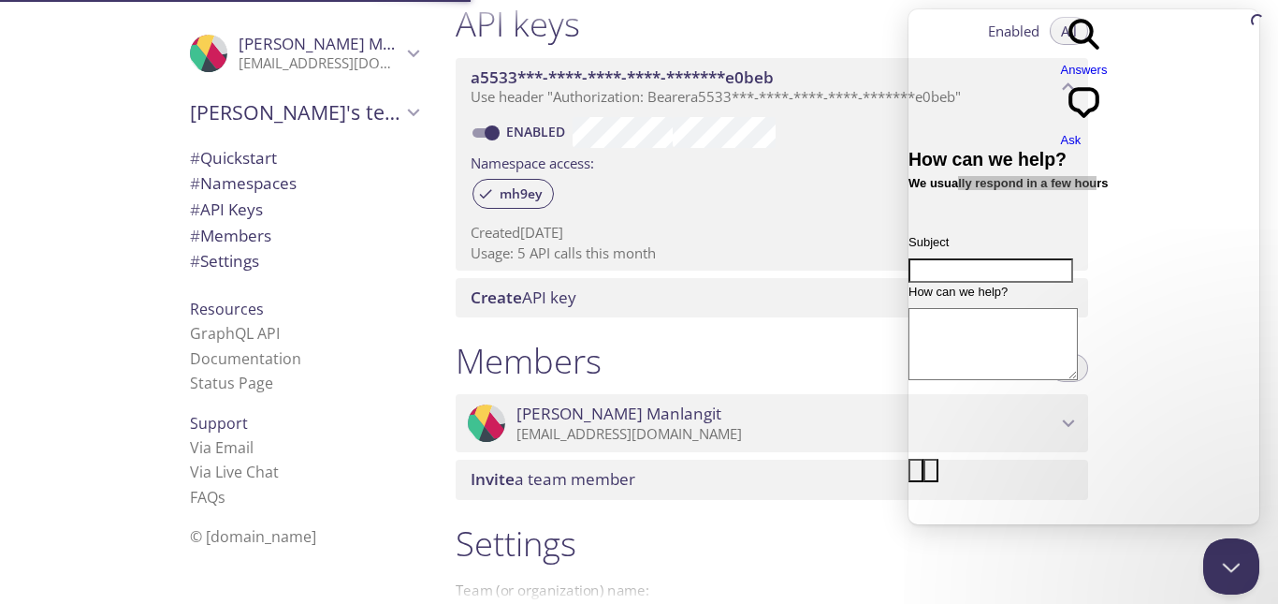
scroll to position [505, 0]
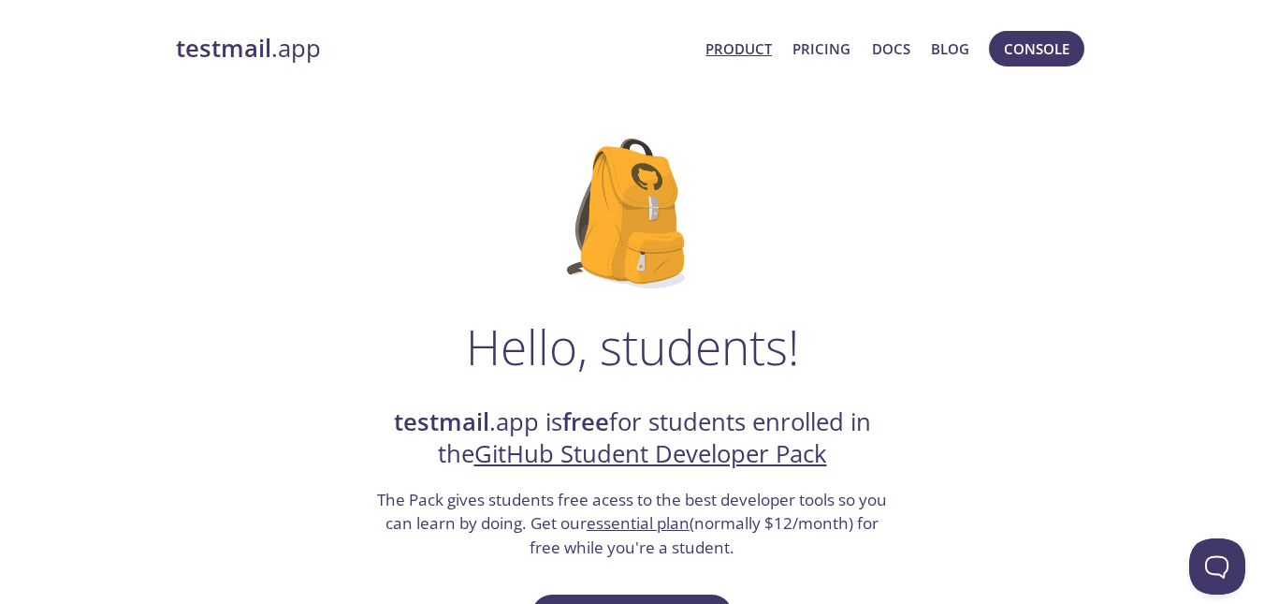
click at [743, 51] on link "Product" at bounding box center [739, 48] width 66 height 24
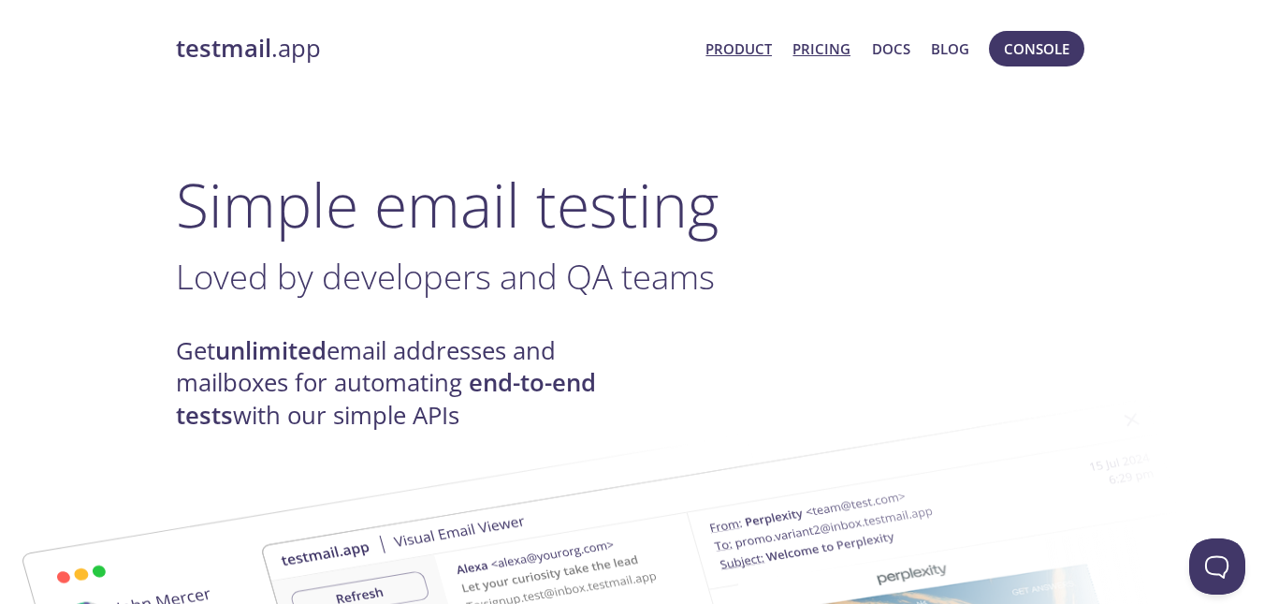
click at [818, 52] on link "Pricing" at bounding box center [822, 48] width 58 height 24
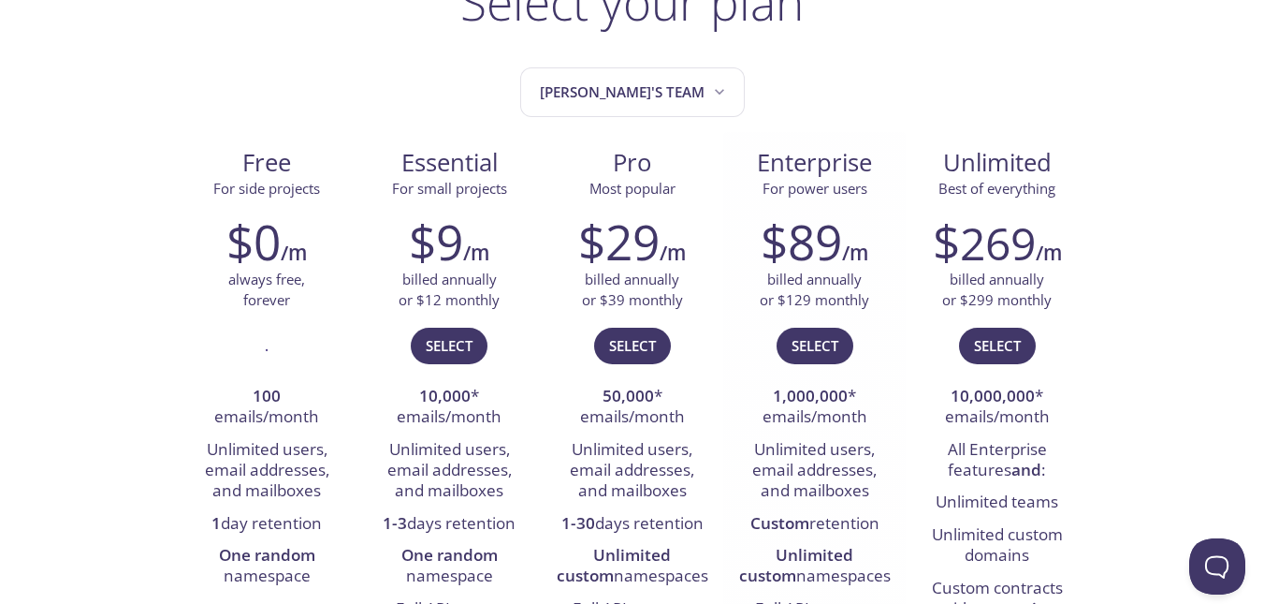
scroll to position [94, 0]
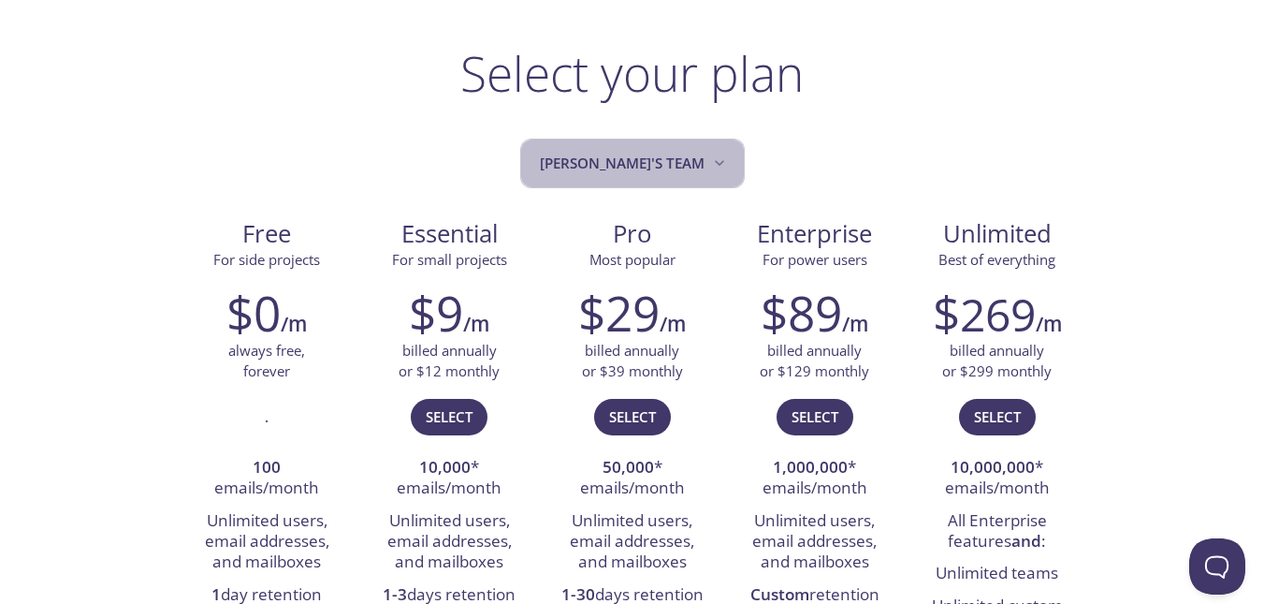
click at [710, 169] on icon "Michael's team" at bounding box center [719, 162] width 19 height 19
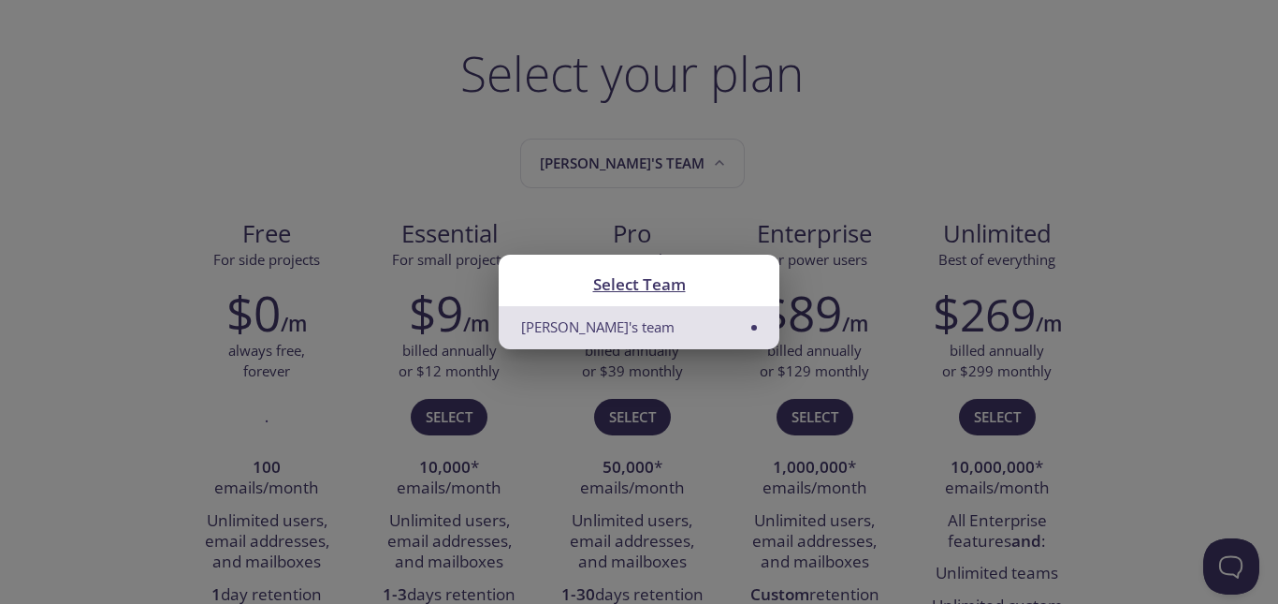
click at [612, 325] on li "[PERSON_NAME]'s team" at bounding box center [639, 327] width 281 height 42
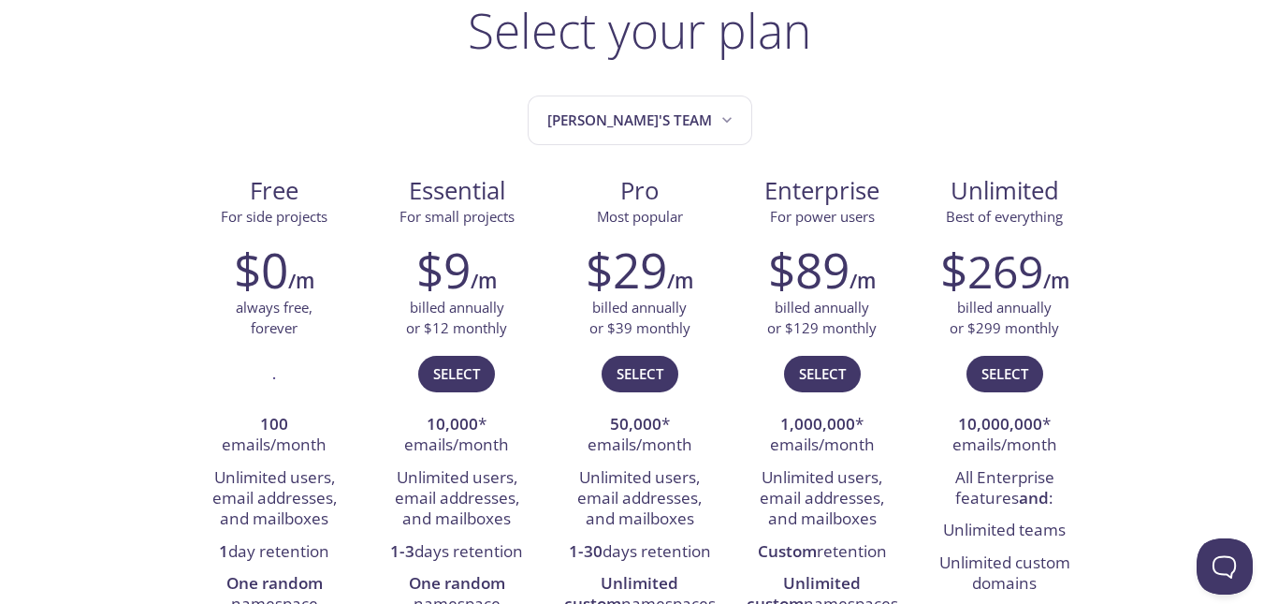
scroll to position [0, 0]
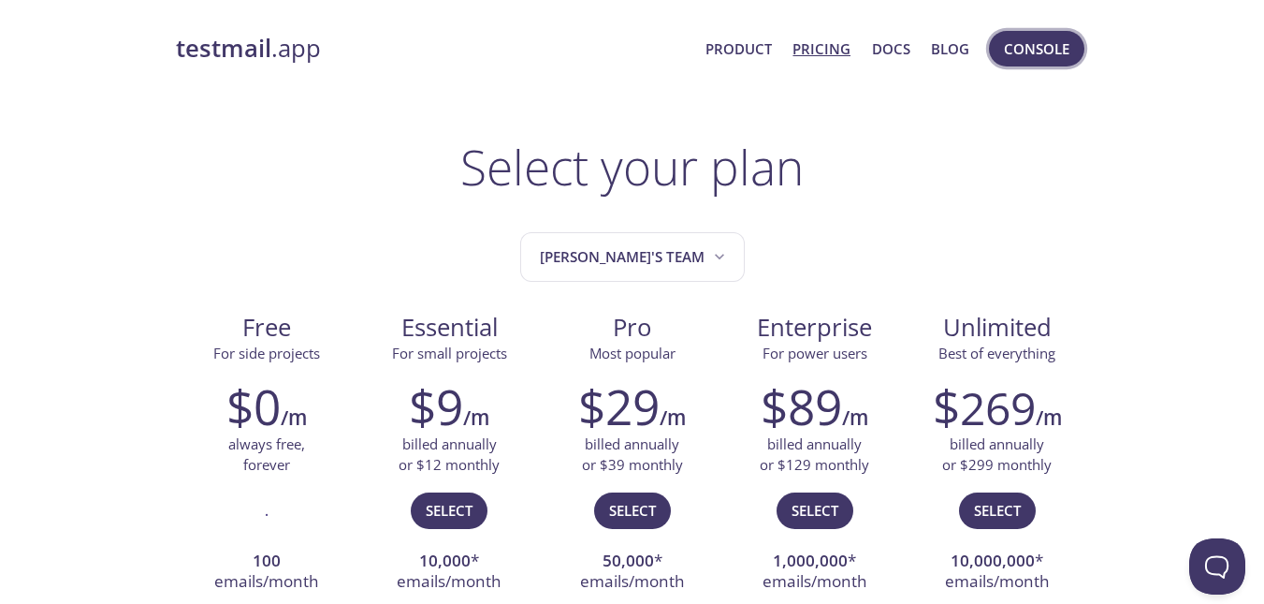
click at [1026, 42] on span "Console" at bounding box center [1037, 48] width 66 height 24
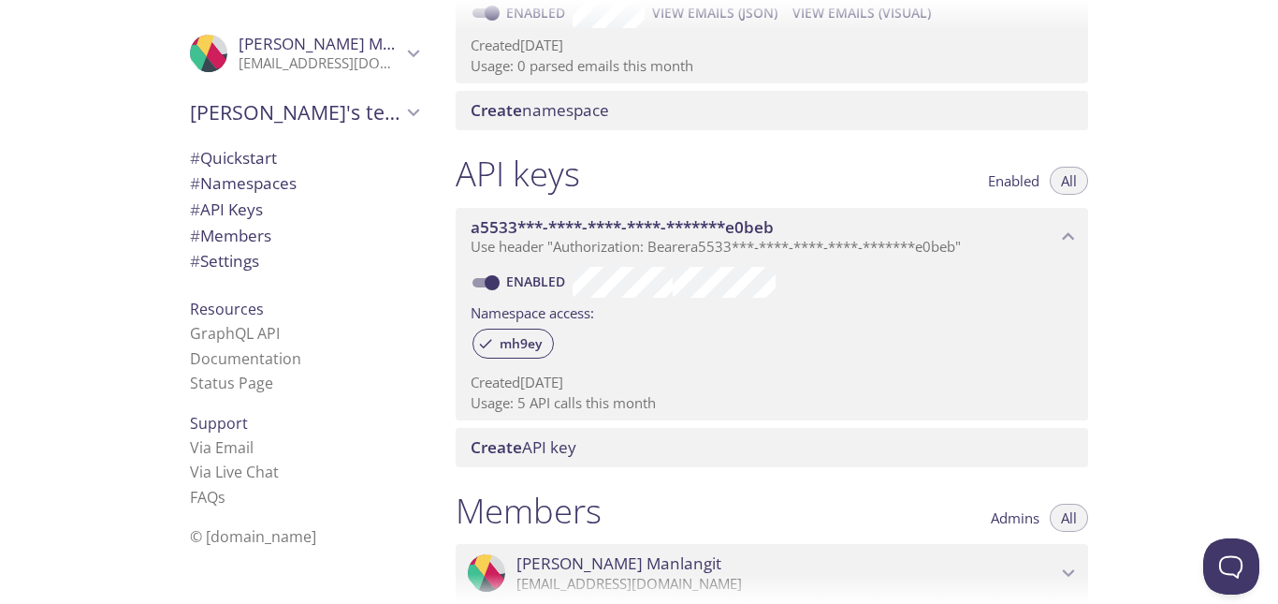
scroll to position [259, 0]
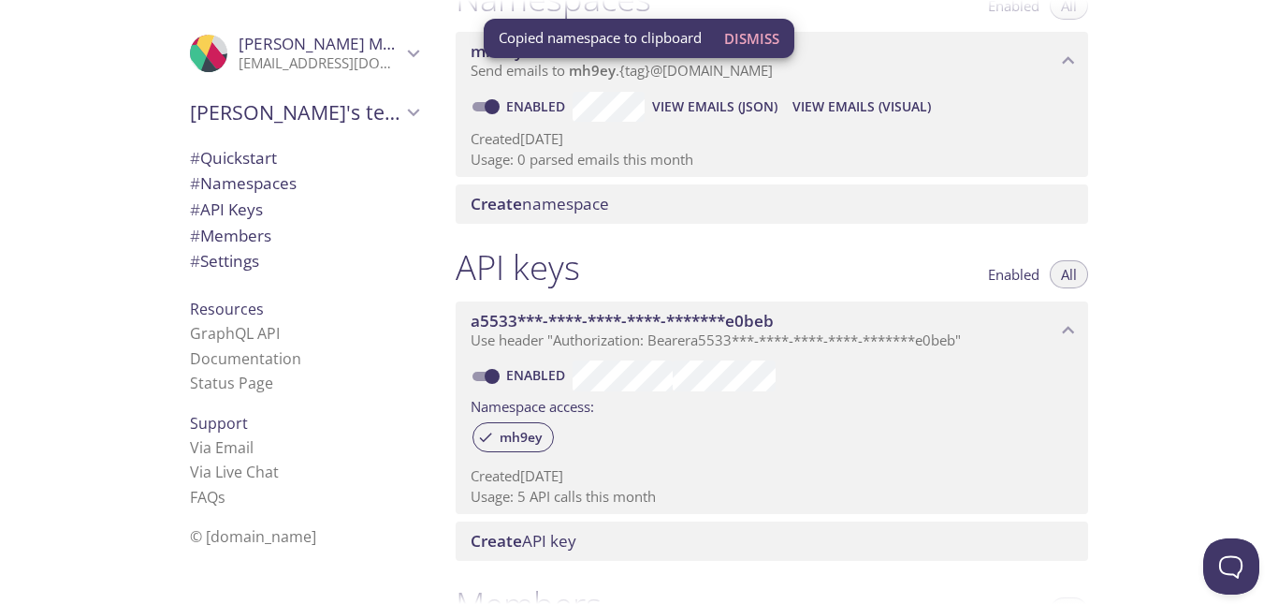
click at [0, 71] on div ".cls-1 { fill: #6d5ca8; } .cls-2 { fill: #3fc191; } .cls-3 { fill: #3b4752; } .…" at bounding box center [220, 302] width 441 height 604
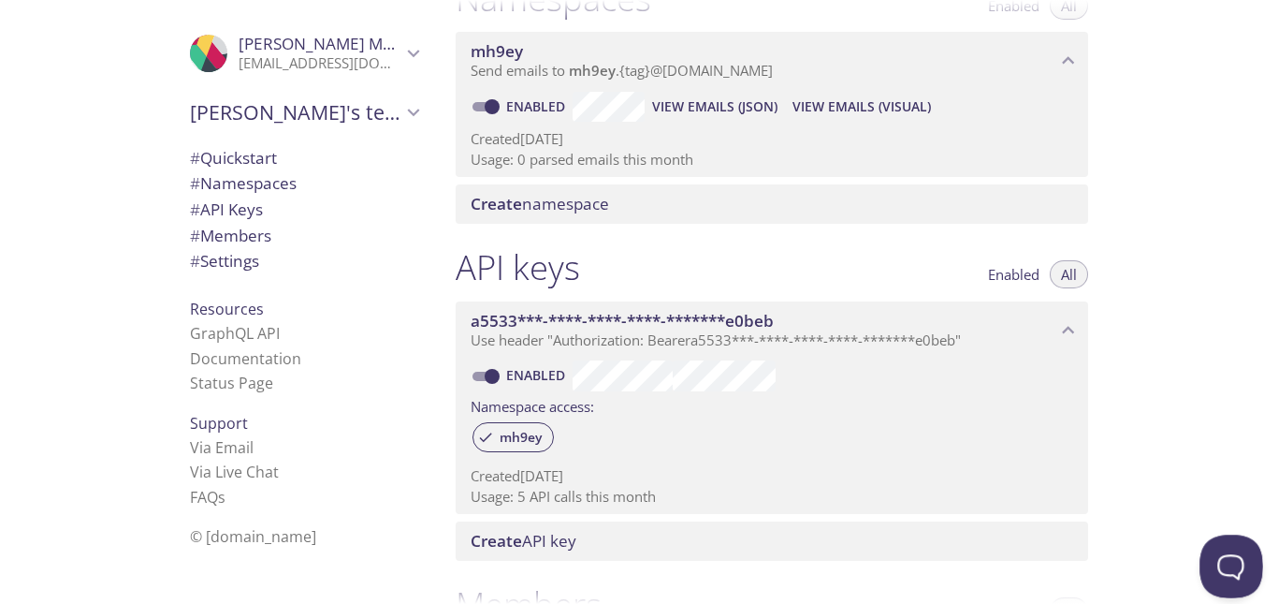
click at [1224, 561] on button "Open Beacon popover" at bounding box center [1228, 562] width 56 height 56
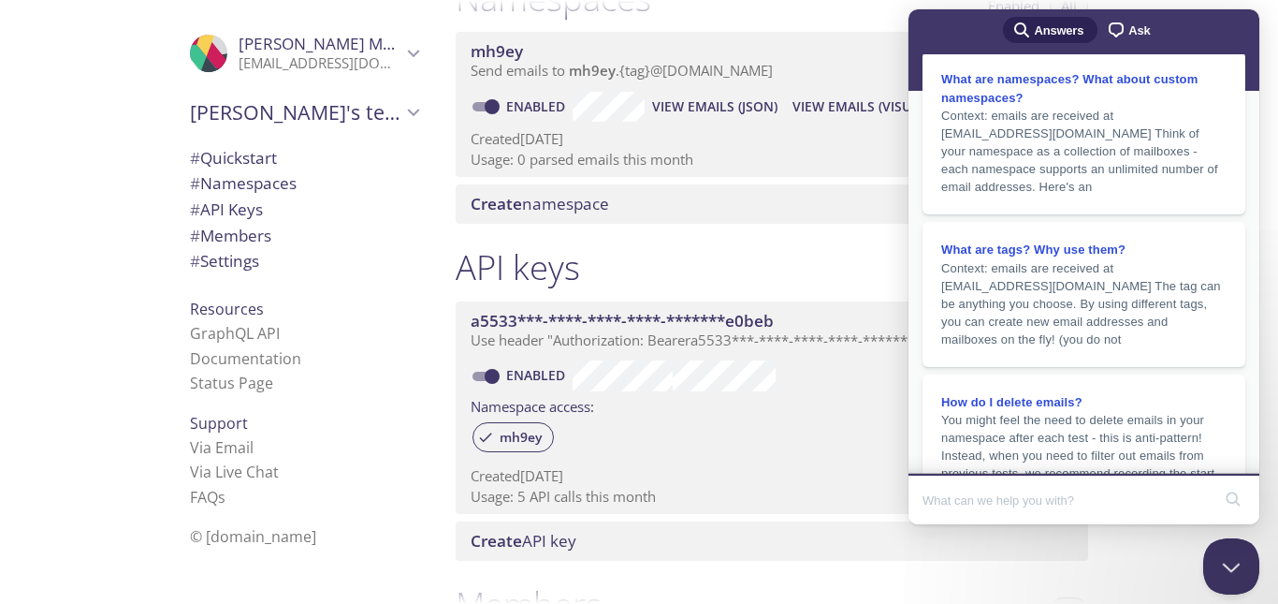
scroll to position [0, 0]
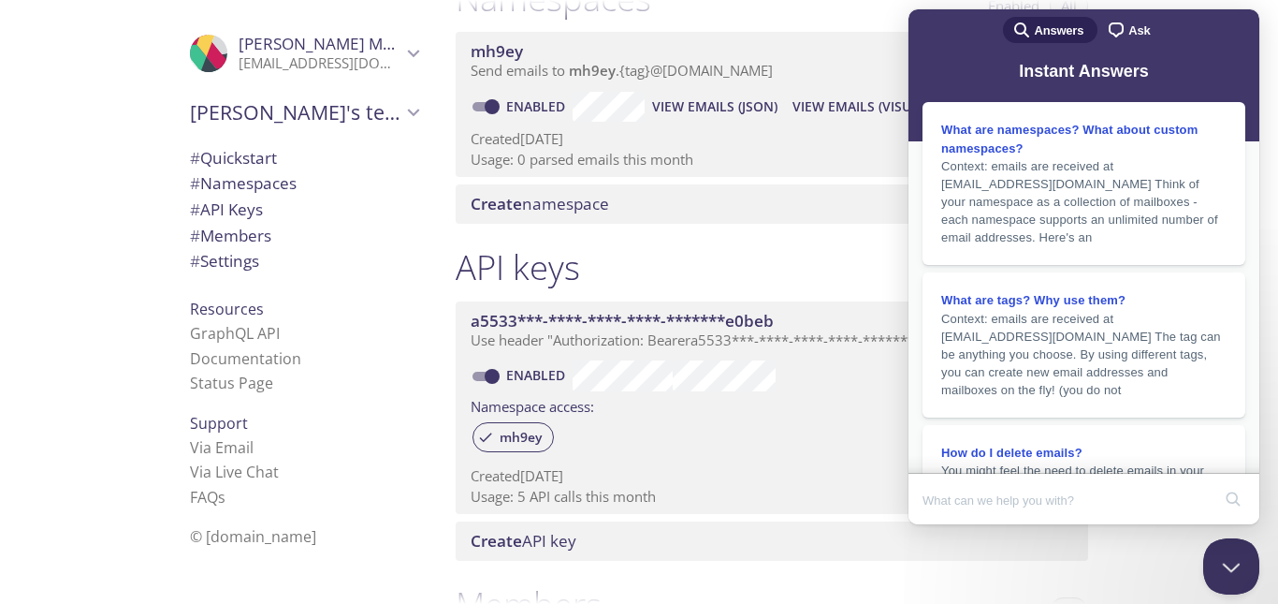
click at [8, 260] on div ".cls-1 { fill: #6d5ca8; } .cls-2 { fill: #3fc191; } .cls-3 { fill: #3b4752; } .…" at bounding box center [220, 302] width 441 height 604
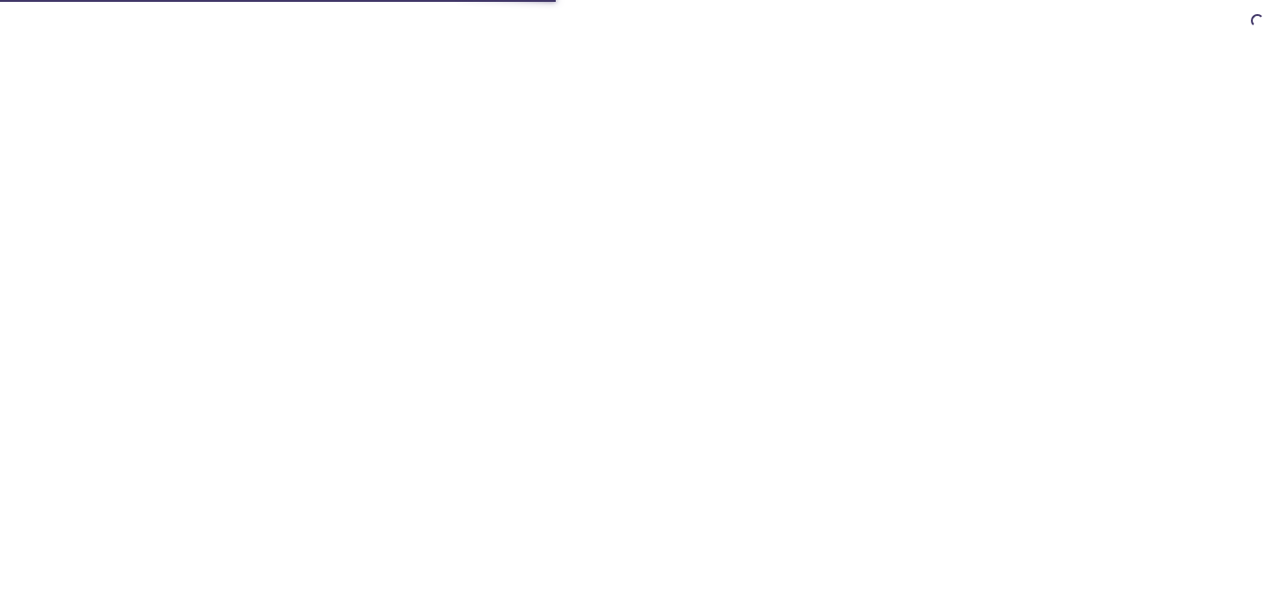
click at [1221, 0] on html at bounding box center [639, 0] width 1278 height 0
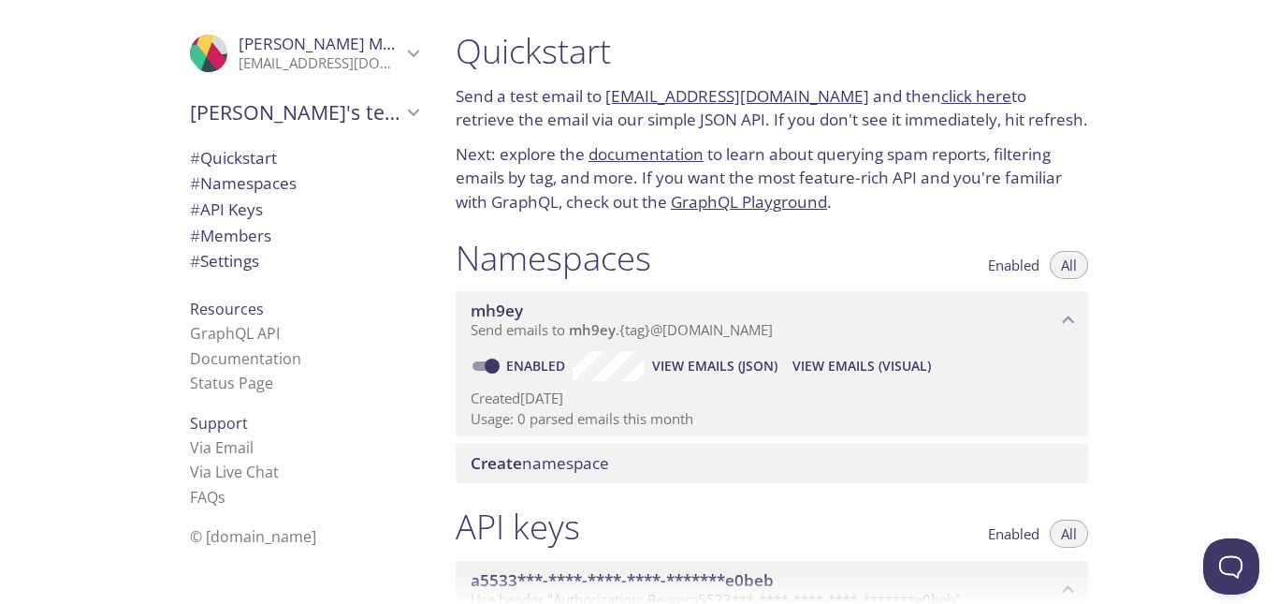
click at [962, 101] on link "click here" at bounding box center [976, 96] width 70 height 22
